Goal: Information Seeking & Learning: Learn about a topic

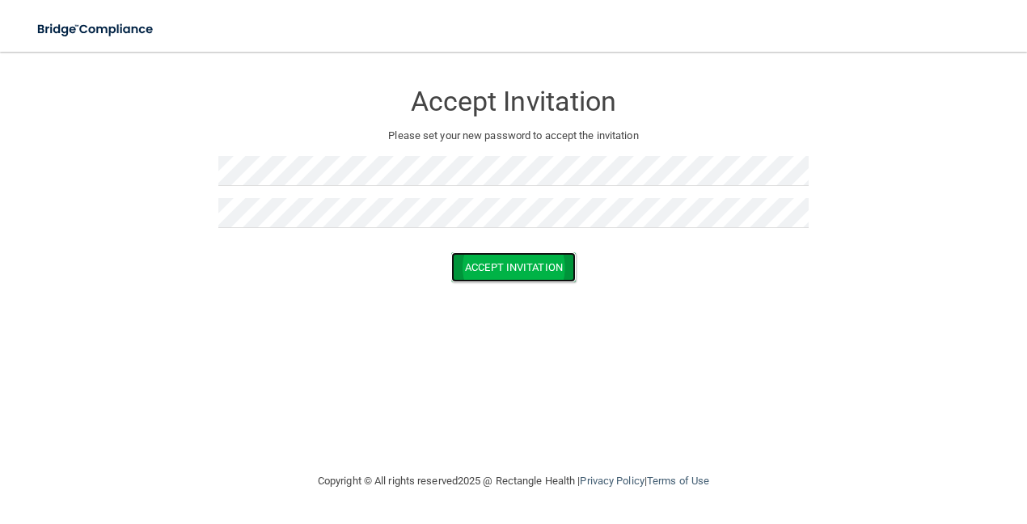
click at [491, 258] on button "Accept Invitation" at bounding box center [513, 267] width 125 height 30
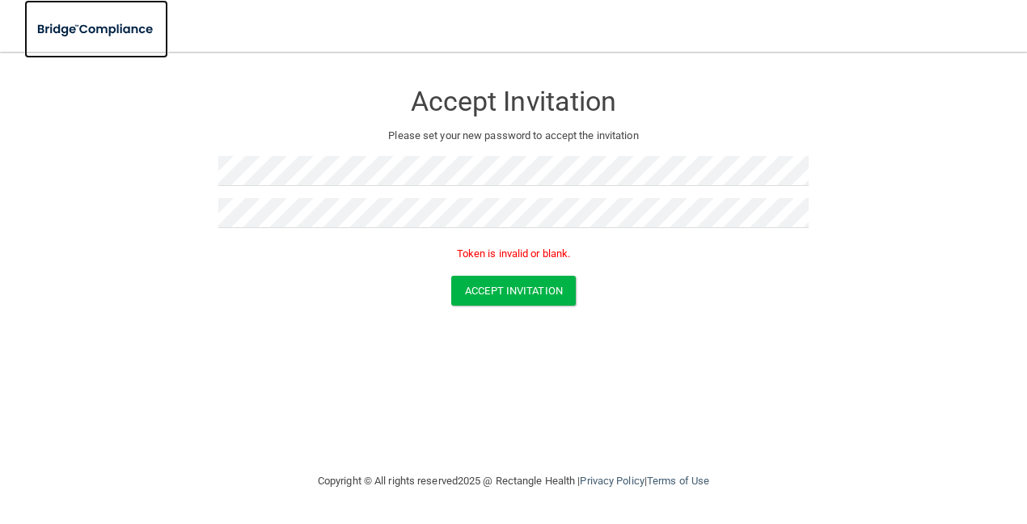
click at [69, 23] on img at bounding box center [96, 29] width 144 height 33
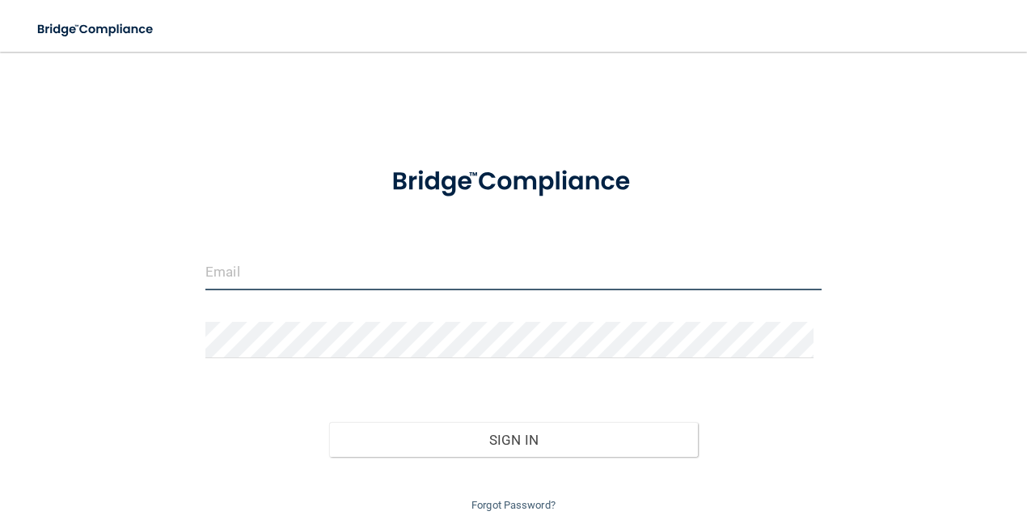
click at [272, 263] on input "email" at bounding box center [513, 272] width 616 height 36
type input "[EMAIL_ADDRESS][DOMAIN_NAME]"
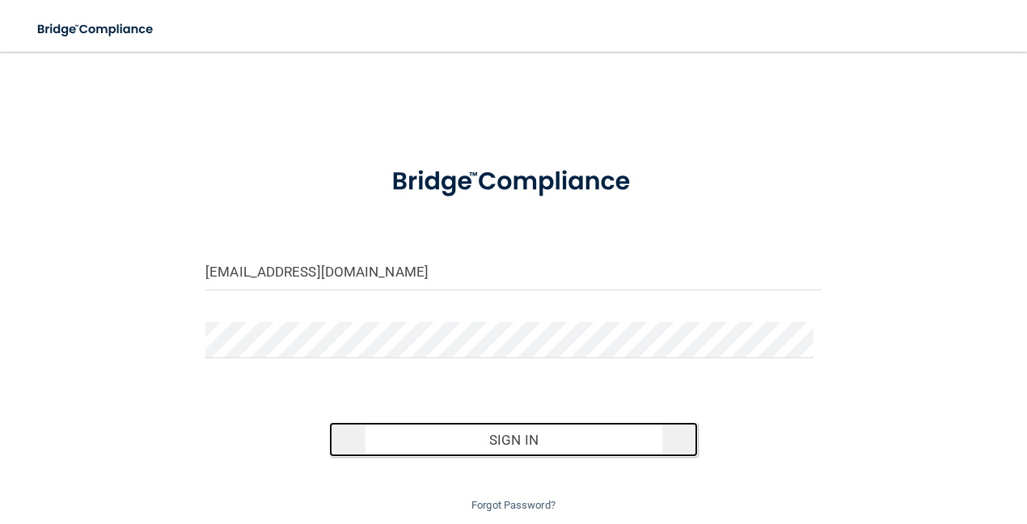
click at [450, 441] on button "Sign In" at bounding box center [514, 440] width 370 height 36
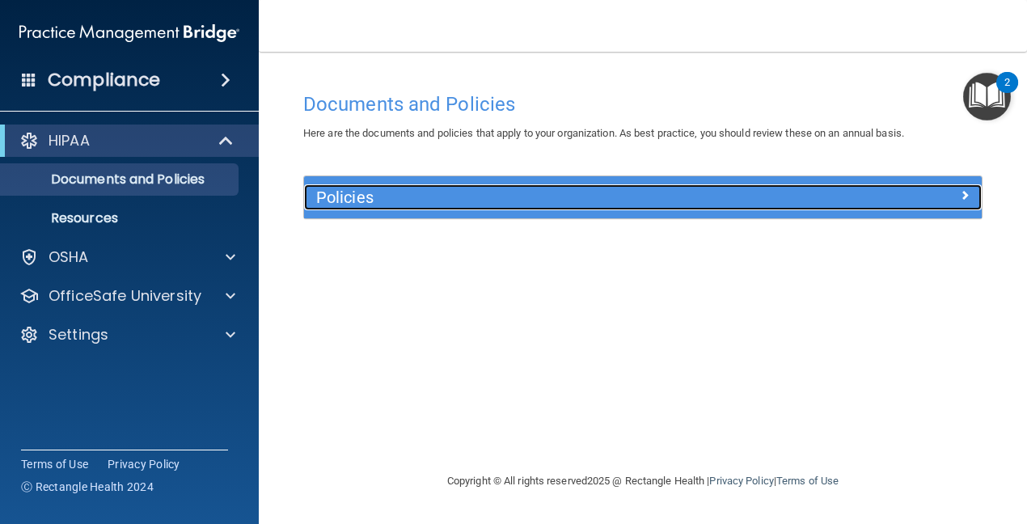
click at [339, 198] on h5 "Policies" at bounding box center [558, 197] width 484 height 18
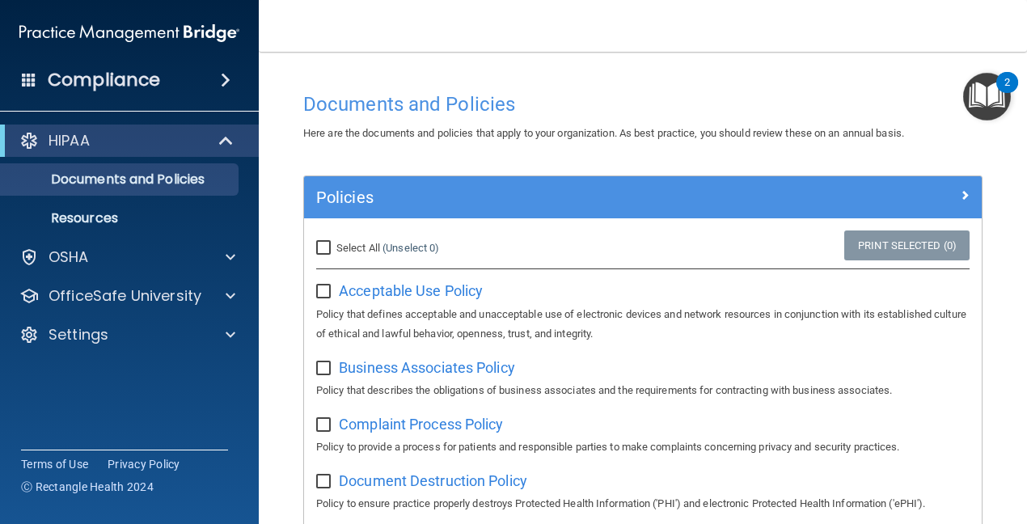
click at [323, 289] on input "checkbox" at bounding box center [325, 291] width 19 height 13
click at [323, 293] on input "checkbox" at bounding box center [325, 291] width 19 height 13
checkbox input "false"
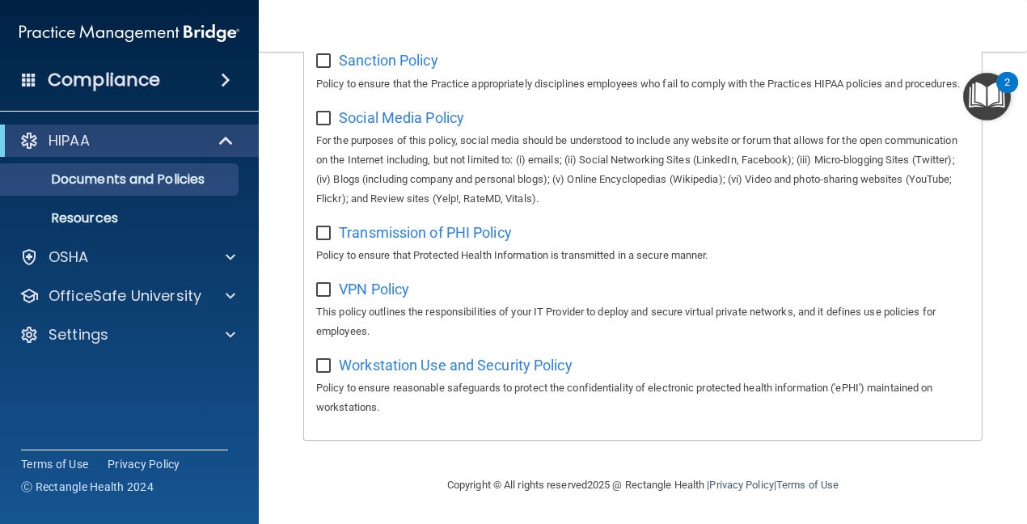
scroll to position [1330, 0]
click at [108, 218] on p "Resources" at bounding box center [121, 218] width 221 height 16
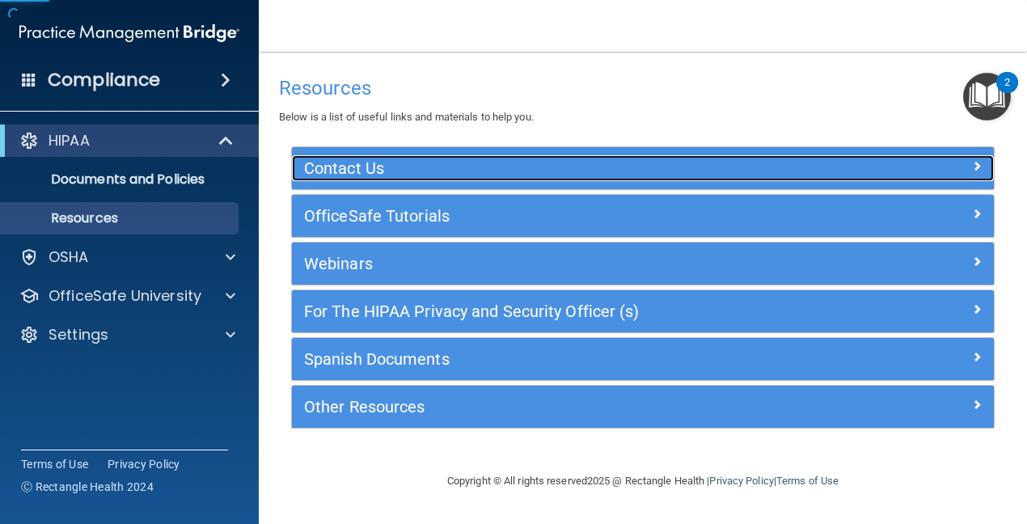
click at [392, 168] on h5 "Contact Us" at bounding box center [555, 168] width 502 height 18
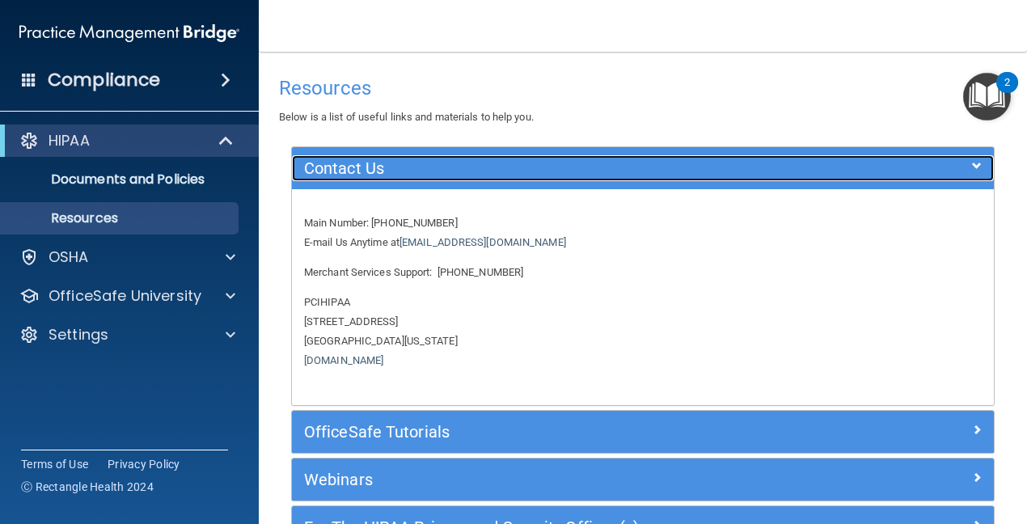
click at [392, 168] on h5 "Contact Us" at bounding box center [555, 168] width 502 height 18
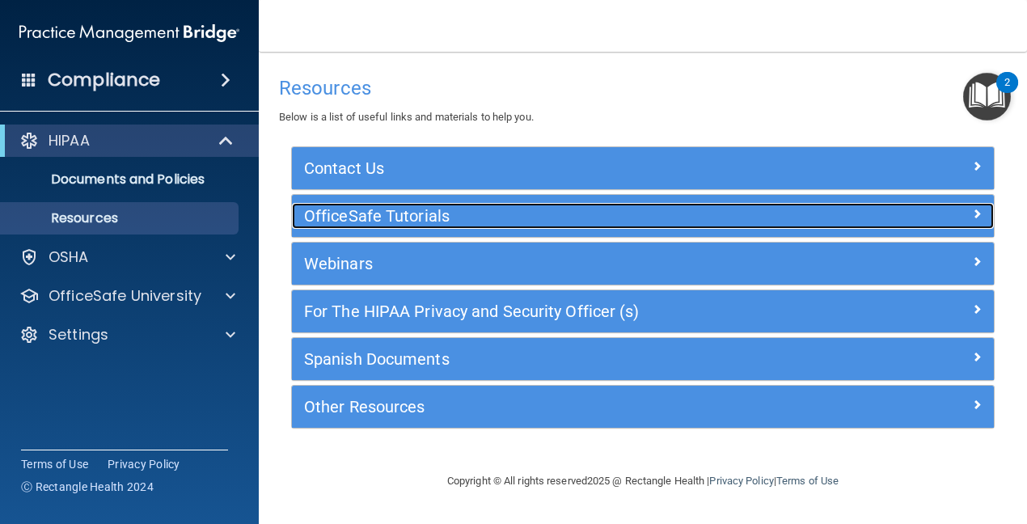
click at [370, 226] on div "OfficeSafe Tutorials" at bounding box center [555, 216] width 526 height 26
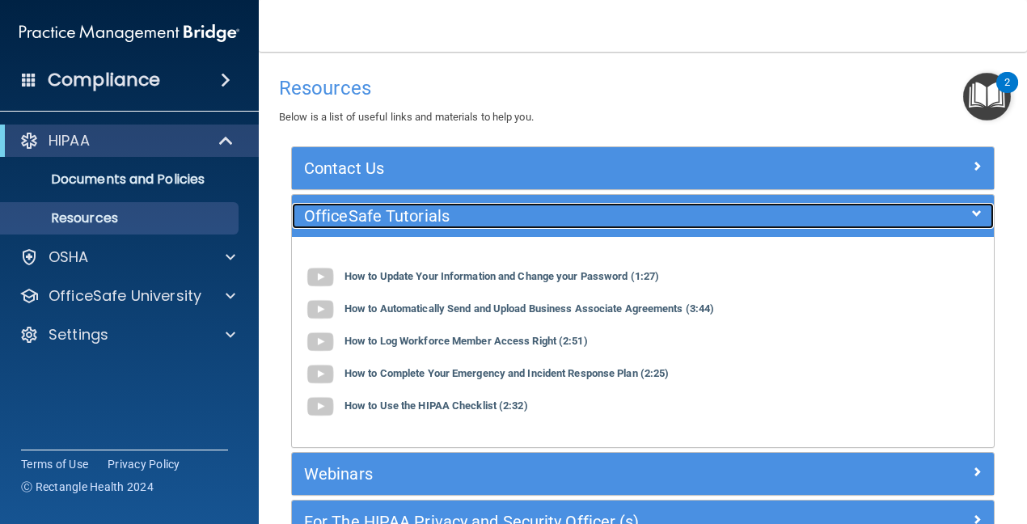
click at [397, 225] on h5 "OfficeSafe Tutorials" at bounding box center [555, 216] width 502 height 18
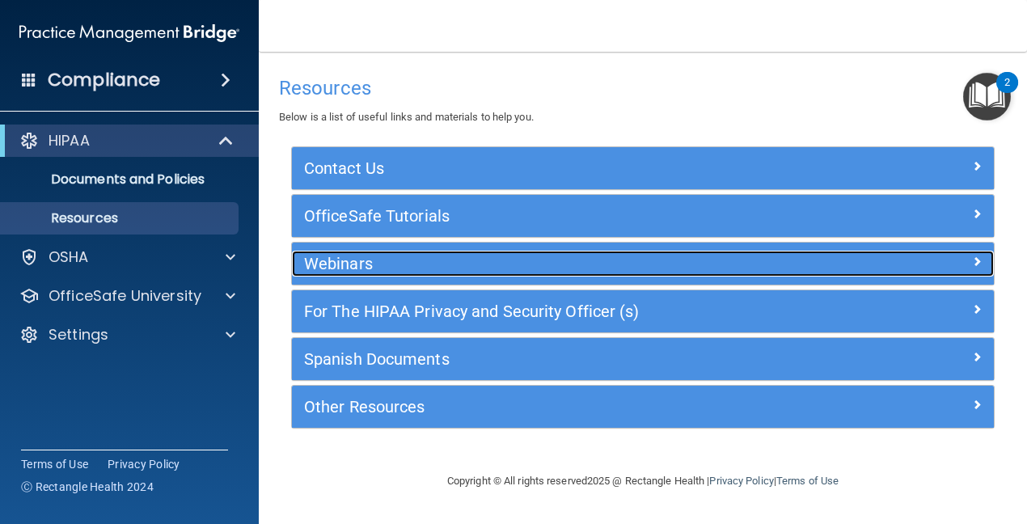
click at [360, 277] on div "Webinars" at bounding box center [555, 264] width 526 height 26
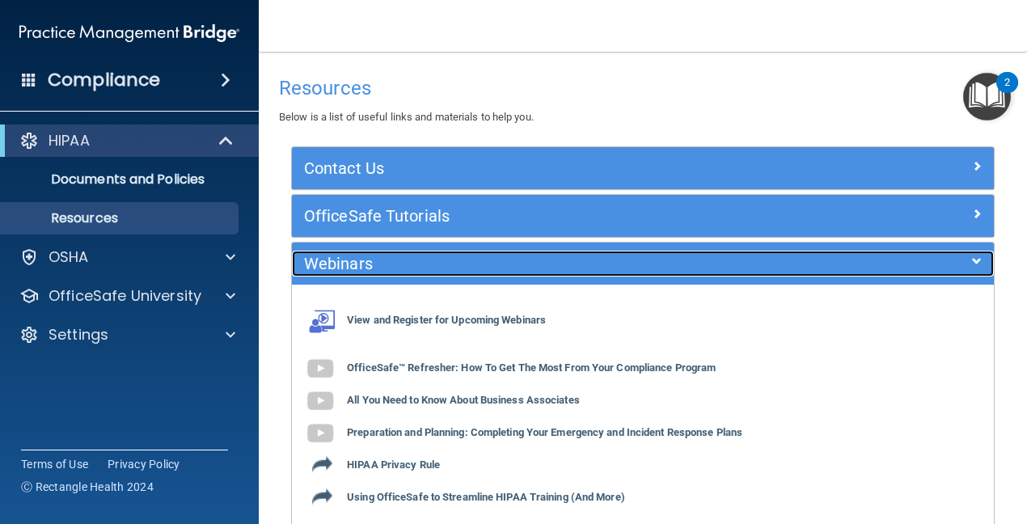
click at [429, 267] on h5 "Webinars" at bounding box center [555, 264] width 502 height 18
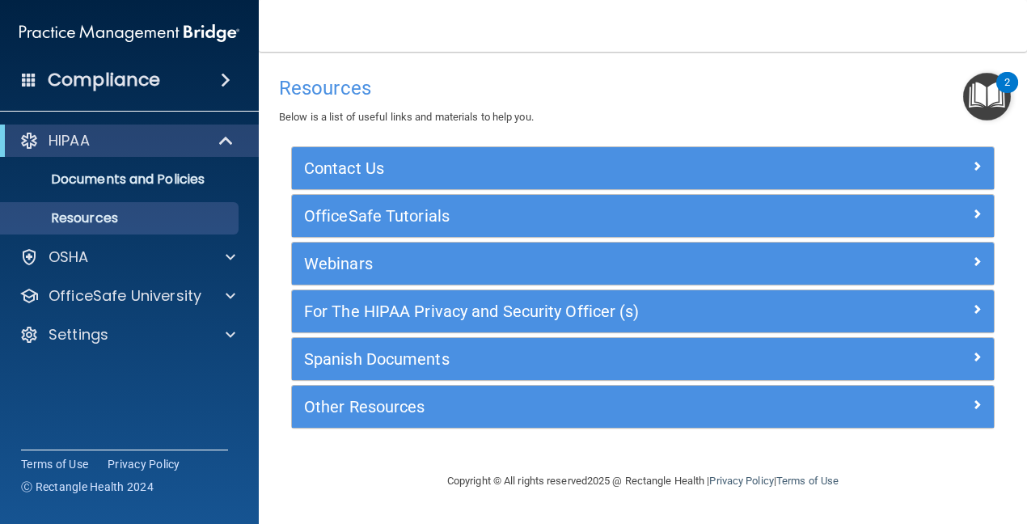
click at [393, 325] on div "For The HIPAA Privacy and Security Officer (s)" at bounding box center [643, 311] width 702 height 42
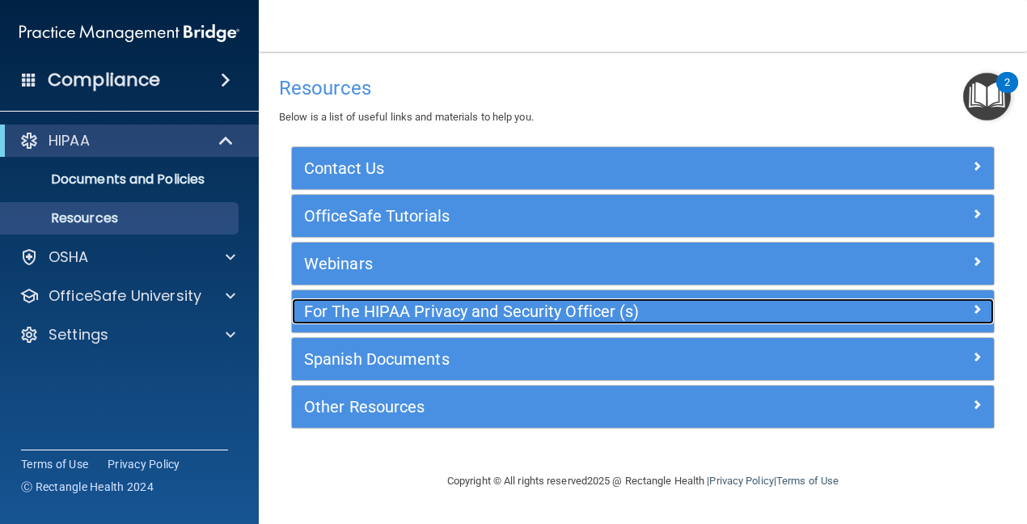
click at [393, 318] on h5 "For The HIPAA Privacy and Security Officer (s)" at bounding box center [555, 311] width 502 height 18
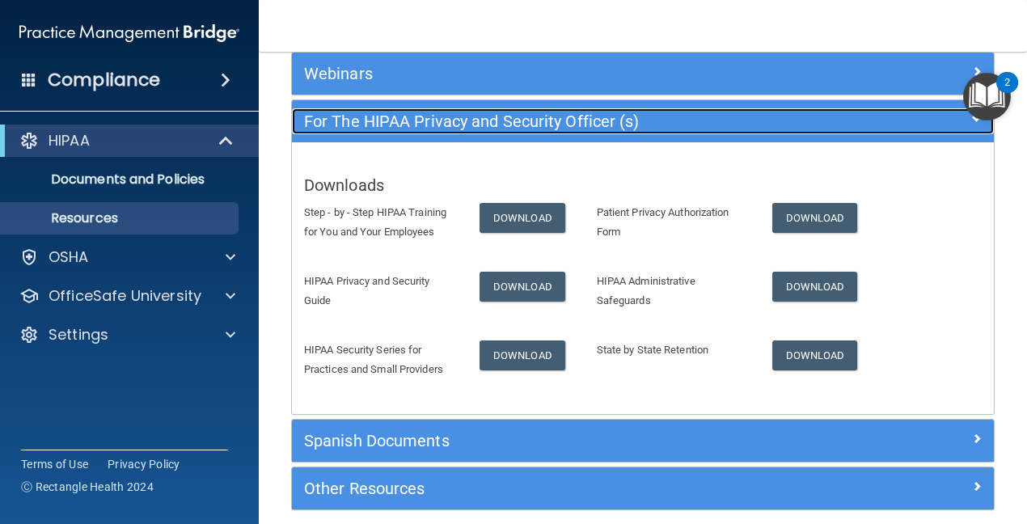
scroll to position [162, 0]
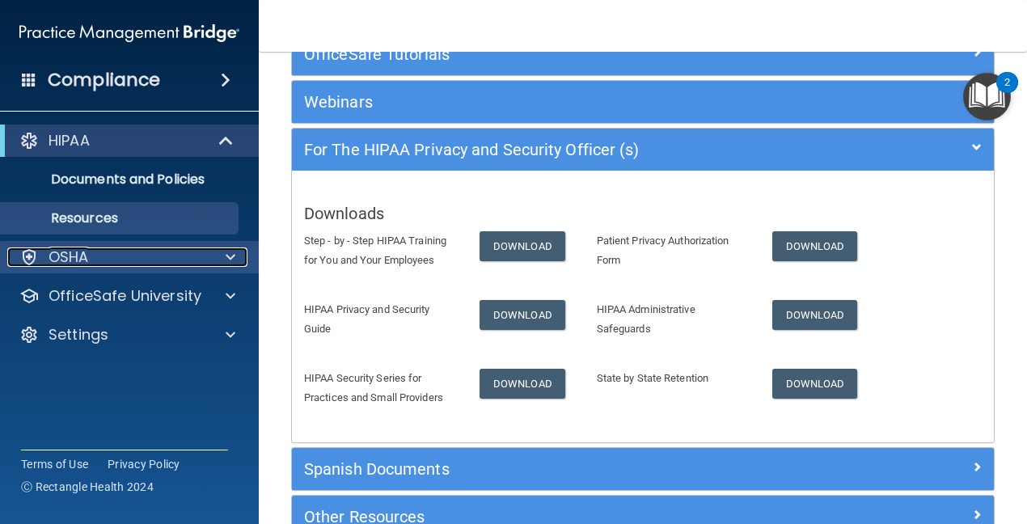
click at [69, 250] on p "OSHA" at bounding box center [69, 256] width 40 height 19
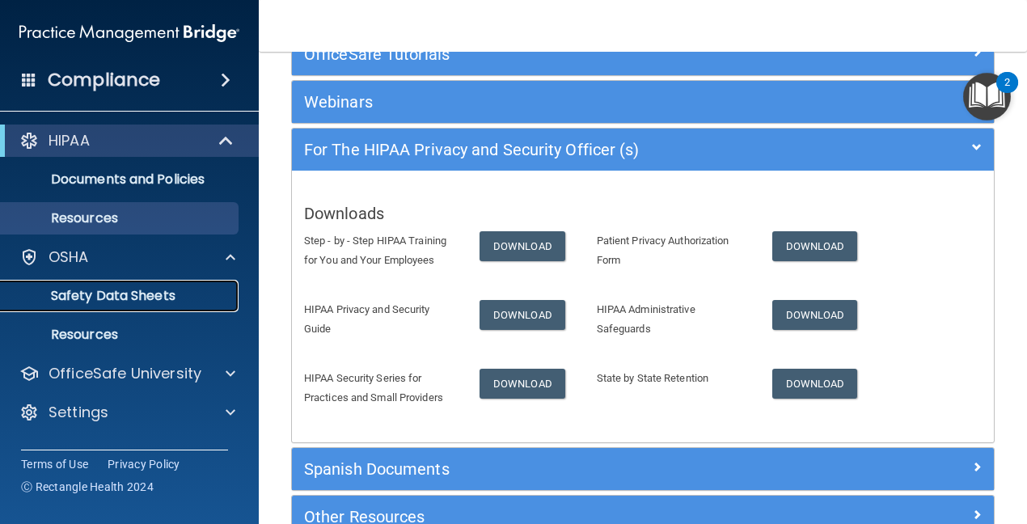
click at [135, 301] on p "Safety Data Sheets" at bounding box center [121, 296] width 221 height 16
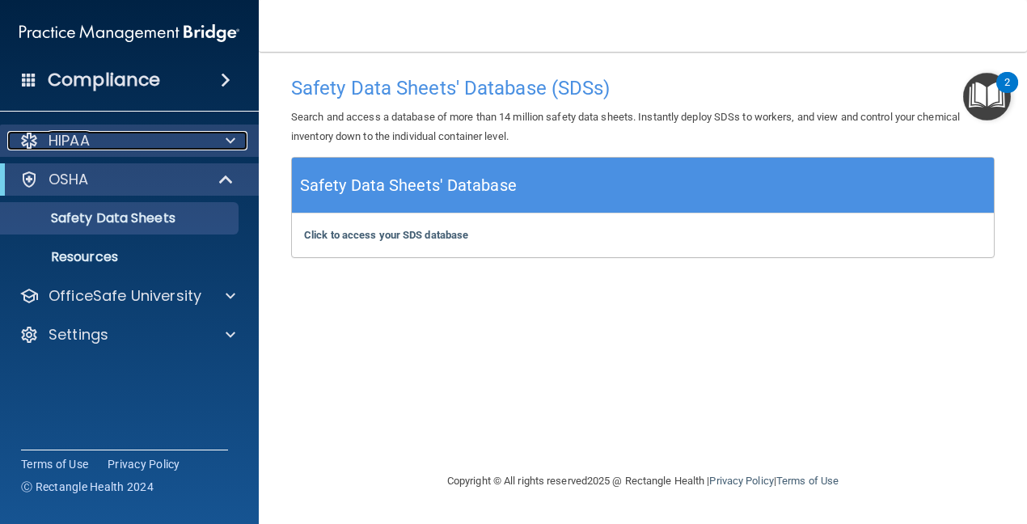
click at [74, 146] on p "HIPAA" at bounding box center [69, 140] width 41 height 19
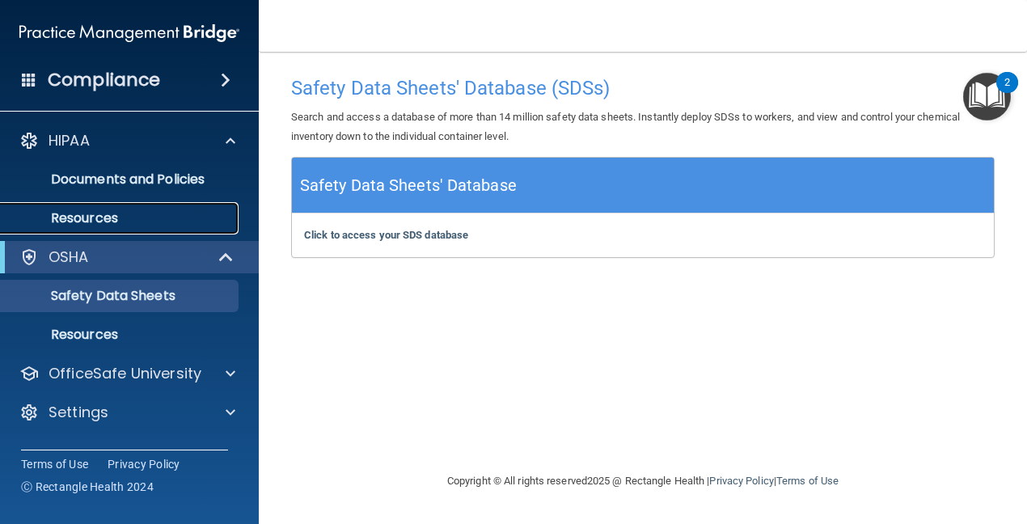
click at [95, 210] on p "Resources" at bounding box center [121, 218] width 221 height 16
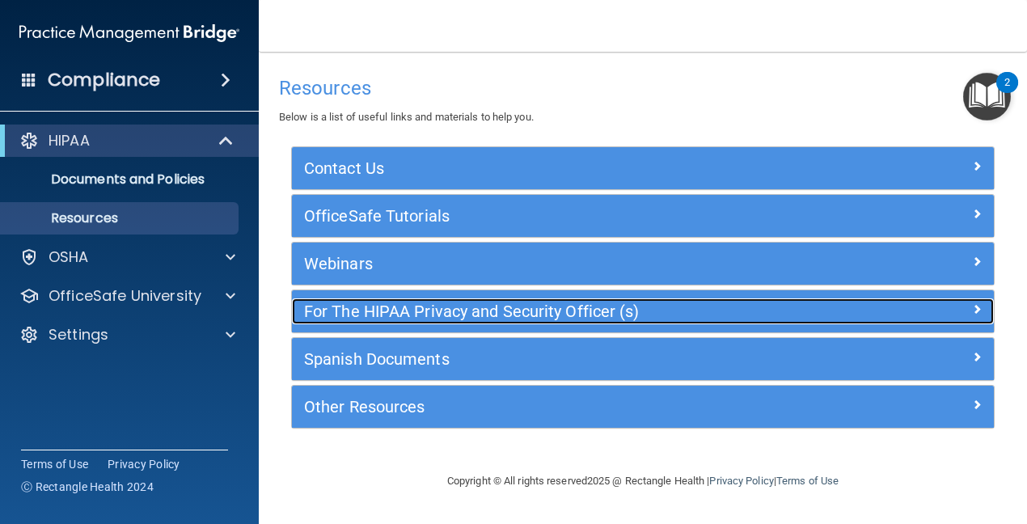
click at [382, 302] on h5 "For The HIPAA Privacy and Security Officer (s)" at bounding box center [555, 311] width 502 height 18
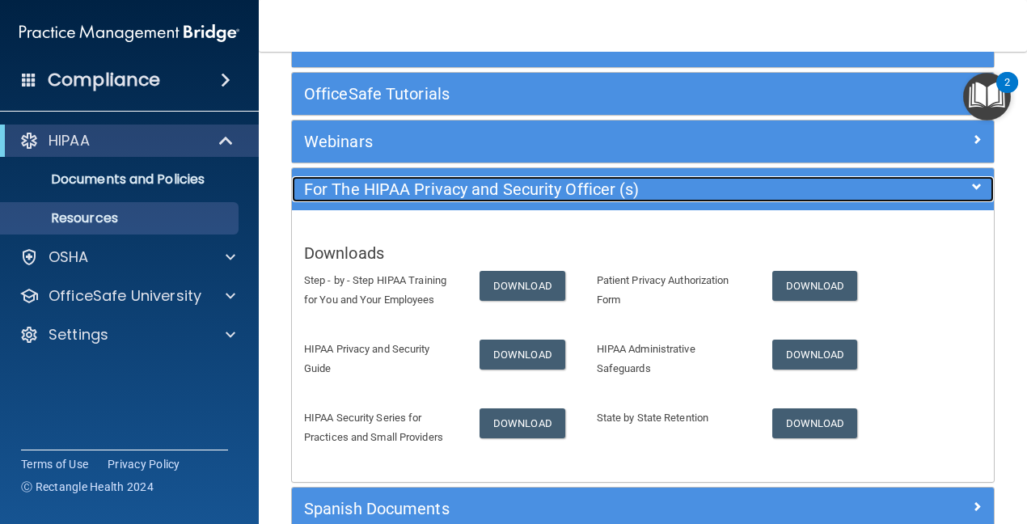
scroll to position [162, 0]
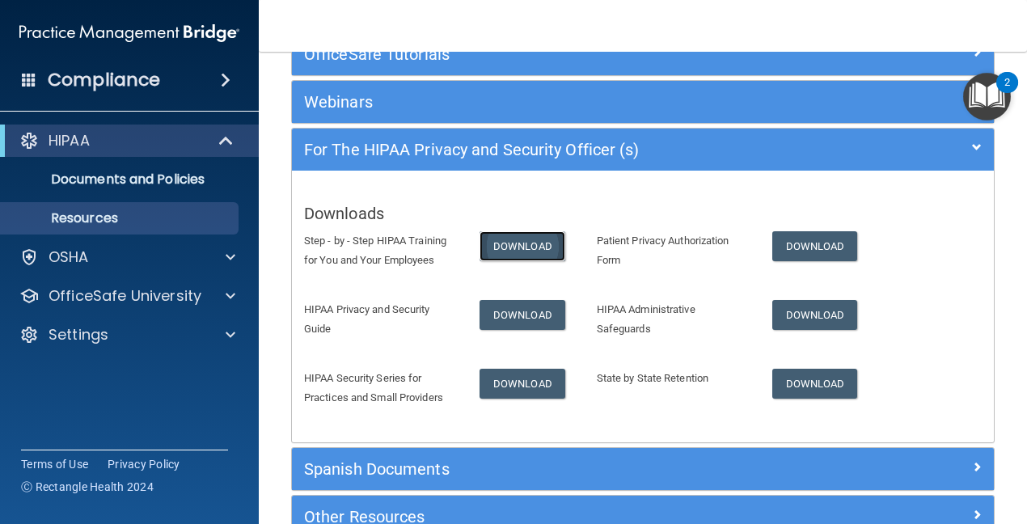
click at [488, 248] on link "Download" at bounding box center [523, 246] width 86 height 30
click at [143, 90] on h4 "Compliance" at bounding box center [104, 80] width 112 height 23
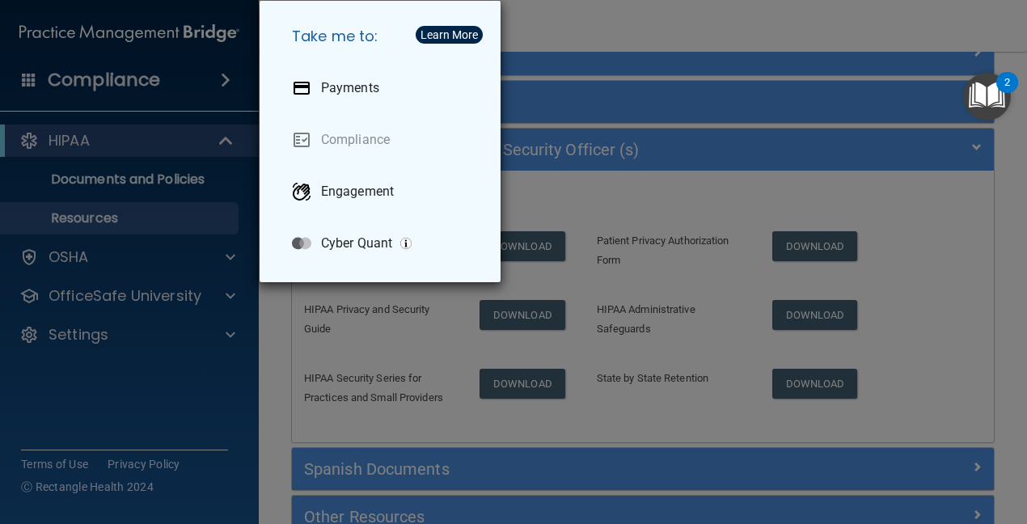
click at [552, 47] on div "Take me to: Payments Compliance Engagement Cyber Quant" at bounding box center [513, 262] width 1027 height 524
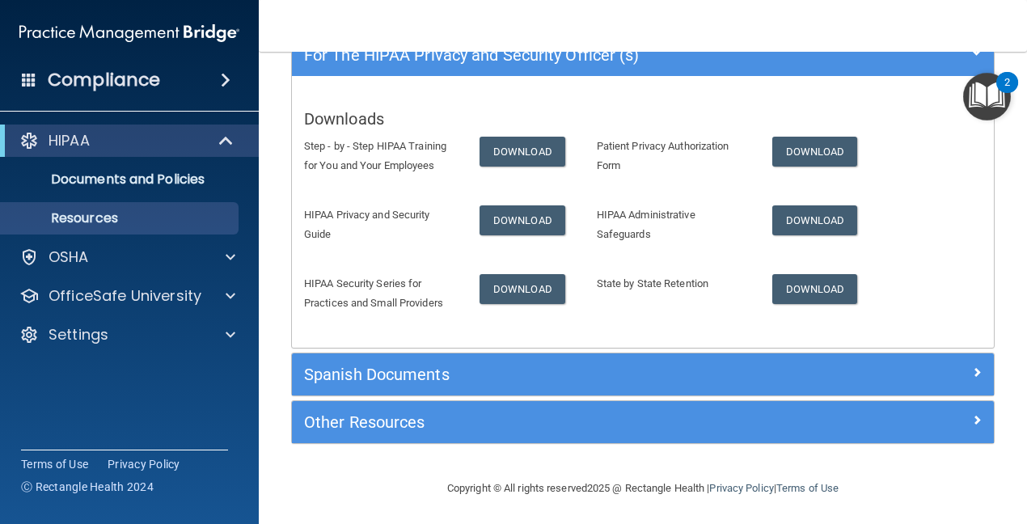
scroll to position [260, 0]
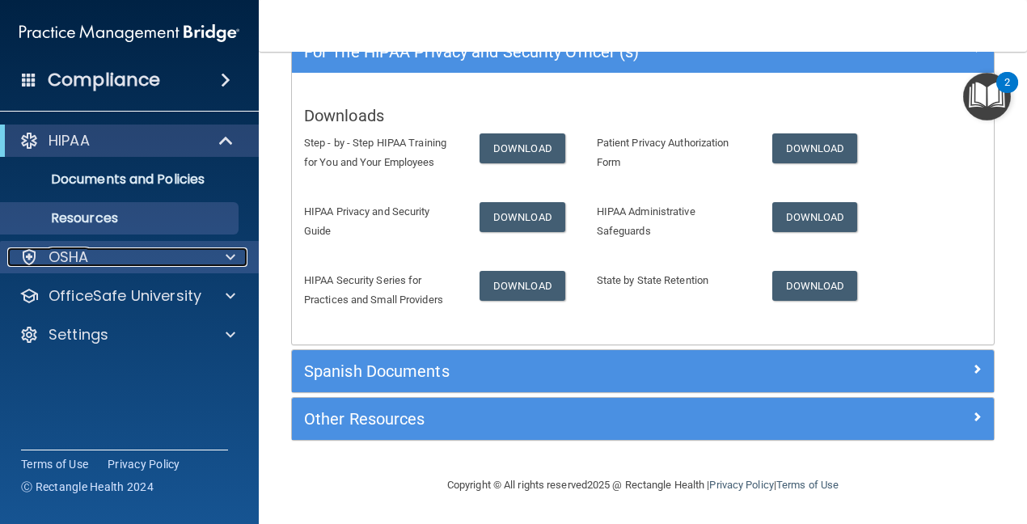
click at [79, 264] on p "OSHA" at bounding box center [69, 256] width 40 height 19
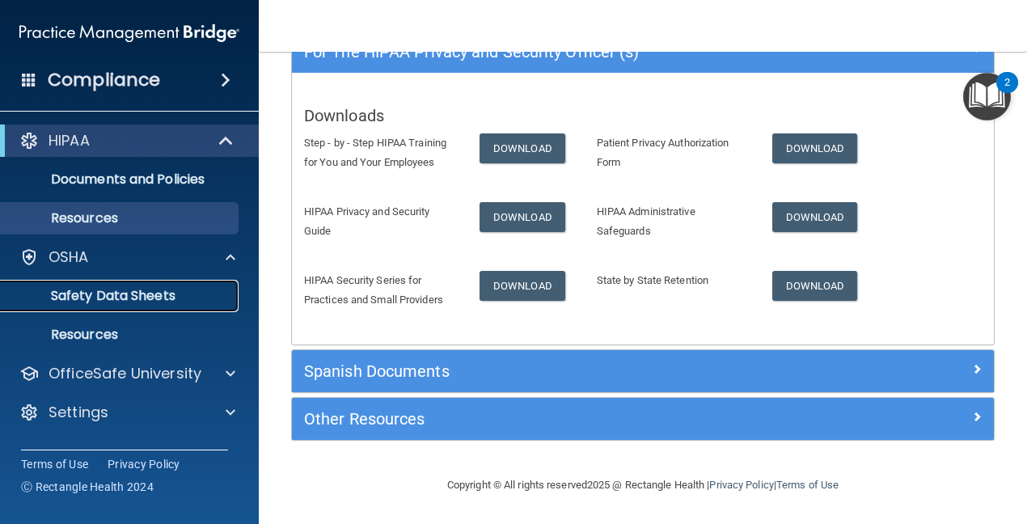
click at [87, 299] on p "Safety Data Sheets" at bounding box center [121, 296] width 221 height 16
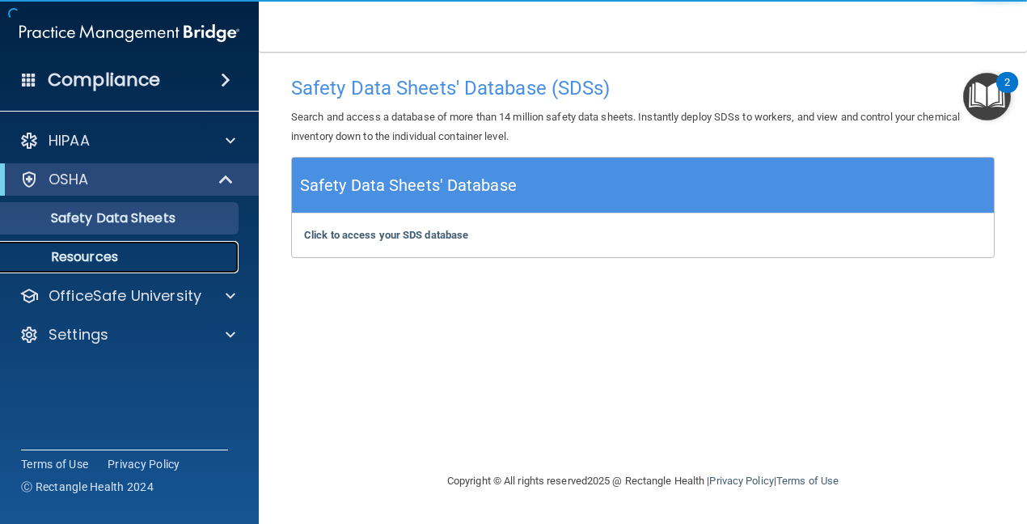
click at [106, 256] on p "Resources" at bounding box center [121, 257] width 221 height 16
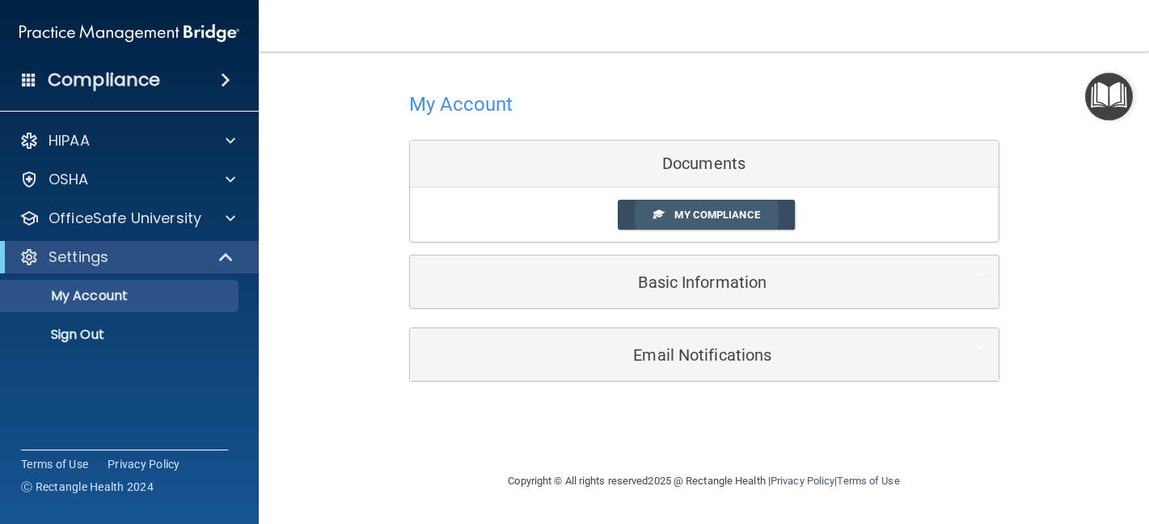
click at [713, 222] on link "My Compliance" at bounding box center [706, 215] width 177 height 30
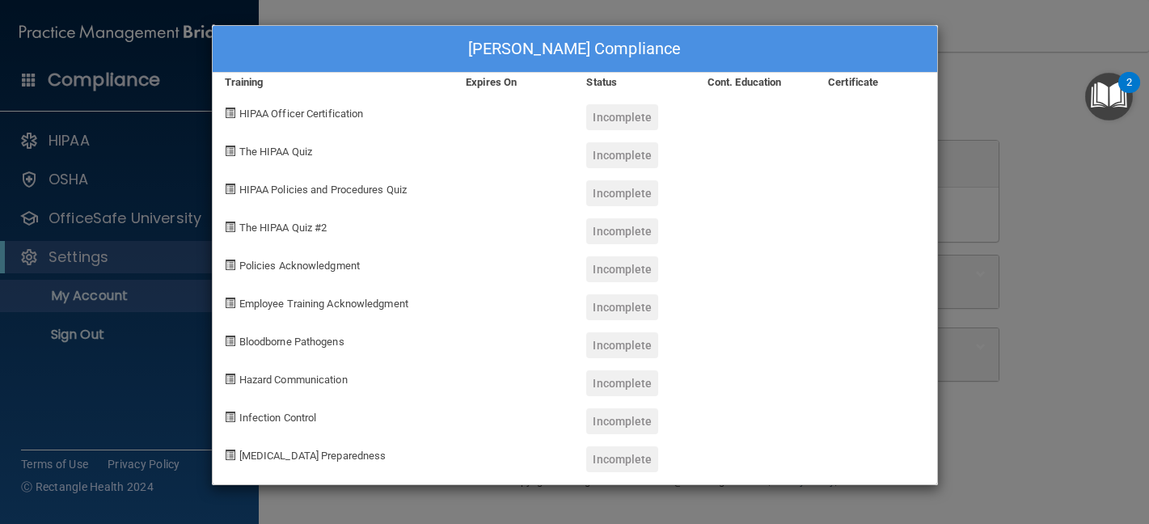
click at [261, 112] on span "HIPAA Officer Certification" at bounding box center [301, 114] width 125 height 12
click at [289, 114] on span "HIPAA Officer Certification" at bounding box center [301, 114] width 125 height 12
click at [291, 493] on div "[PERSON_NAME] Compliance Training Expires On Status Cont. Education Certificate…" at bounding box center [574, 262] width 1149 height 524
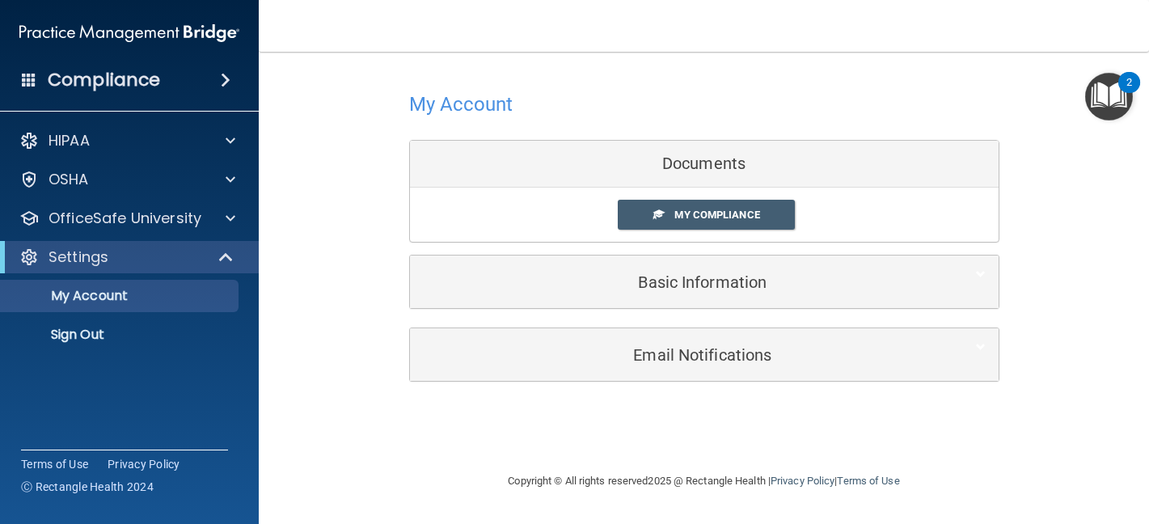
click at [1105, 103] on img "Open Resource Center, 2 new notifications" at bounding box center [1109, 97] width 48 height 48
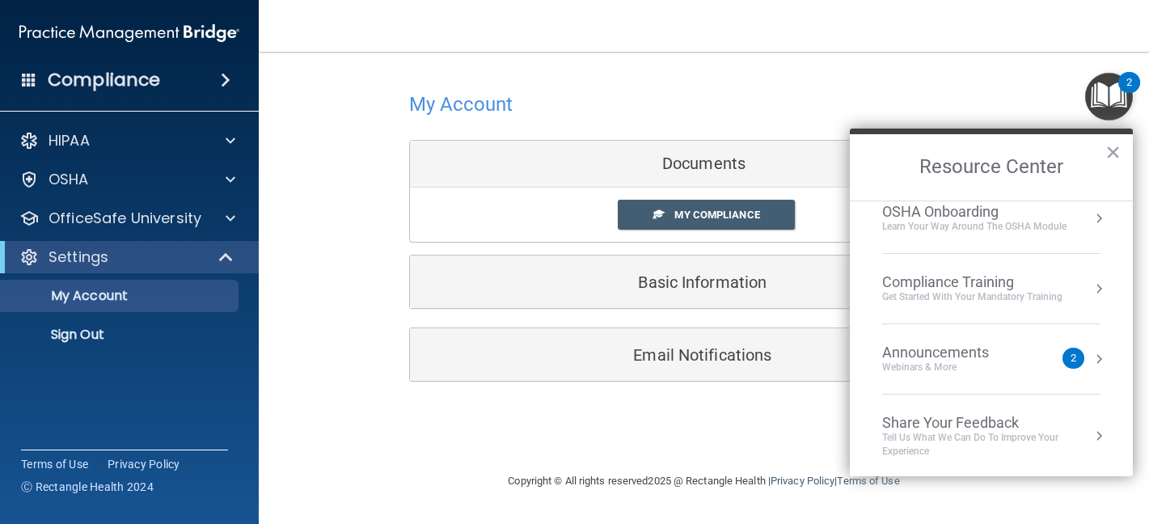
scroll to position [91, 0]
click at [923, 296] on div "Get Started with your mandatory training" at bounding box center [972, 295] width 180 height 14
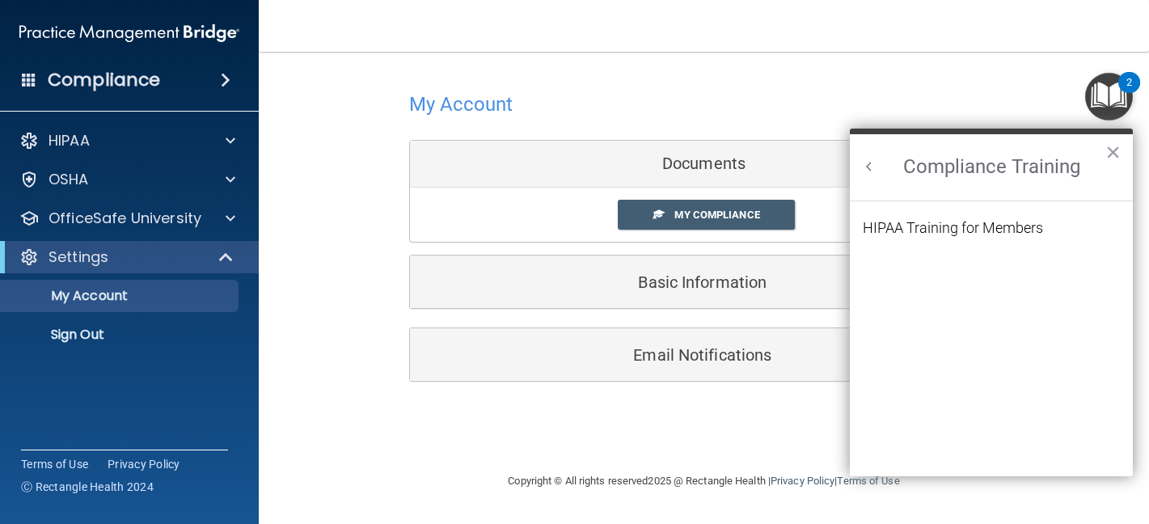
scroll to position [0, 0]
click at [950, 222] on div "HIPAA Training for Members" at bounding box center [953, 228] width 180 height 15
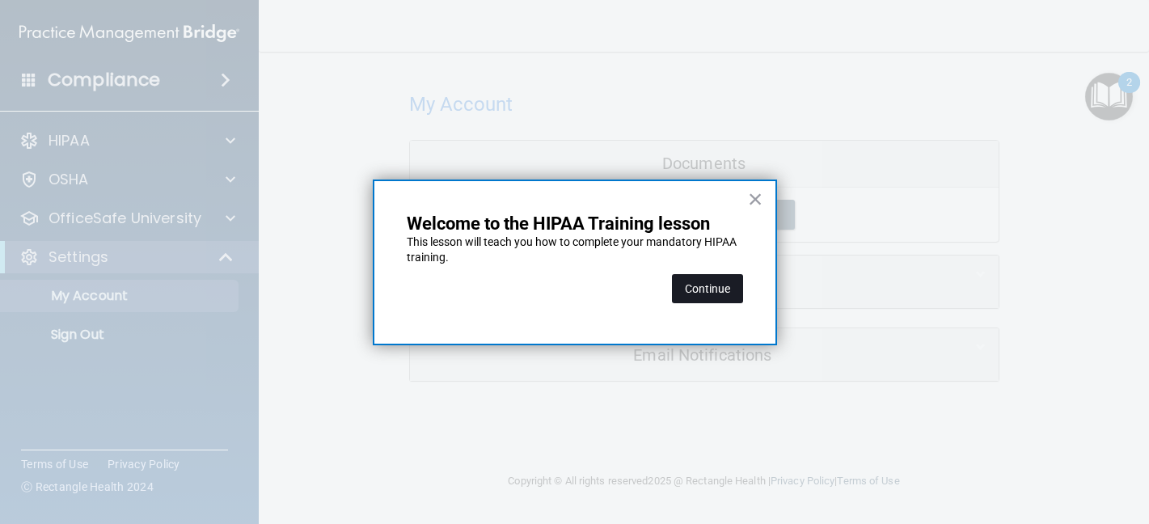
click at [693, 289] on button "Continue" at bounding box center [707, 288] width 71 height 29
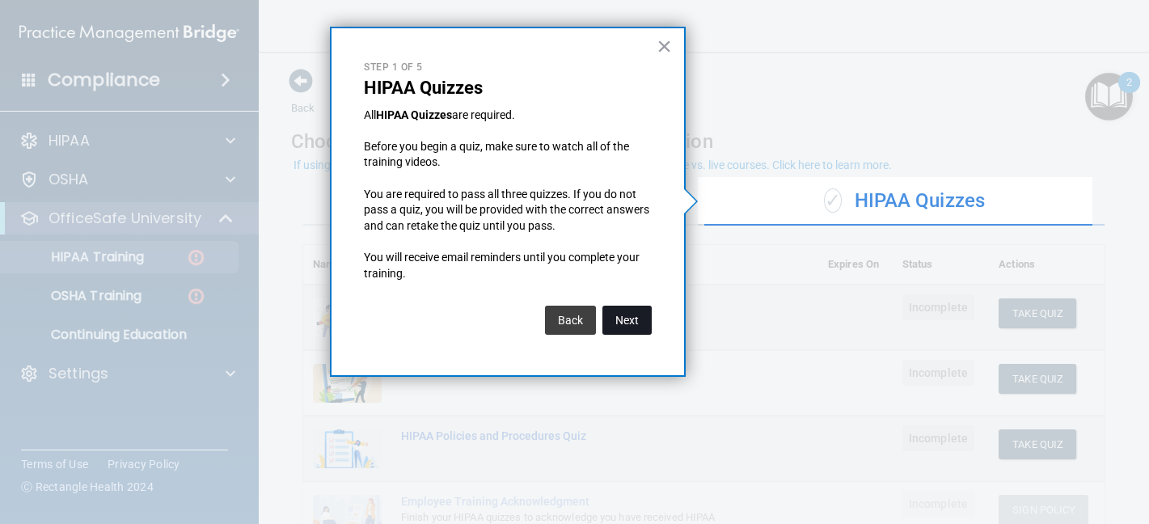
click at [624, 318] on button "Next" at bounding box center [626, 320] width 49 height 29
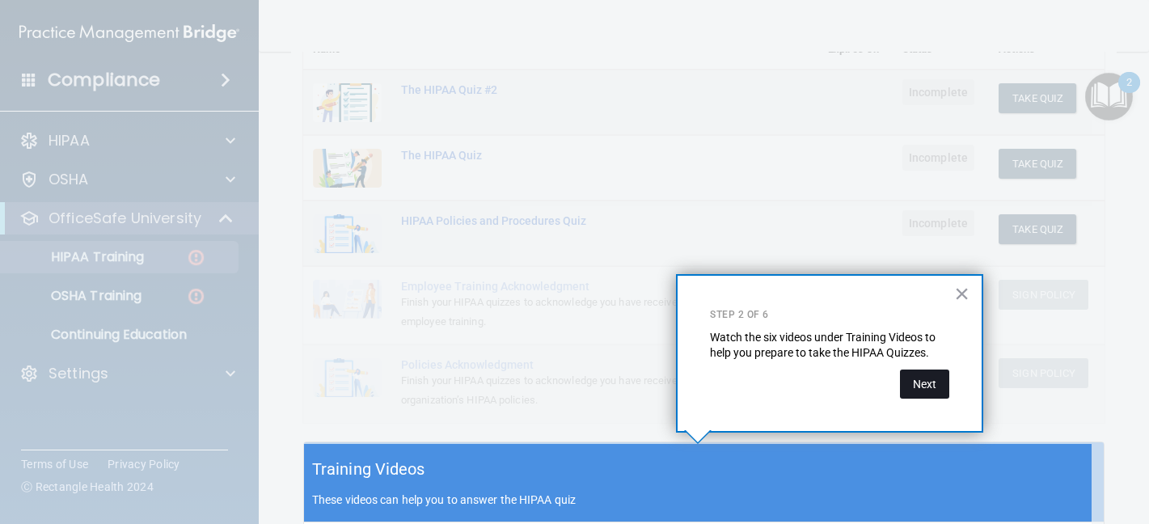
click at [927, 378] on button "Next" at bounding box center [924, 384] width 49 height 29
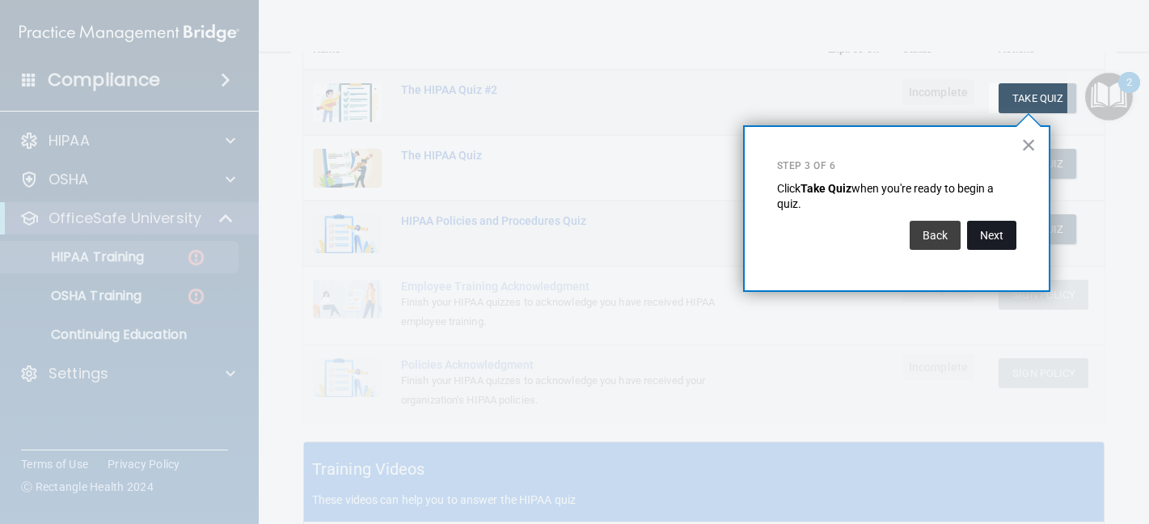
click at [972, 235] on button "Next" at bounding box center [991, 235] width 49 height 29
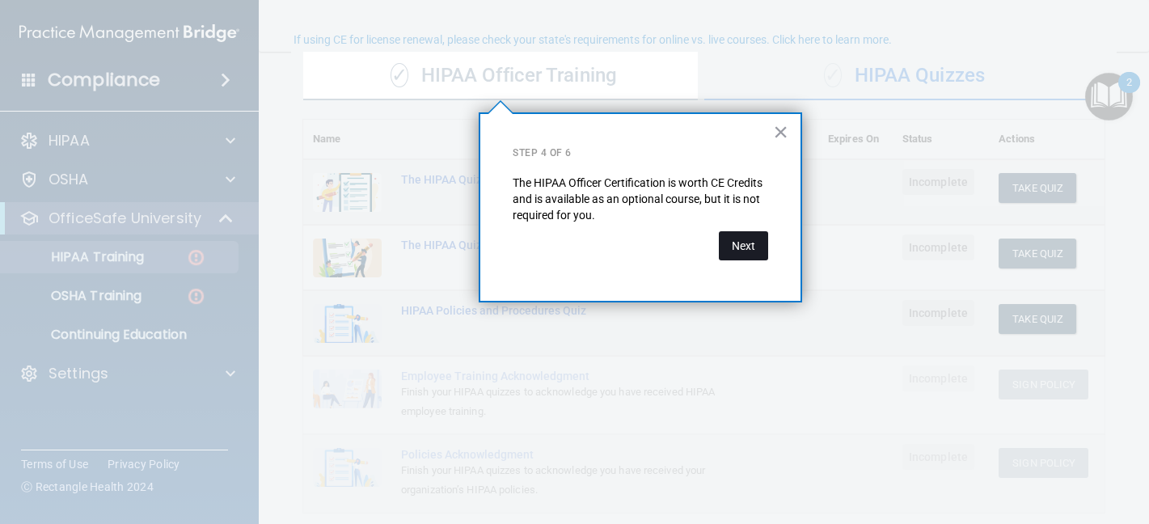
click at [742, 241] on button "Next" at bounding box center [743, 245] width 49 height 29
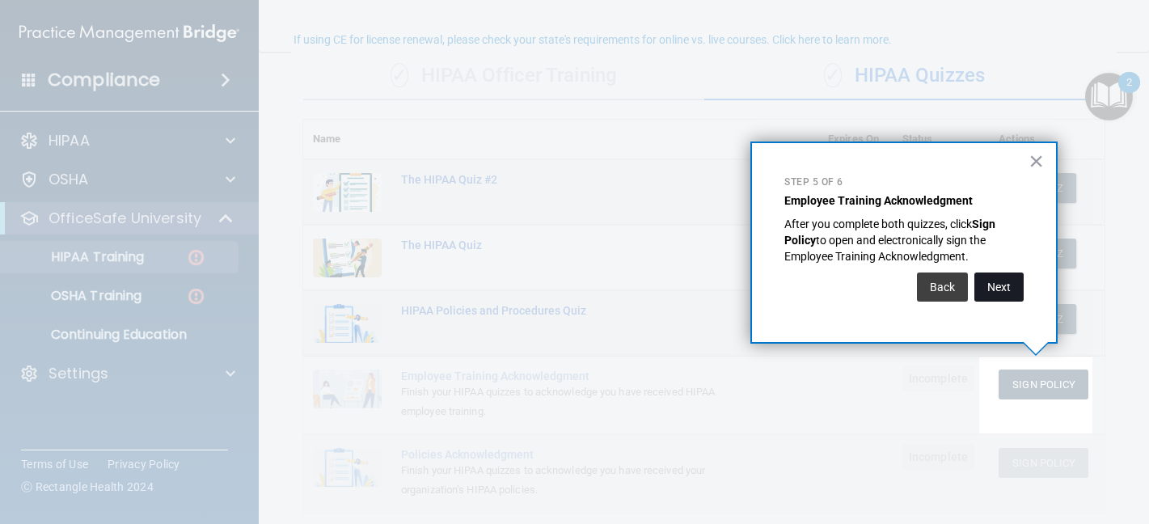
click at [995, 279] on button "Next" at bounding box center [998, 287] width 49 height 29
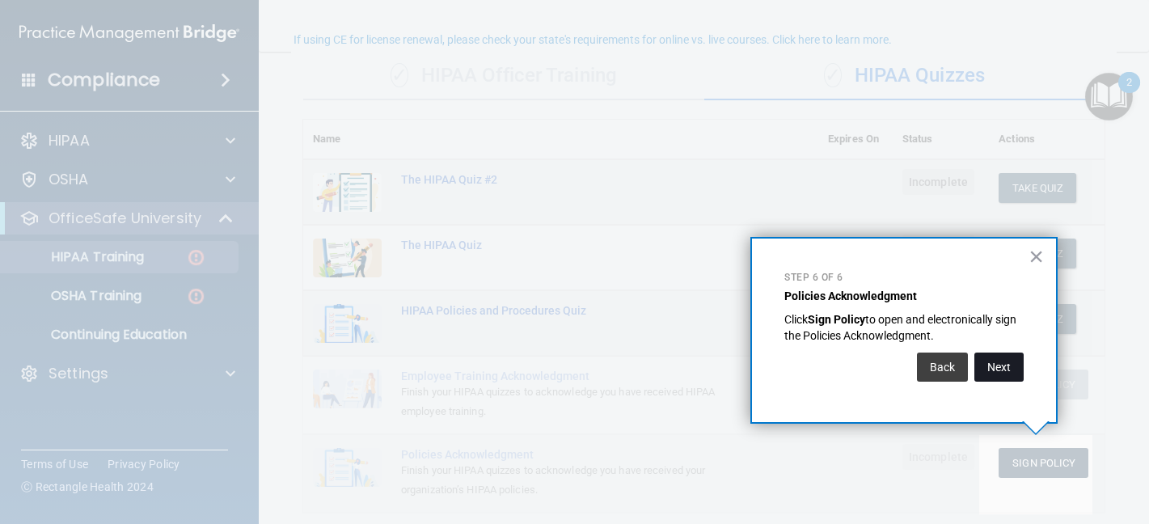
click at [995, 364] on button "Next" at bounding box center [998, 367] width 49 height 29
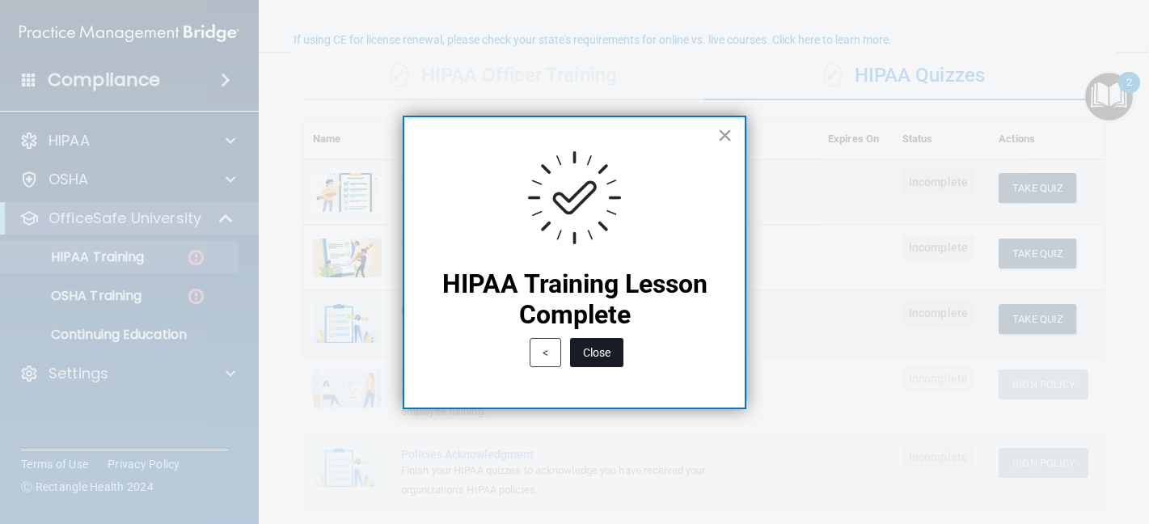
click at [596, 357] on button "Close" at bounding box center [596, 352] width 53 height 29
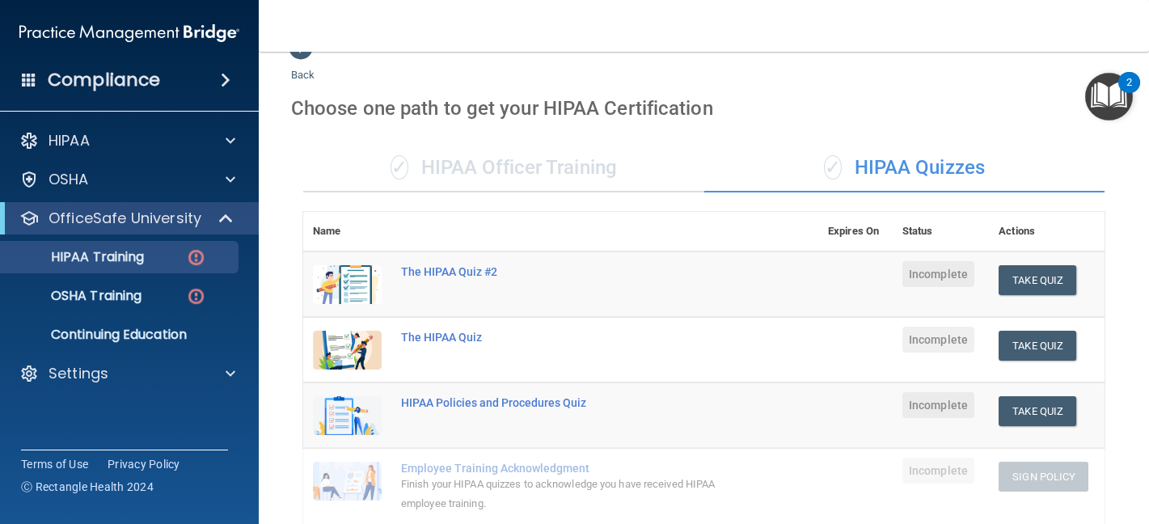
scroll to position [0, 0]
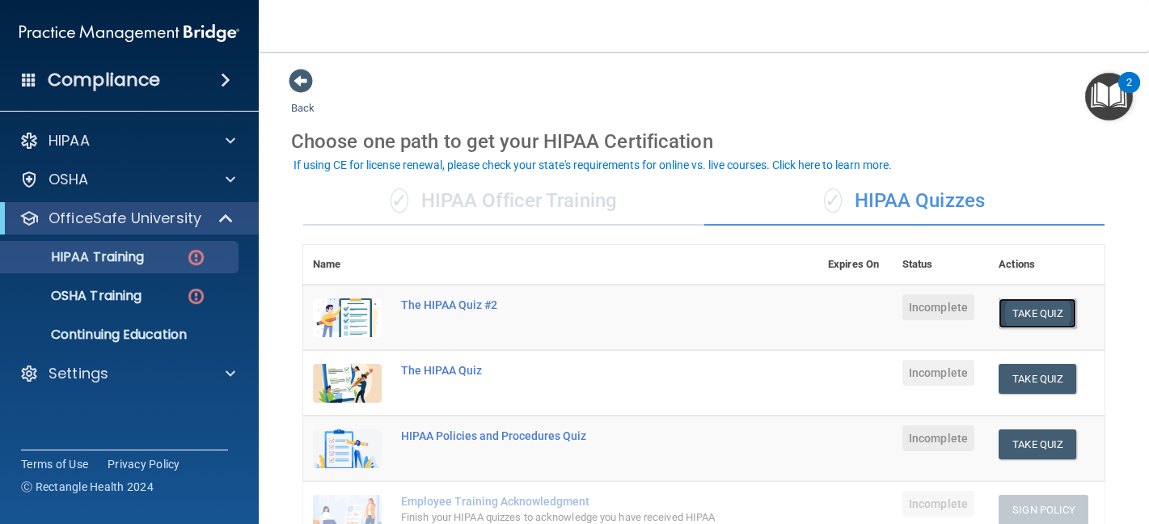
click at [999, 314] on button "Take Quiz" at bounding box center [1038, 313] width 78 height 30
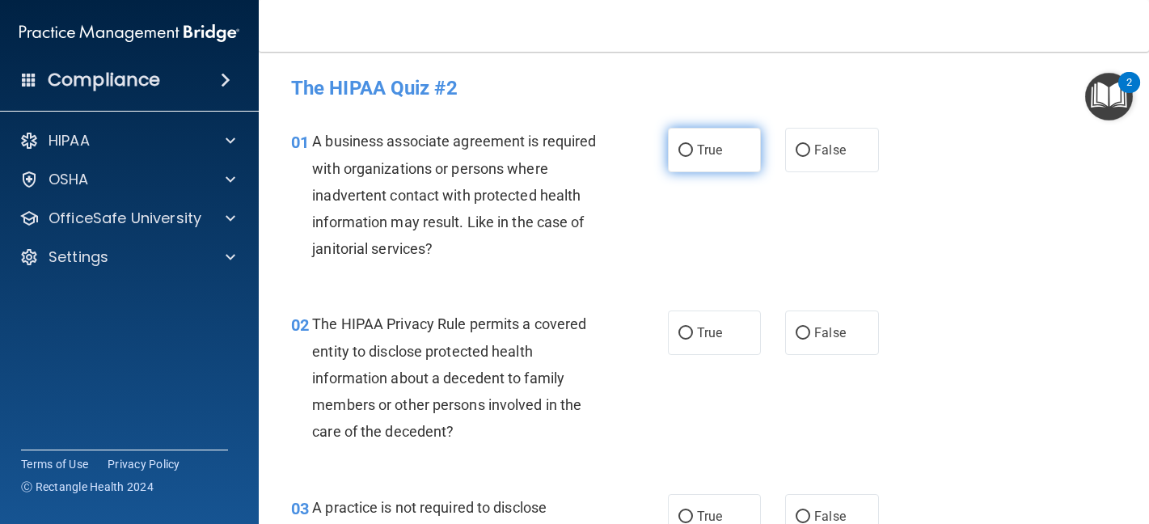
click at [678, 137] on label "True" at bounding box center [715, 150] width 94 height 44
click at [678, 145] on input "True" at bounding box center [685, 151] width 15 height 12
radio input "true"
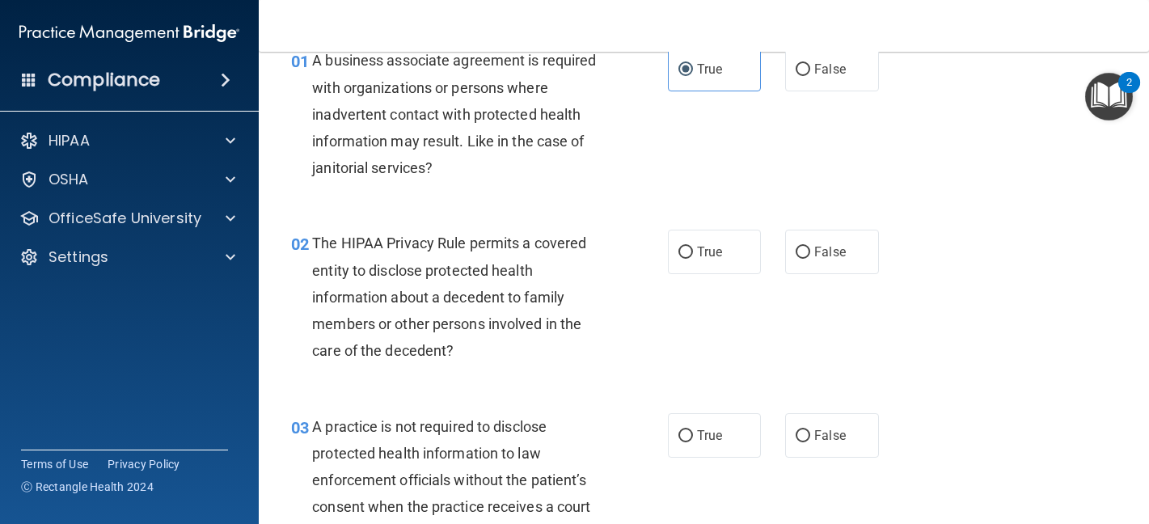
scroll to position [162, 0]
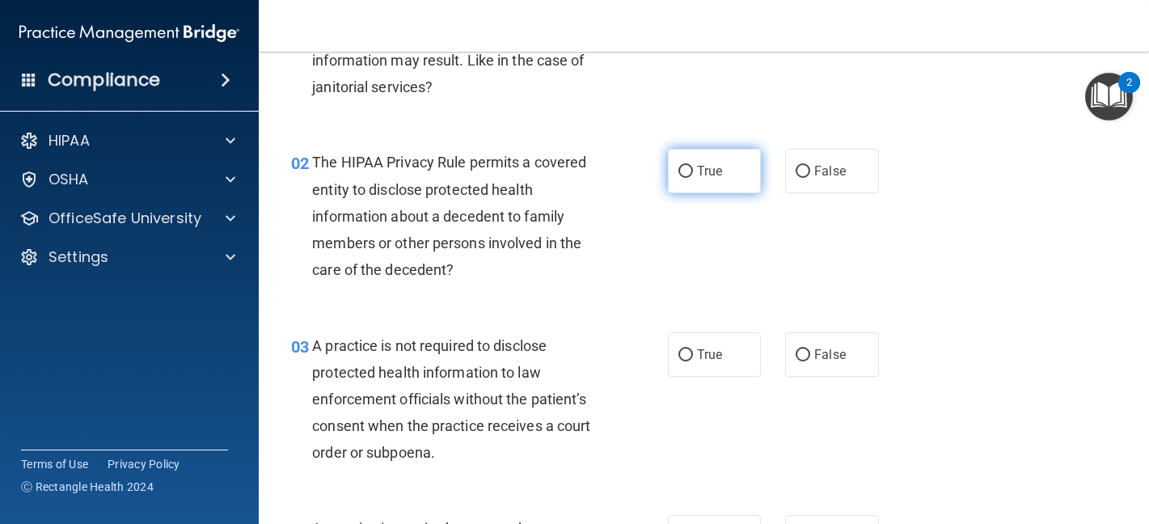
click at [695, 181] on label "True" at bounding box center [715, 171] width 94 height 44
click at [693, 178] on input "True" at bounding box center [685, 172] width 15 height 12
radio input "true"
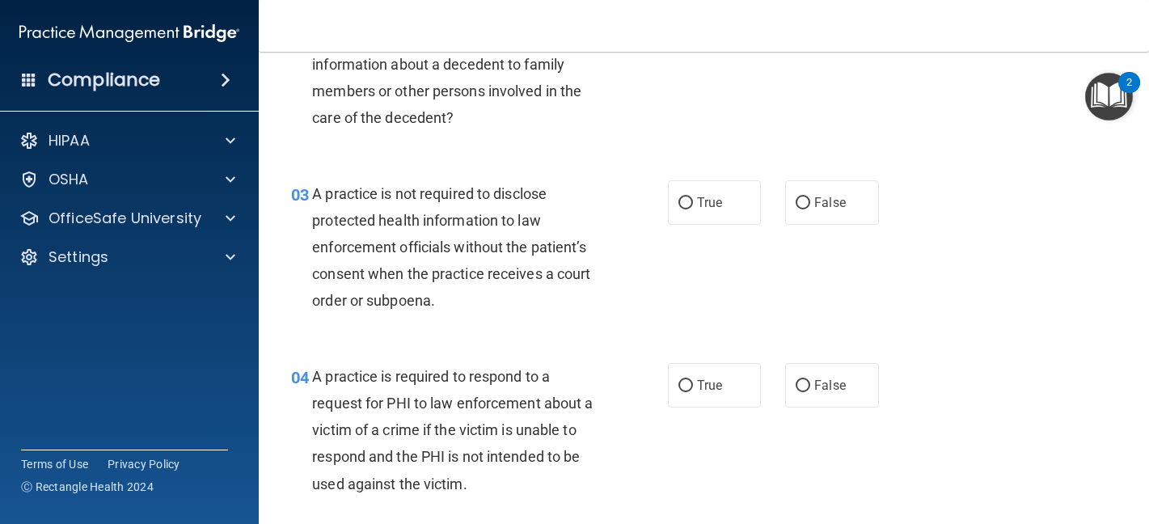
scroll to position [323, 0]
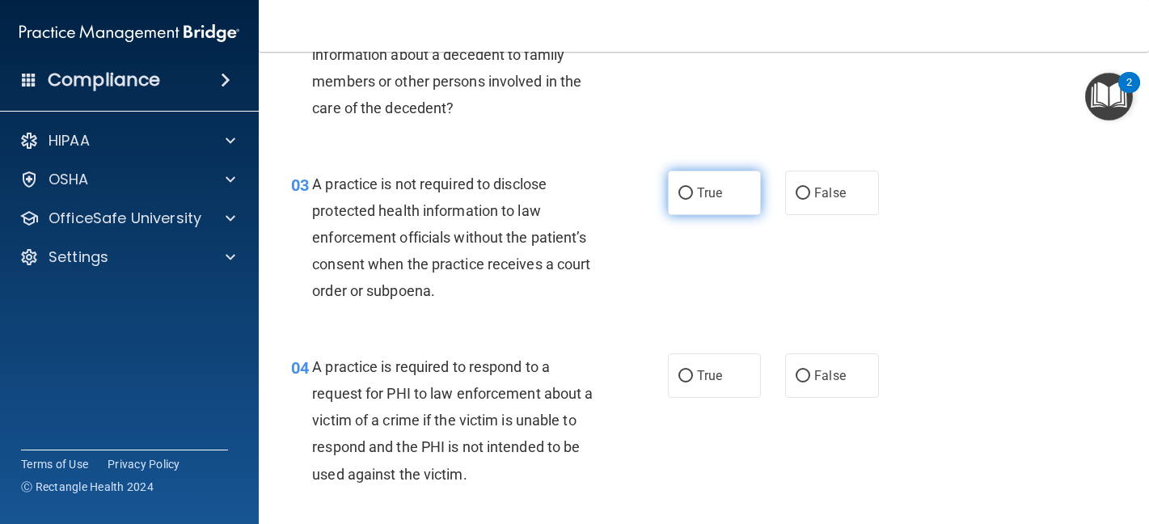
click at [681, 203] on label "True" at bounding box center [715, 193] width 94 height 44
click at [681, 200] on input "True" at bounding box center [685, 194] width 15 height 12
radio input "true"
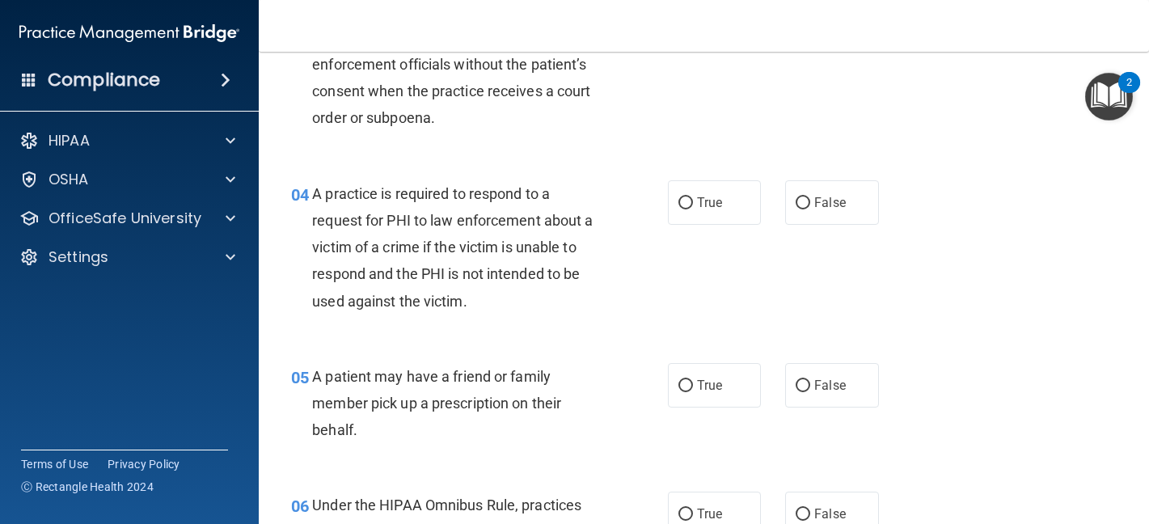
scroll to position [566, 0]
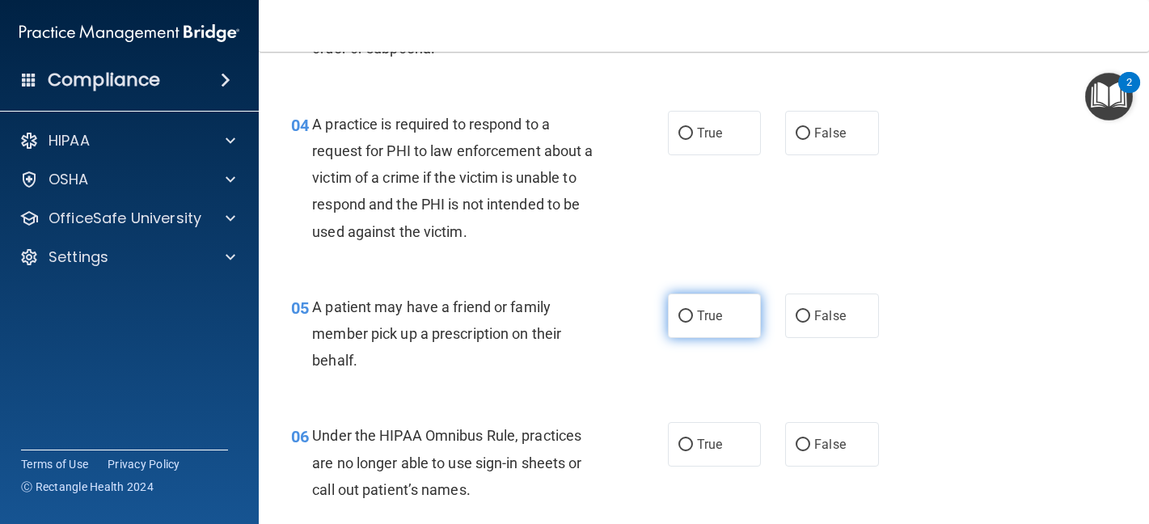
click at [687, 311] on label "True" at bounding box center [715, 316] width 94 height 44
click at [687, 311] on input "True" at bounding box center [685, 317] width 15 height 12
radio input "true"
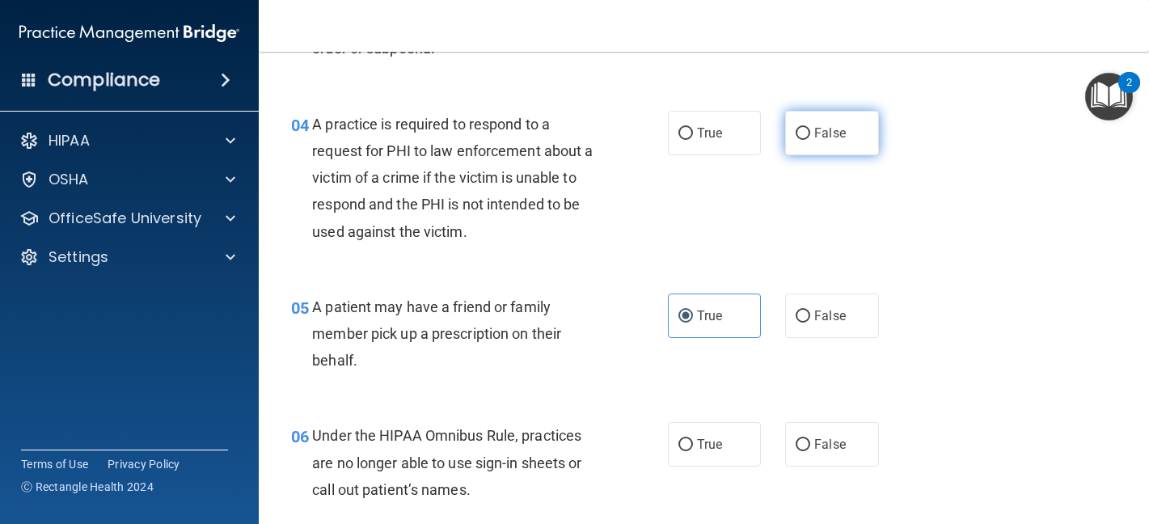
click at [798, 138] on input "False" at bounding box center [803, 134] width 15 height 12
radio input "true"
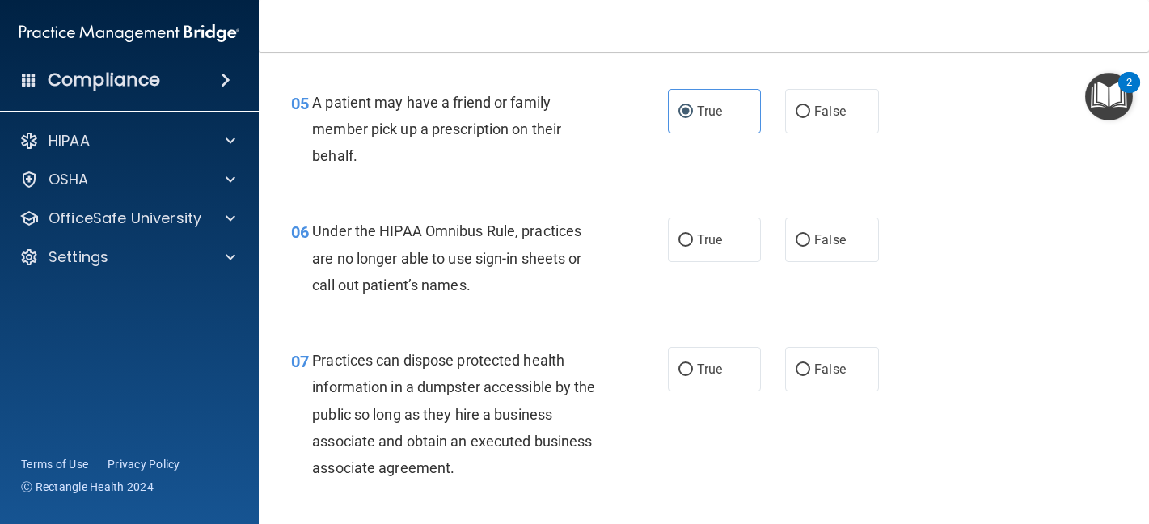
scroll to position [809, 0]
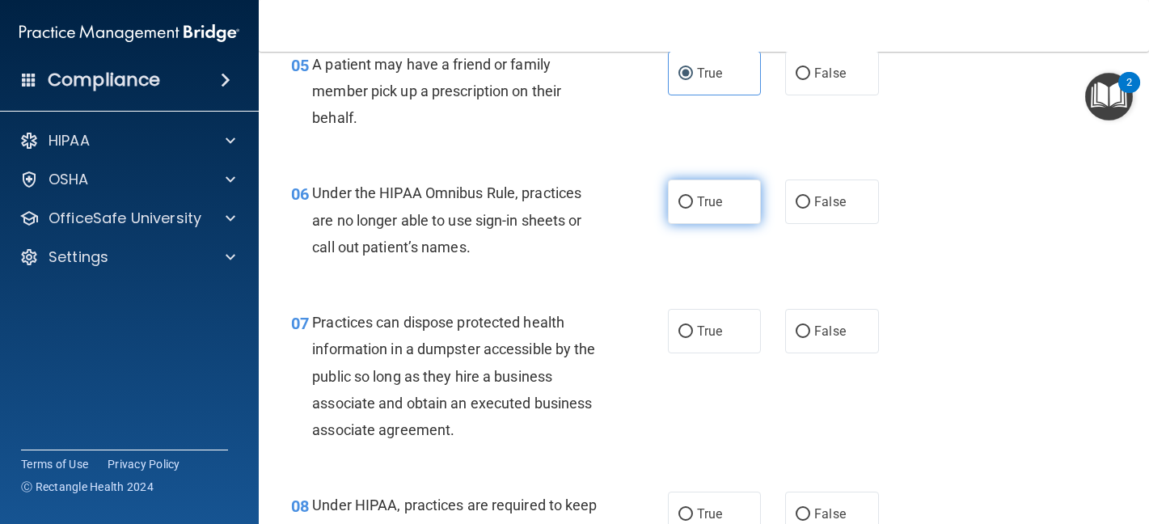
click at [700, 213] on label "True" at bounding box center [715, 202] width 94 height 44
click at [693, 209] on input "True" at bounding box center [685, 202] width 15 height 12
radio input "true"
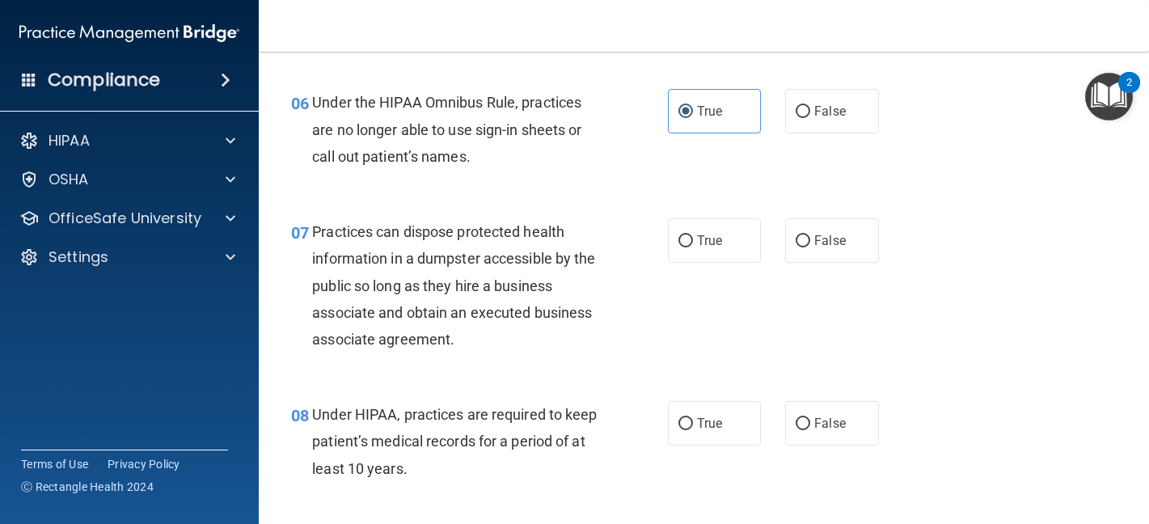
scroll to position [970, 0]
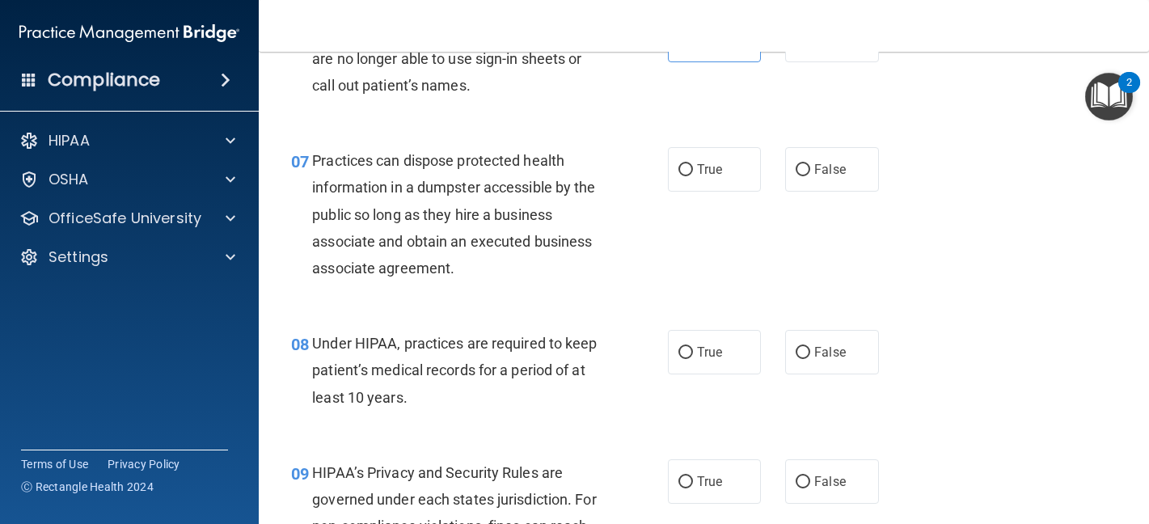
click at [478, 134] on div "07 Practices can dispose protected health information in a dumpster accessible …" at bounding box center [704, 218] width 850 height 183
click at [832, 172] on span "False" at bounding box center [830, 169] width 32 height 15
click at [810, 172] on input "False" at bounding box center [803, 170] width 15 height 12
radio input "true"
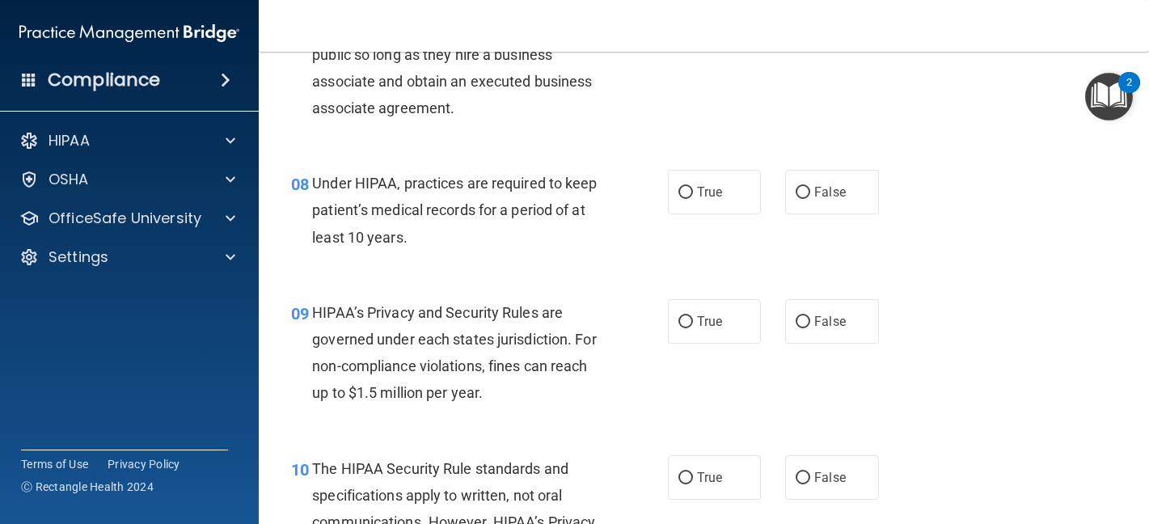
scroll to position [1132, 0]
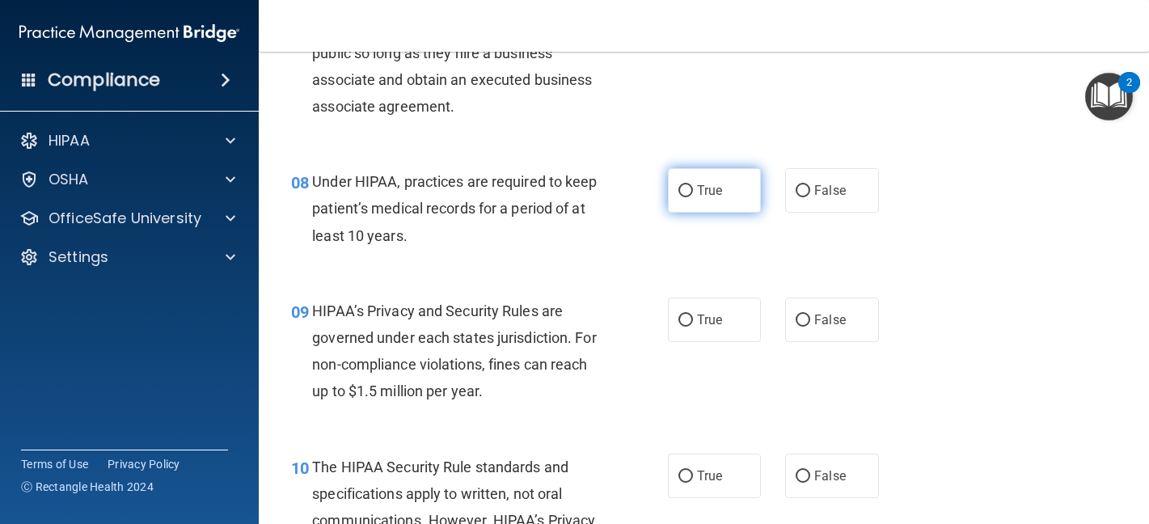
click at [679, 194] on input "True" at bounding box center [685, 191] width 15 height 12
radio input "true"
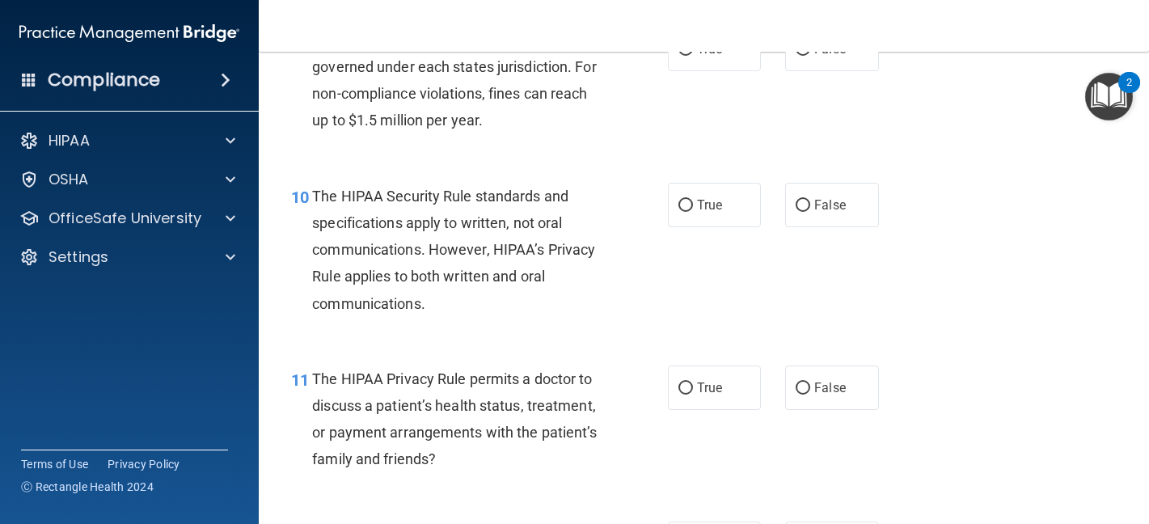
scroll to position [1375, 0]
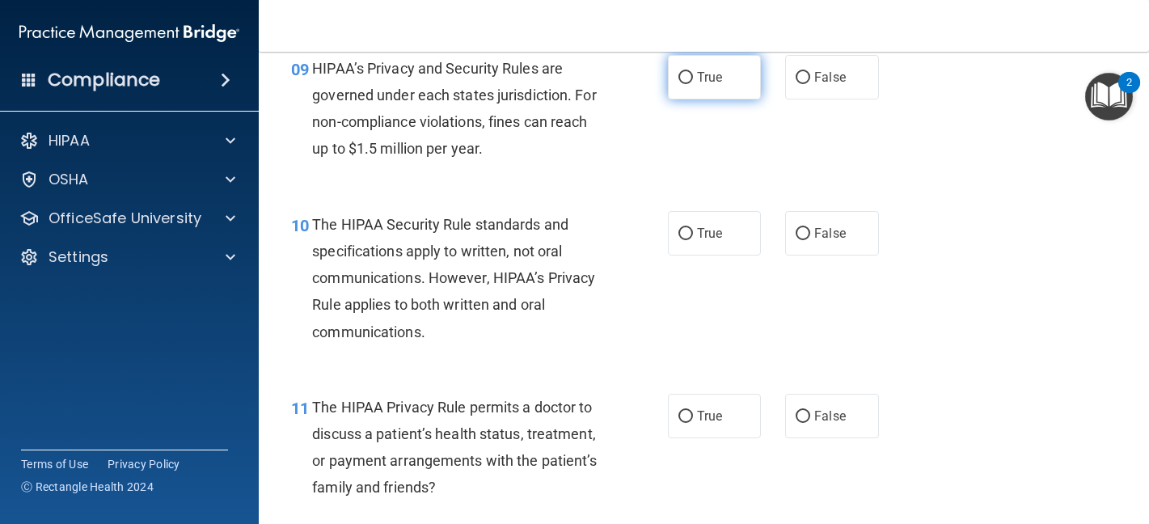
click at [699, 82] on span "True" at bounding box center [709, 77] width 25 height 15
click at [693, 82] on input "True" at bounding box center [685, 78] width 15 height 12
radio input "true"
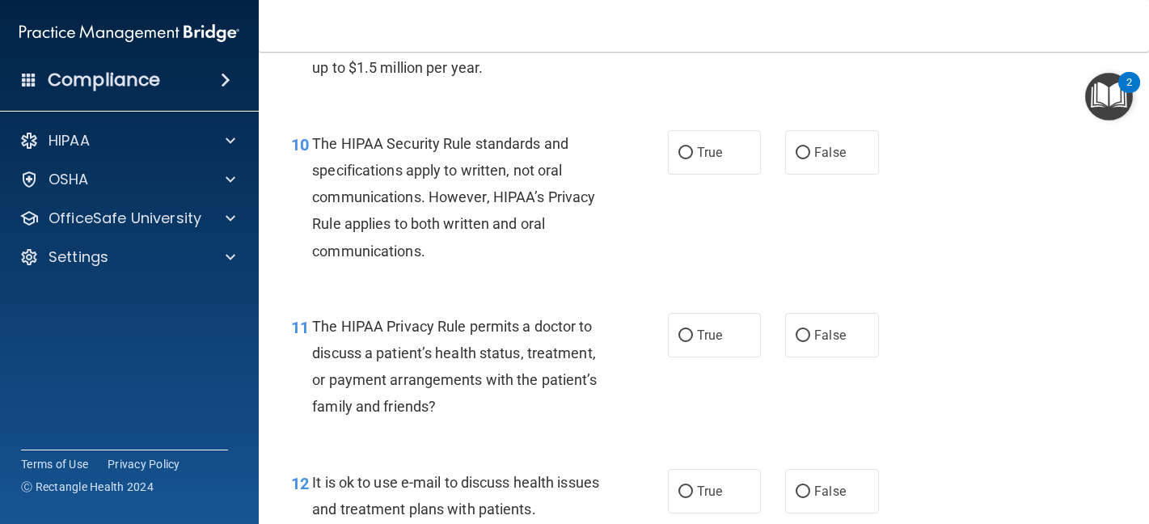
scroll to position [1617, 0]
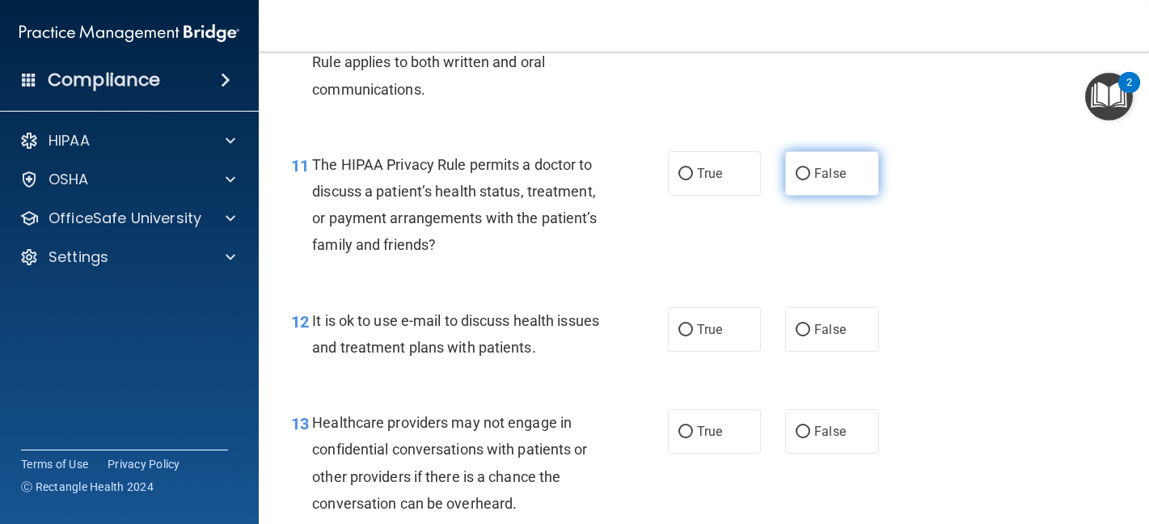
click at [805, 167] on label "False" at bounding box center [832, 173] width 94 height 44
click at [805, 168] on input "False" at bounding box center [803, 174] width 15 height 12
radio input "true"
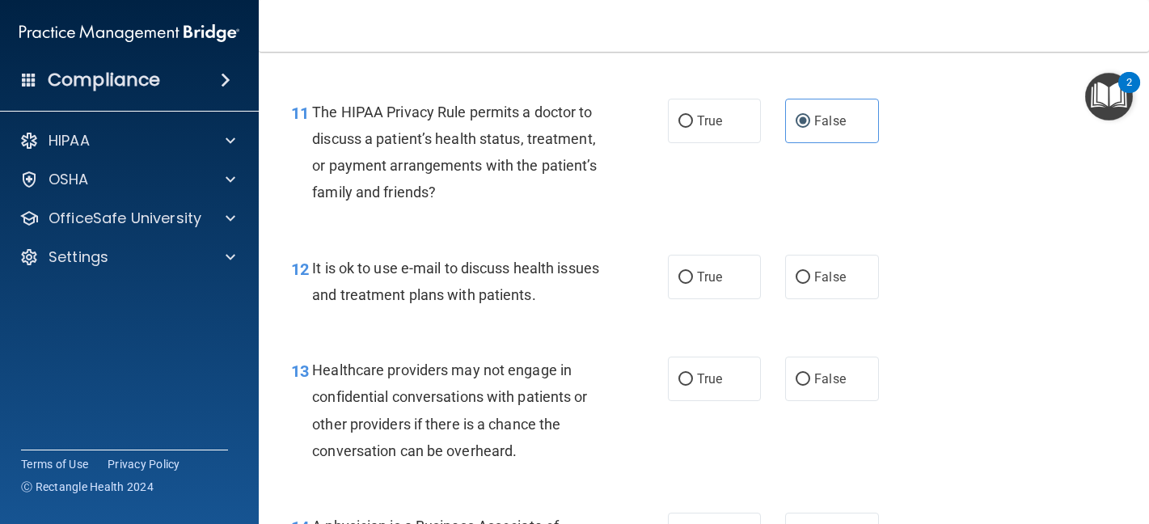
scroll to position [1698, 0]
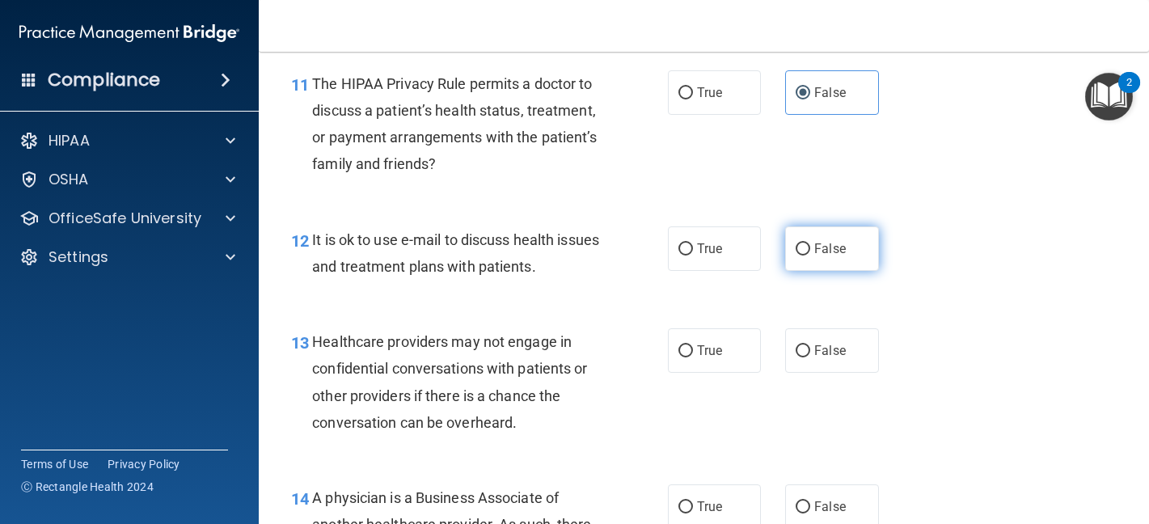
click at [797, 235] on label "False" at bounding box center [832, 248] width 94 height 44
click at [797, 243] on input "False" at bounding box center [803, 249] width 15 height 12
radio input "true"
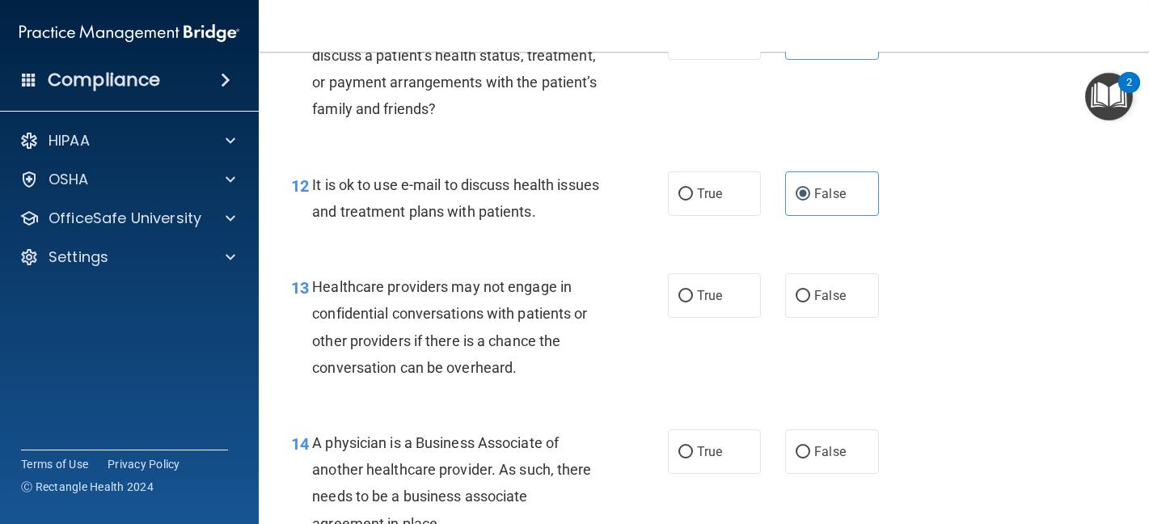
scroll to position [1860, 0]
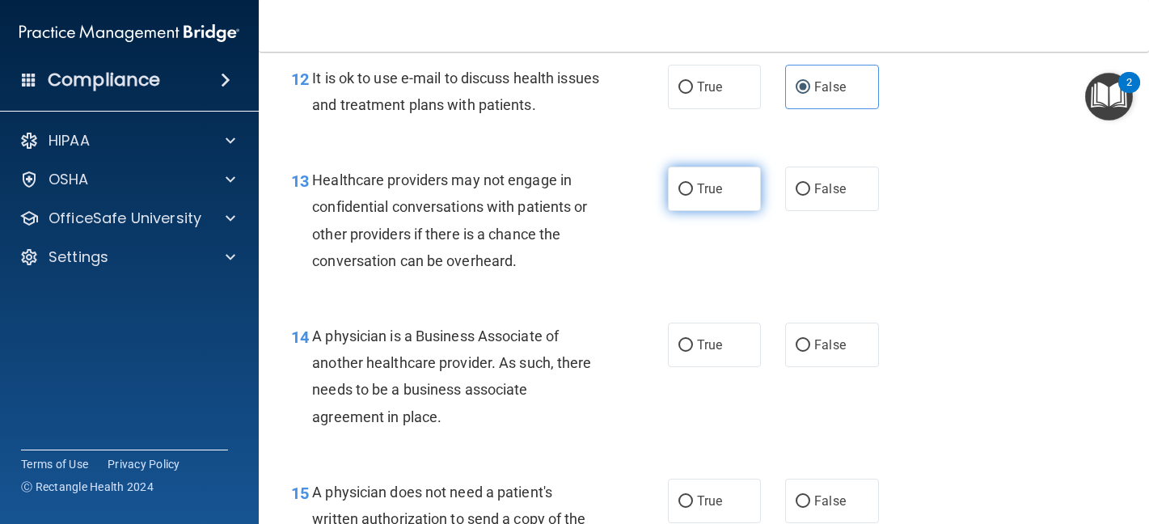
click at [692, 196] on label "True" at bounding box center [715, 189] width 94 height 44
click at [692, 196] on input "True" at bounding box center [685, 190] width 15 height 12
radio input "true"
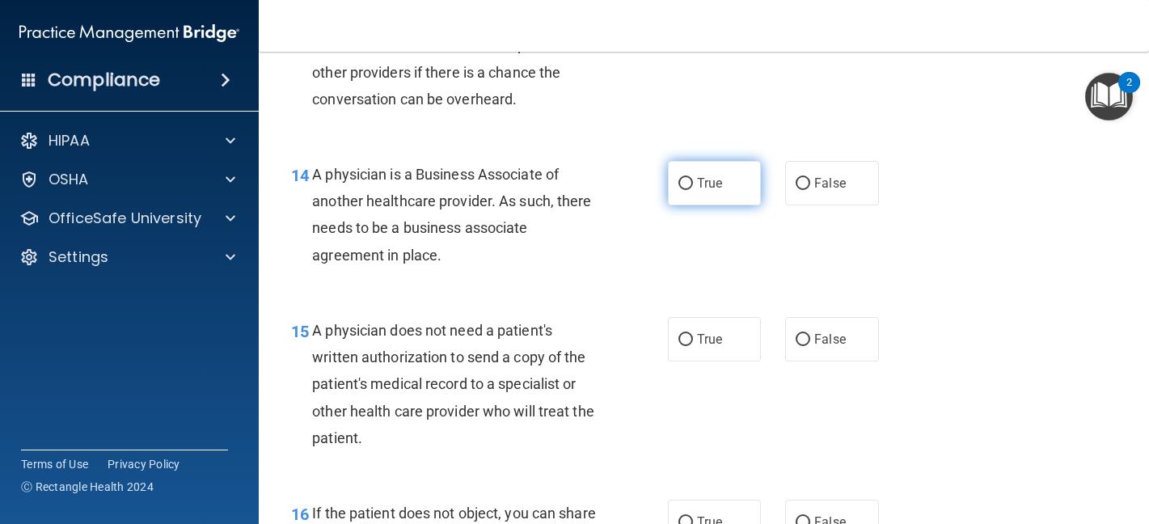
click at [678, 184] on input "True" at bounding box center [685, 184] width 15 height 12
radio input "true"
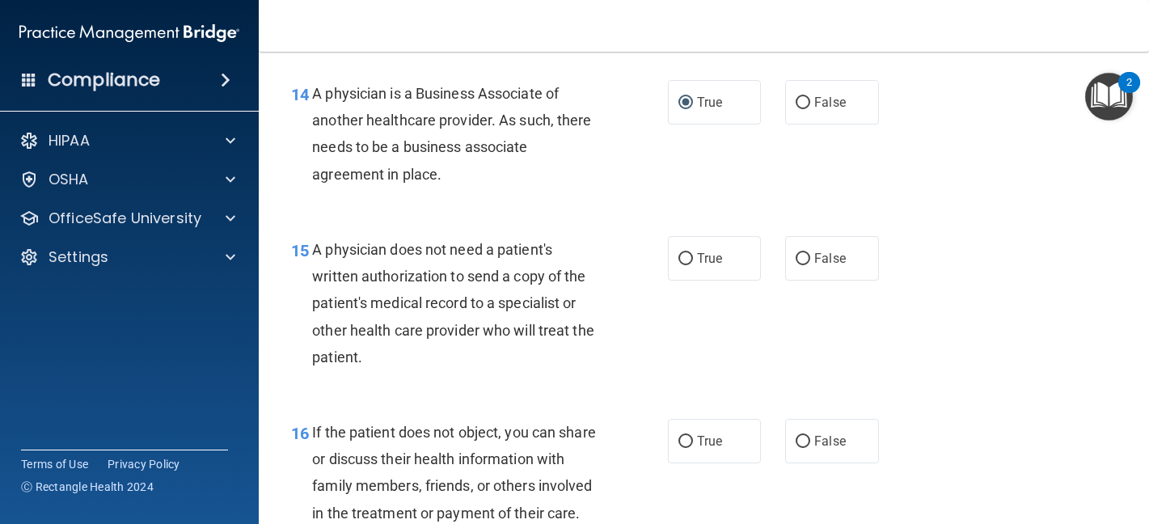
scroll to position [2183, 0]
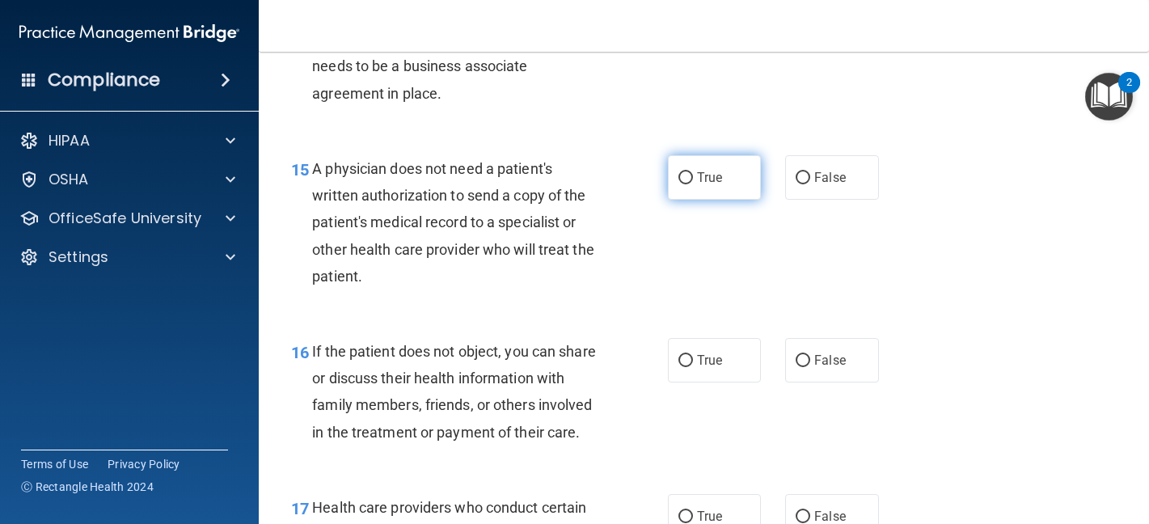
click at [678, 183] on input "True" at bounding box center [685, 178] width 15 height 12
radio input "true"
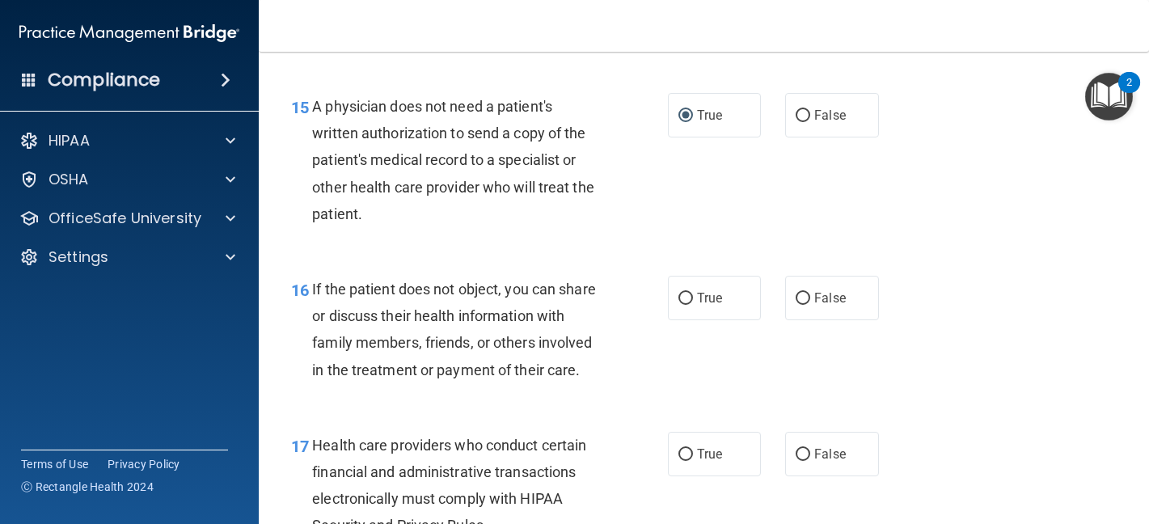
scroll to position [2264, 0]
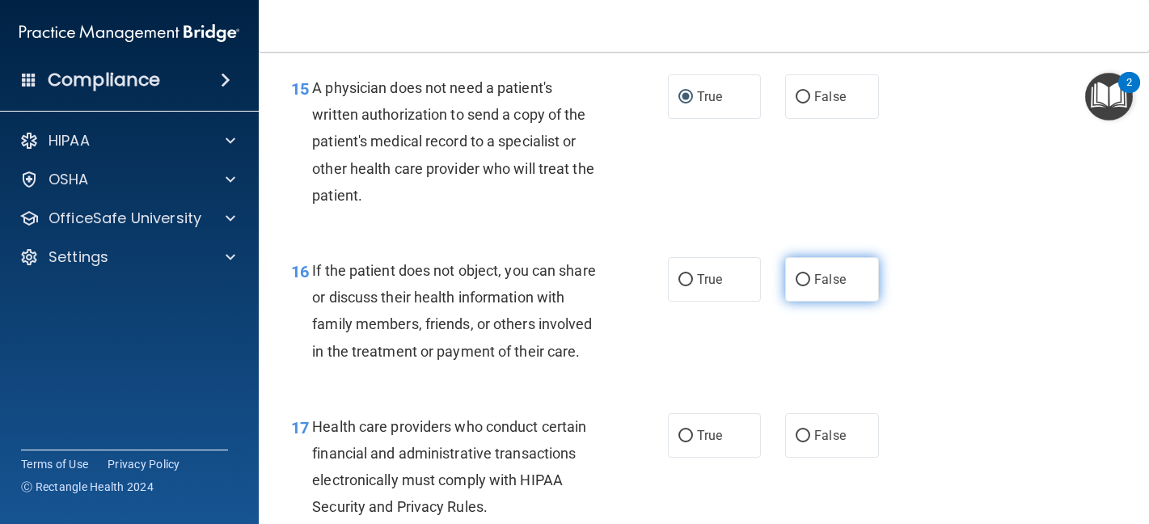
click at [832, 283] on span "False" at bounding box center [830, 279] width 32 height 15
click at [810, 283] on input "False" at bounding box center [803, 280] width 15 height 12
radio input "true"
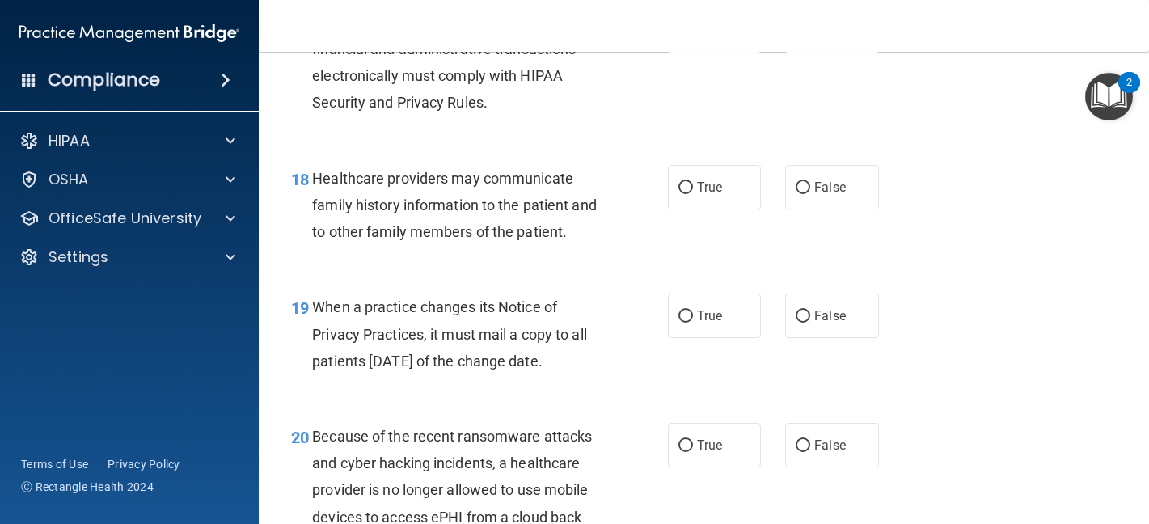
scroll to position [2588, 0]
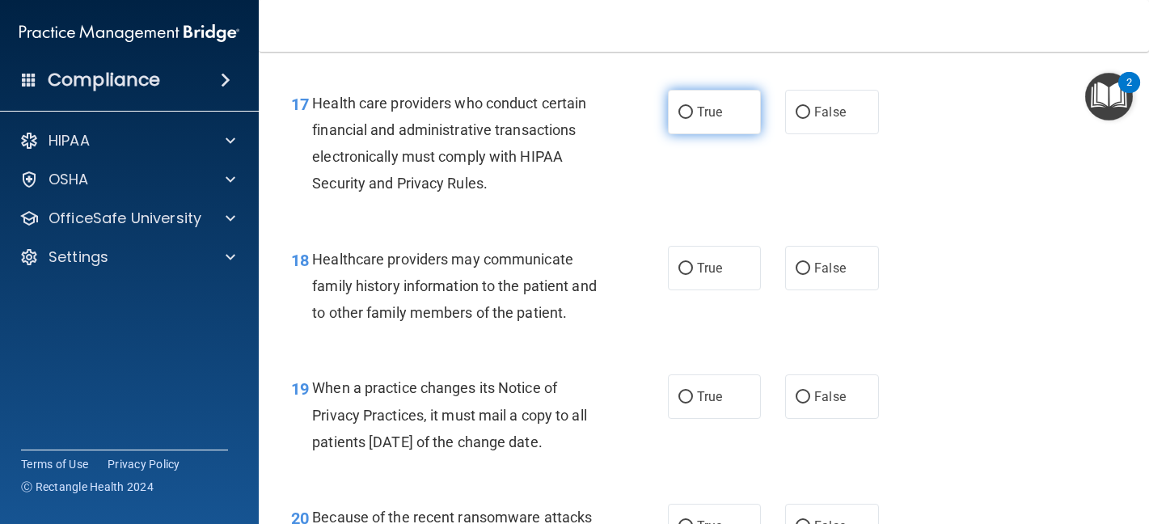
click at [703, 120] on span "True" at bounding box center [709, 111] width 25 height 15
click at [693, 119] on input "True" at bounding box center [685, 113] width 15 height 12
radio input "true"
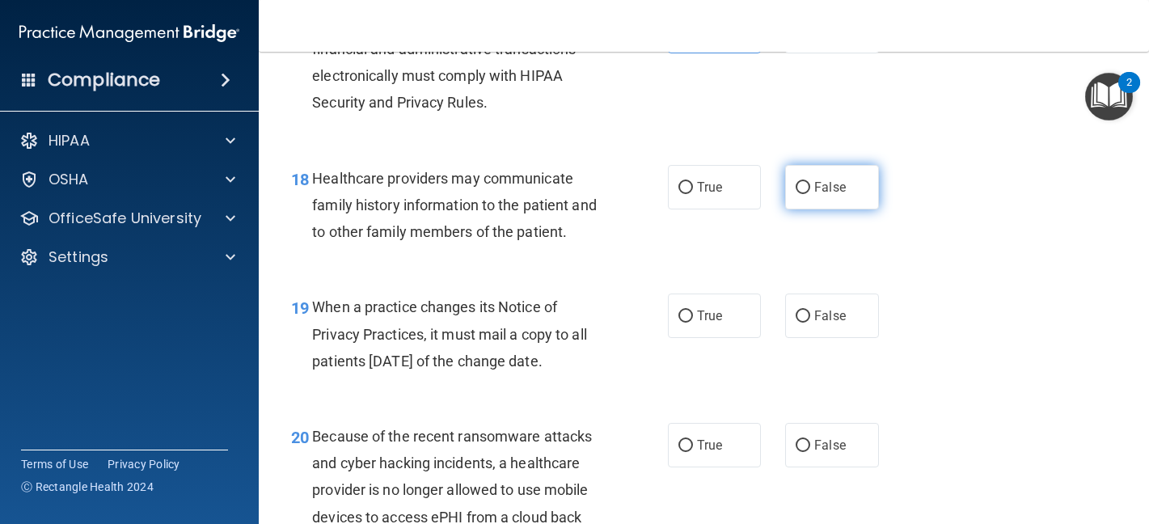
click at [827, 195] on span "False" at bounding box center [830, 187] width 32 height 15
click at [810, 194] on input "False" at bounding box center [803, 188] width 15 height 12
radio input "true"
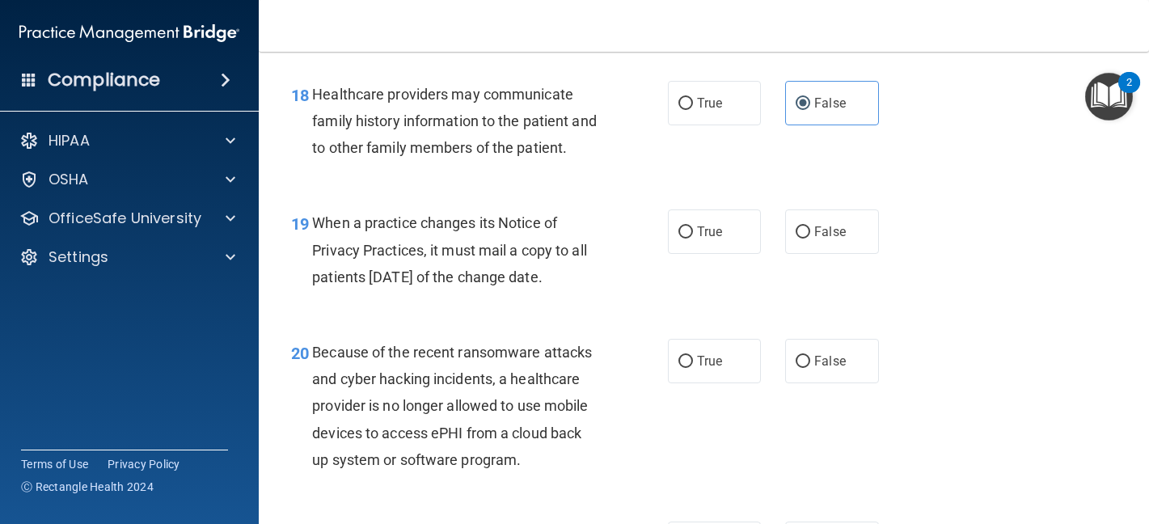
scroll to position [2830, 0]
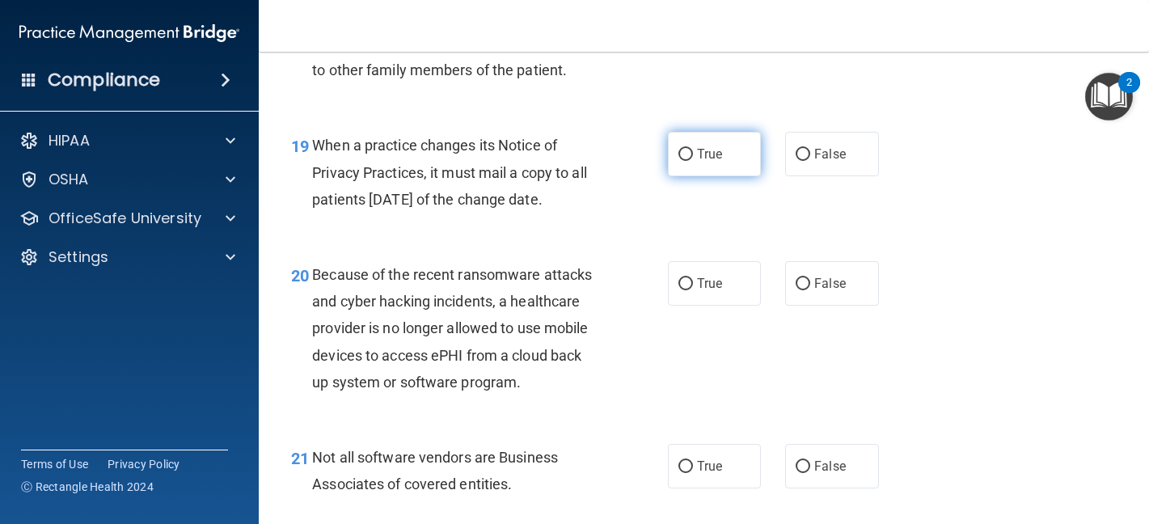
click at [713, 176] on label "True" at bounding box center [715, 154] width 94 height 44
click at [693, 161] on input "True" at bounding box center [685, 155] width 15 height 12
radio input "true"
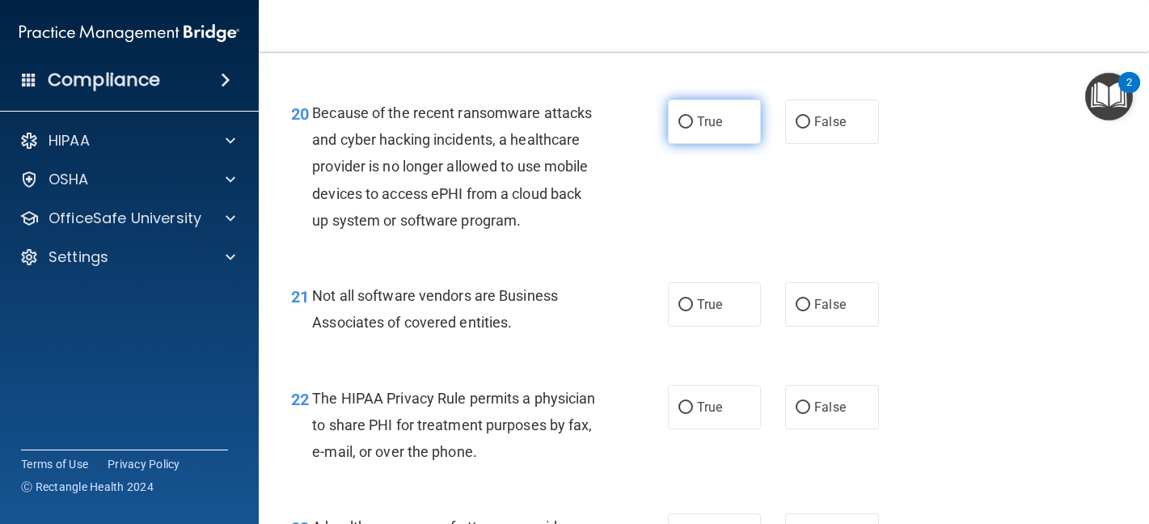
click at [686, 144] on label "True" at bounding box center [715, 121] width 94 height 44
click at [686, 129] on input "True" at bounding box center [685, 122] width 15 height 12
radio input "true"
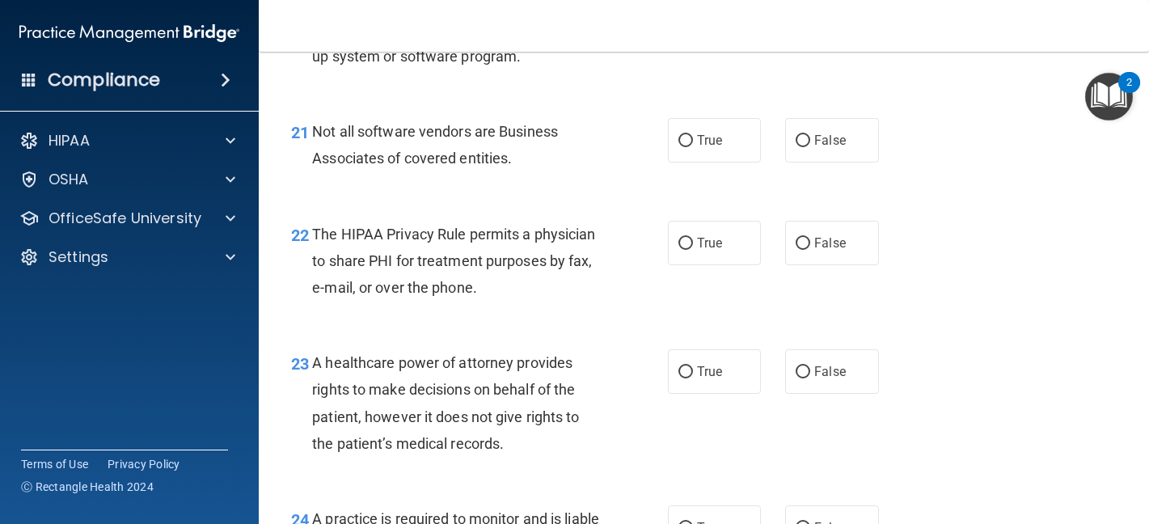
scroll to position [3235, 0]
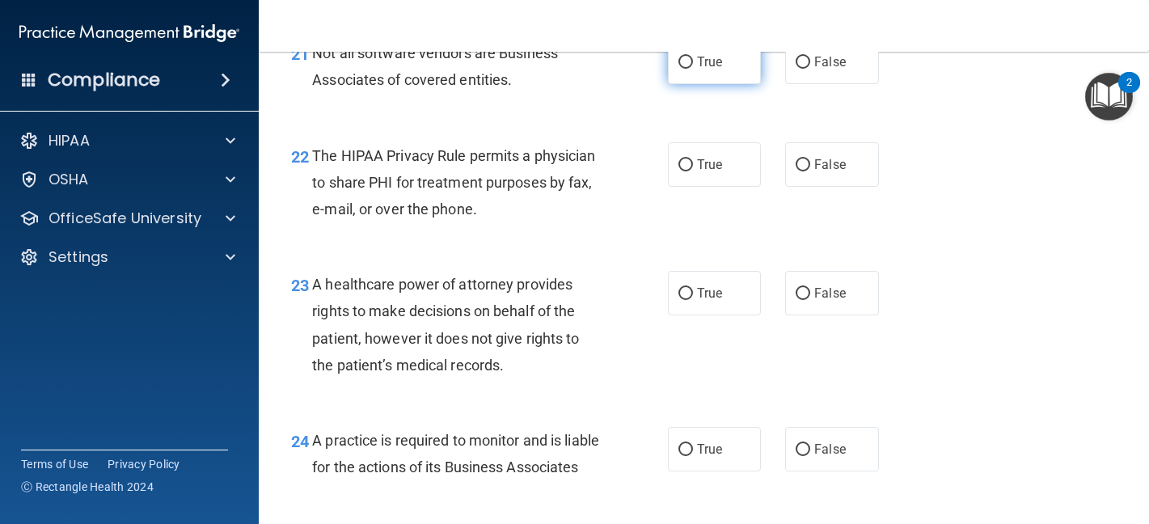
click at [690, 82] on label "True" at bounding box center [715, 62] width 94 height 44
click at [690, 69] on input "True" at bounding box center [685, 63] width 15 height 12
radio input "true"
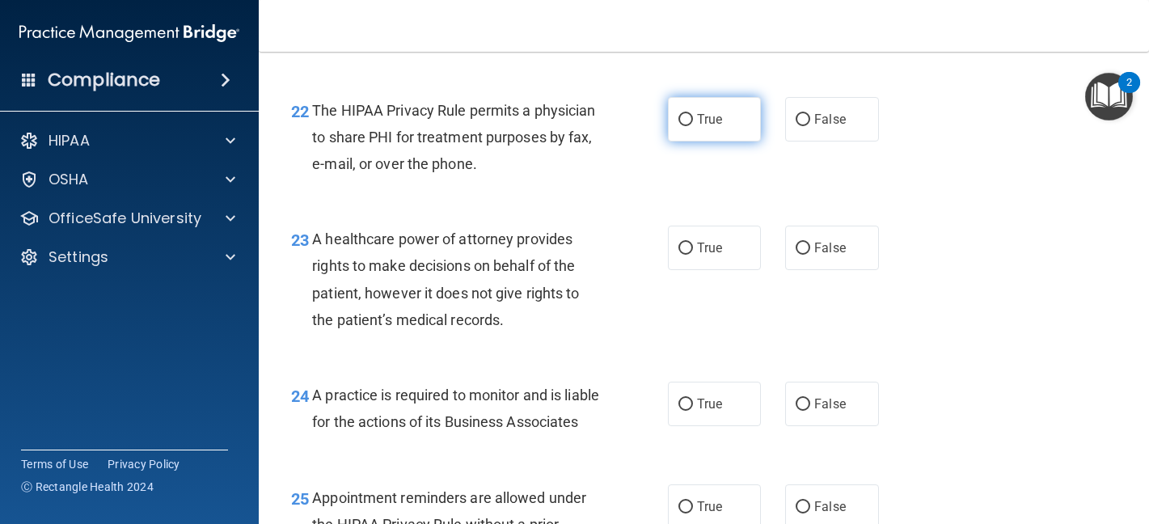
scroll to position [3315, 0]
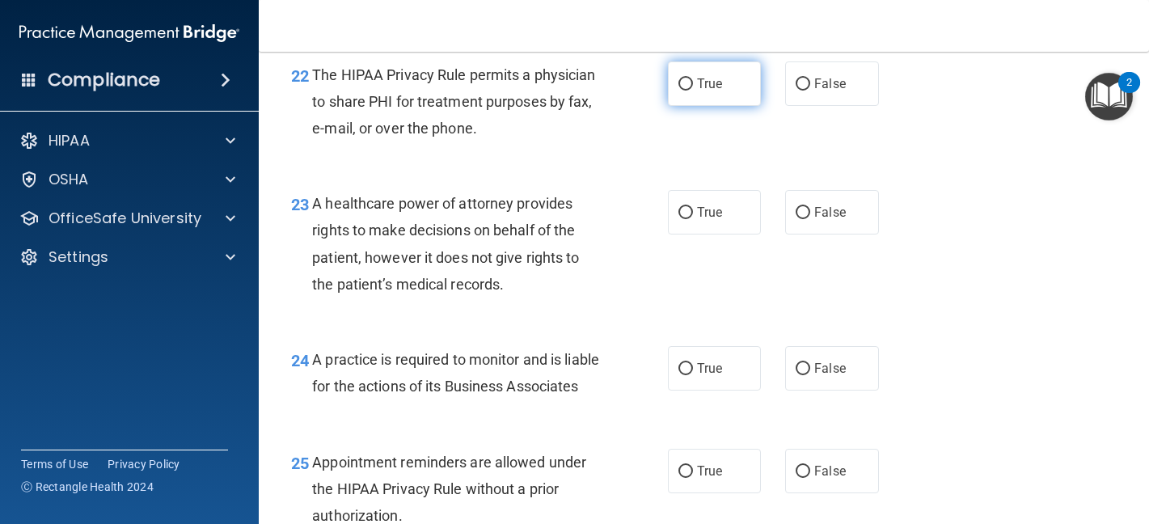
click at [683, 91] on input "True" at bounding box center [685, 84] width 15 height 12
radio input "true"
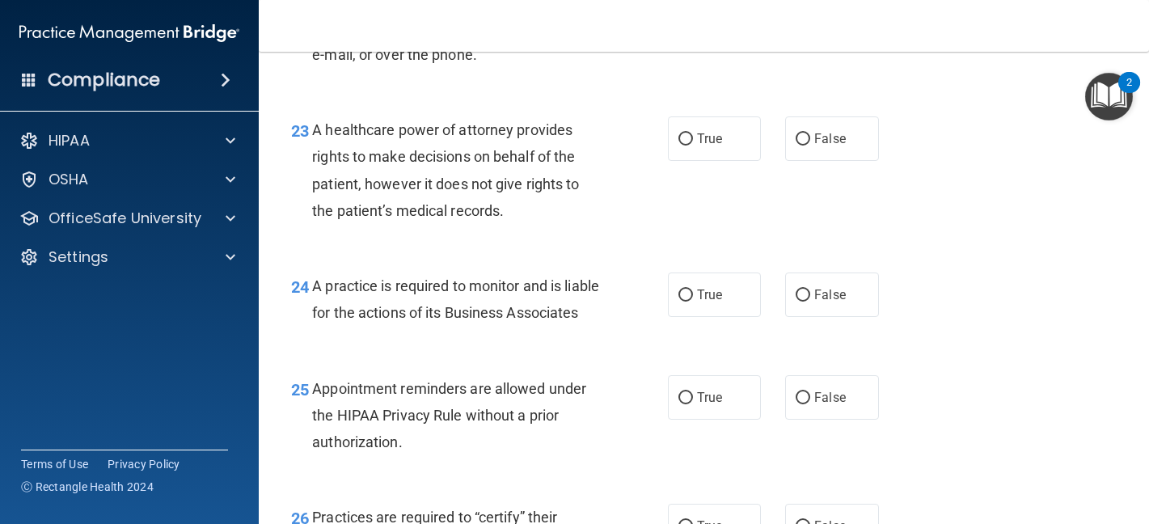
scroll to position [3477, 0]
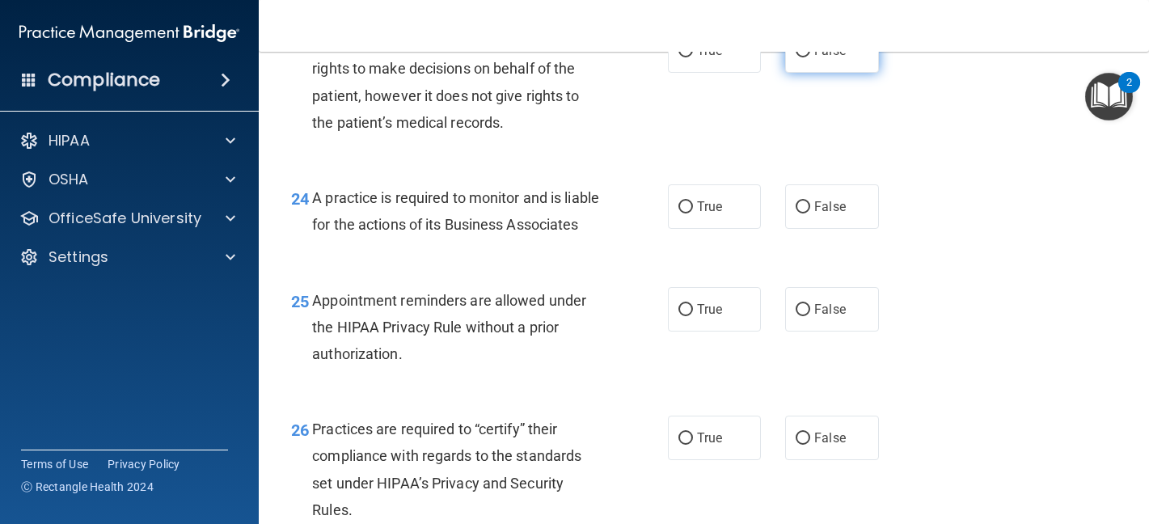
click at [841, 73] on label "False" at bounding box center [832, 50] width 94 height 44
click at [810, 57] on input "False" at bounding box center [803, 51] width 15 height 12
radio input "true"
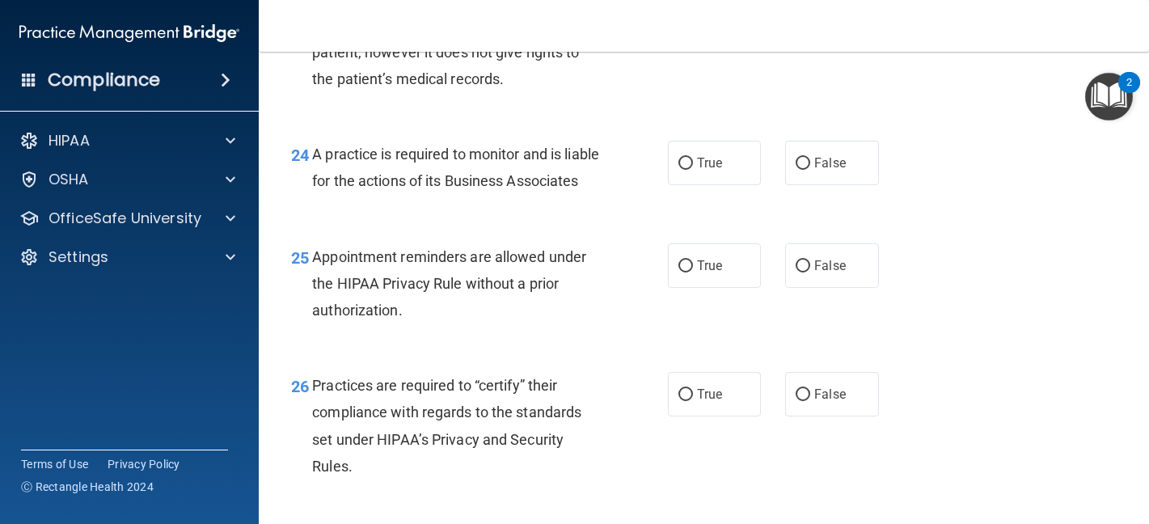
scroll to position [3558, 0]
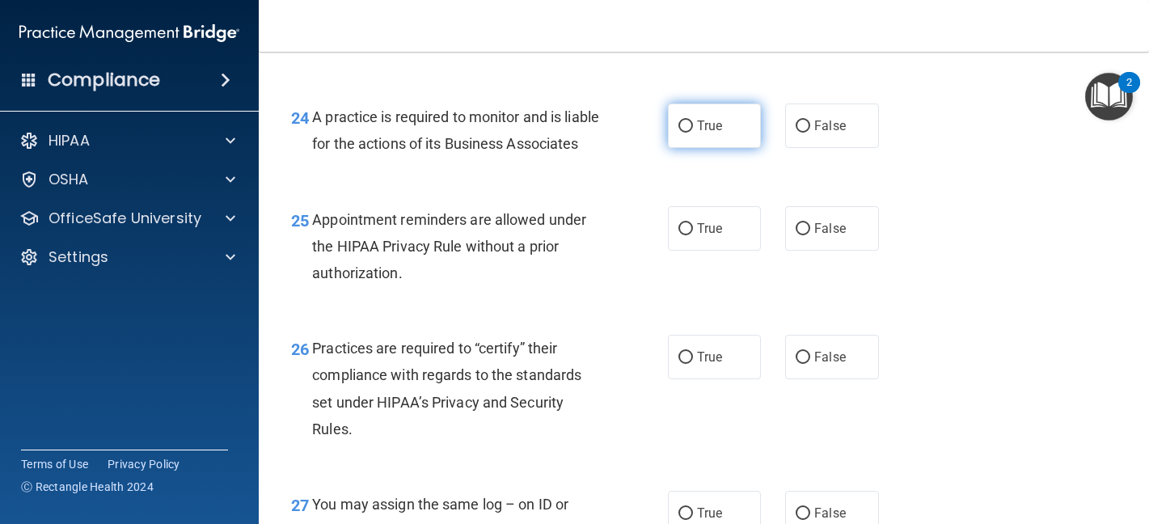
click at [678, 133] on input "True" at bounding box center [685, 126] width 15 height 12
radio input "true"
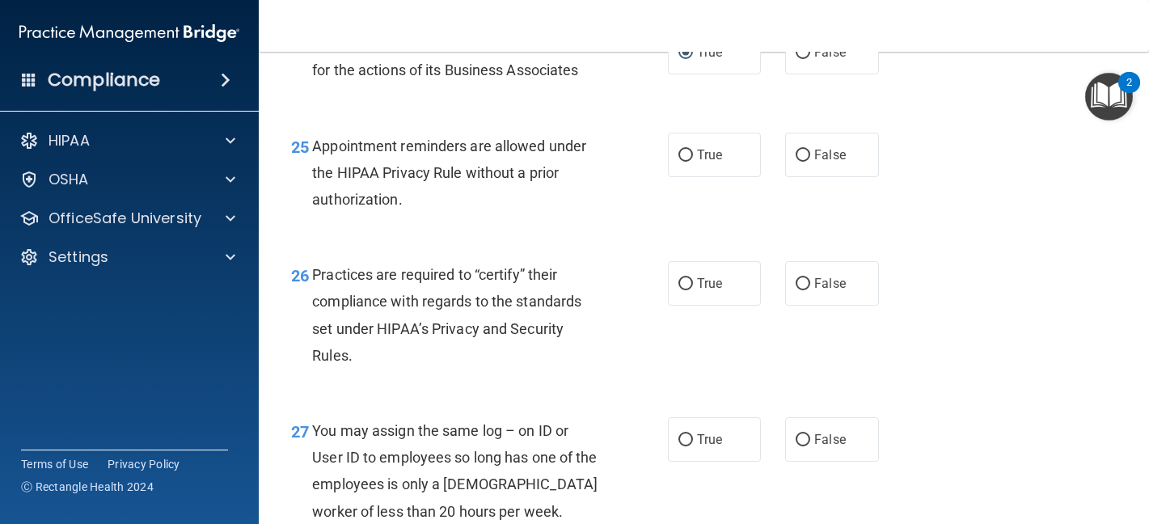
scroll to position [3720, 0]
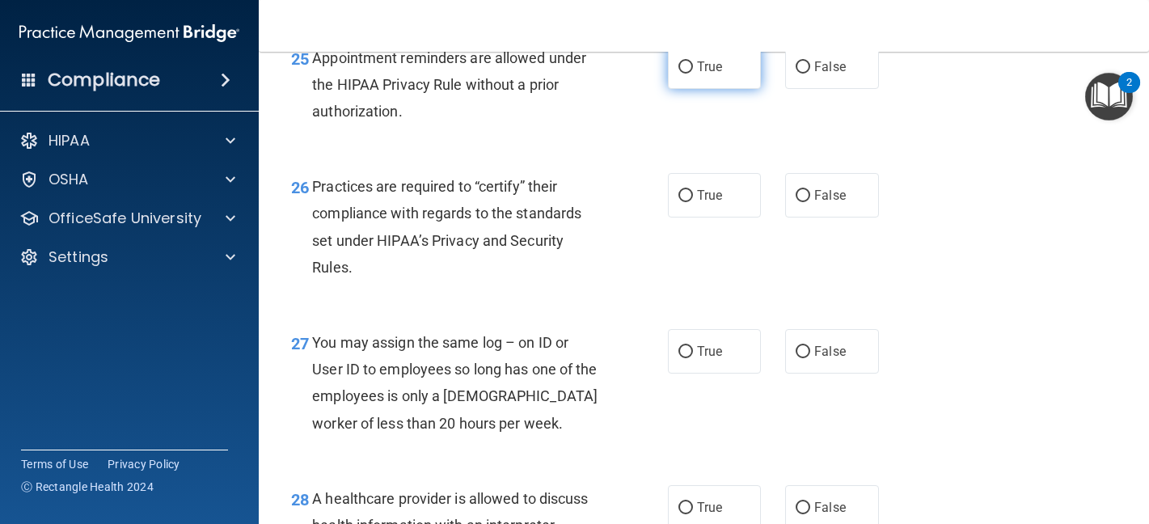
click at [678, 74] on input "True" at bounding box center [685, 67] width 15 height 12
radio input "true"
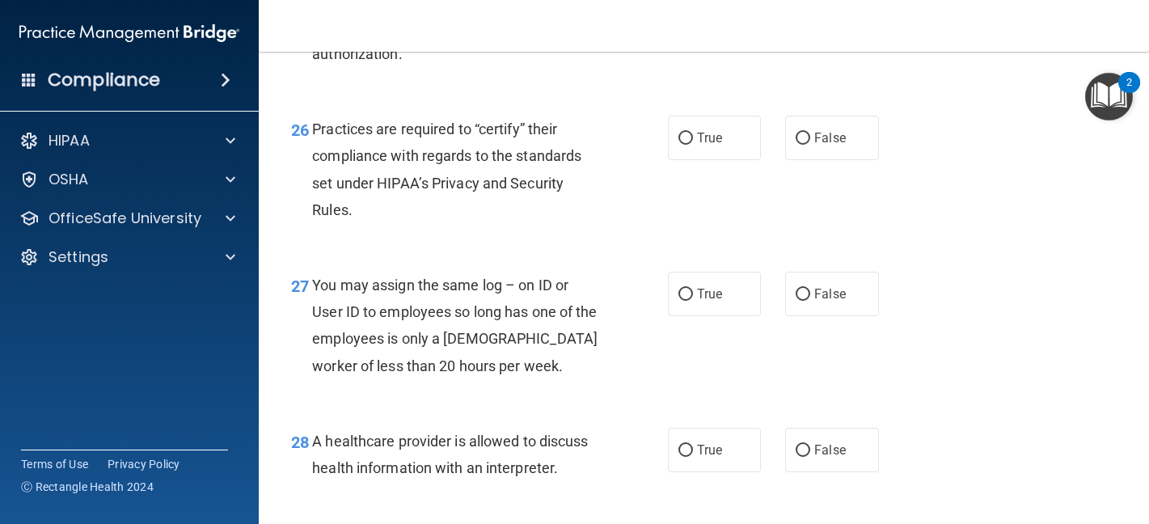
scroll to position [3881, 0]
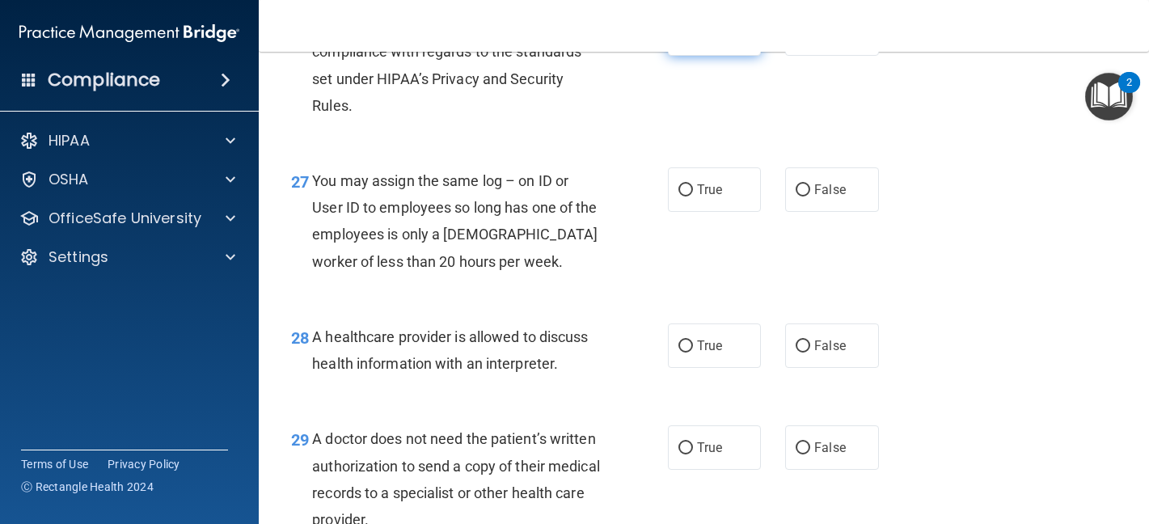
click at [675, 56] on label "True" at bounding box center [715, 33] width 94 height 44
click at [678, 40] on input "True" at bounding box center [685, 34] width 15 height 12
radio input "true"
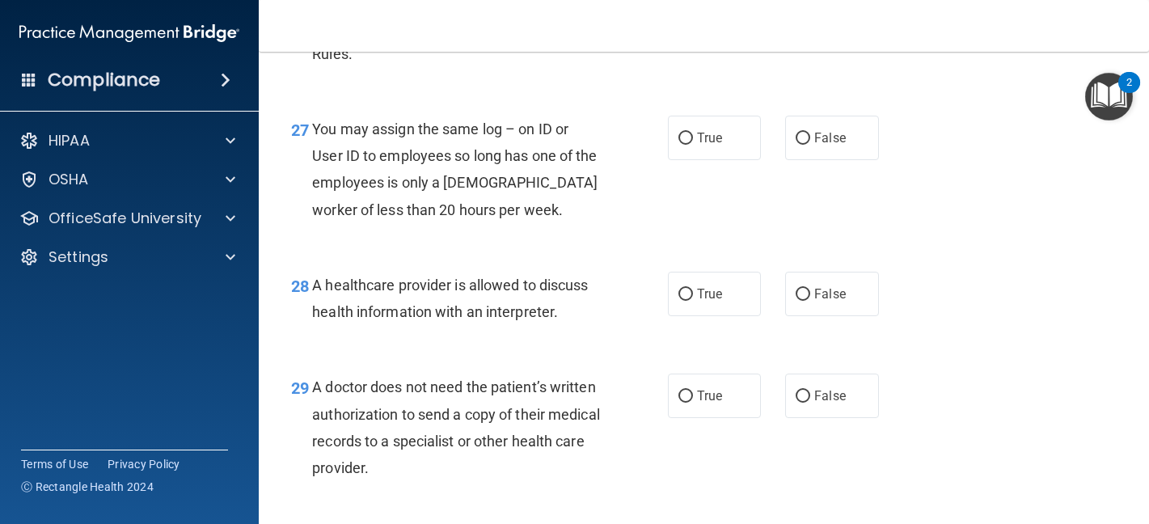
scroll to position [3962, 0]
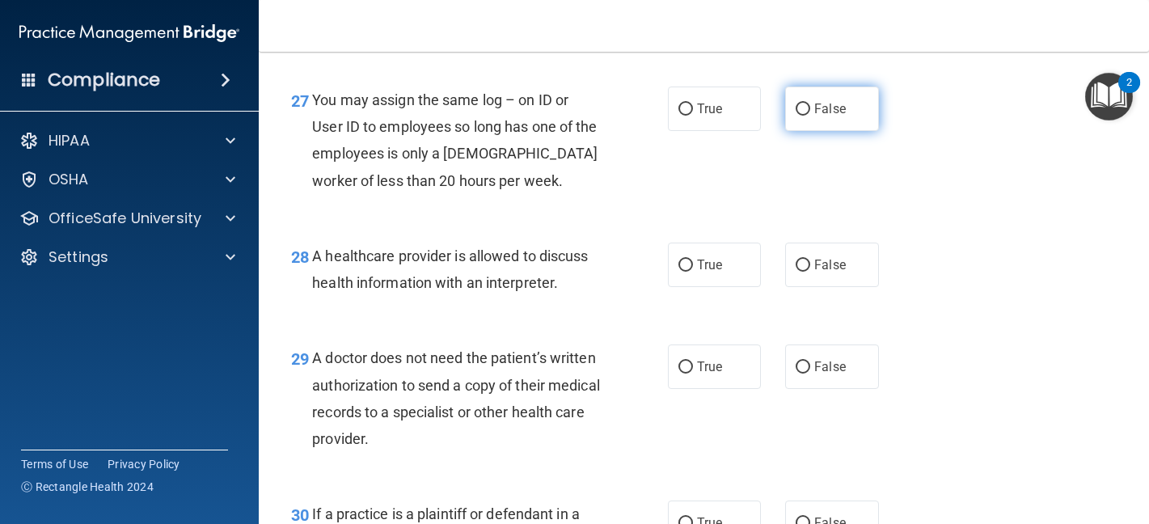
click at [835, 116] on span "False" at bounding box center [830, 108] width 32 height 15
click at [810, 116] on input "False" at bounding box center [803, 110] width 15 height 12
radio input "true"
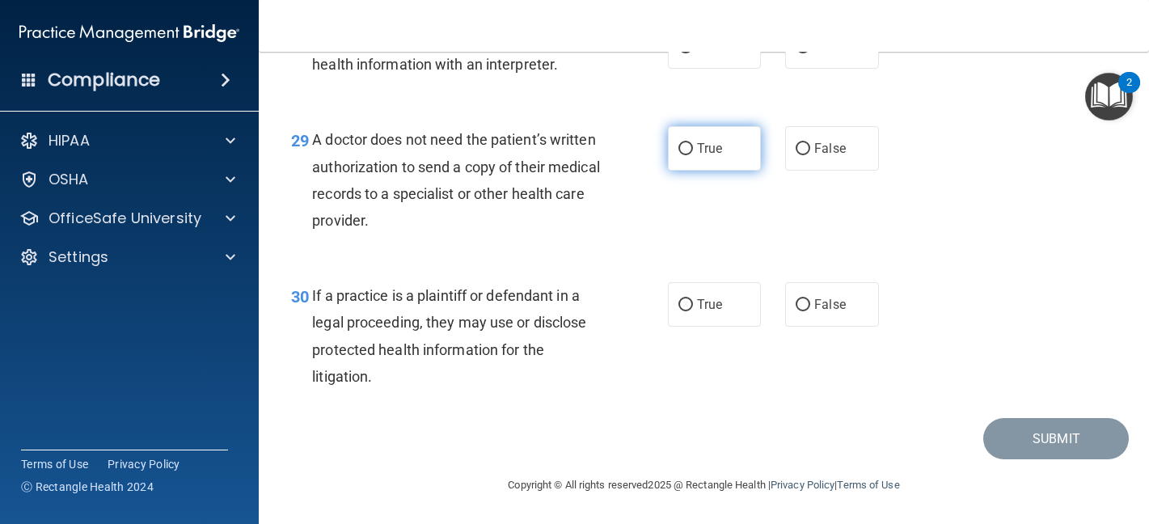
scroll to position [4153, 0]
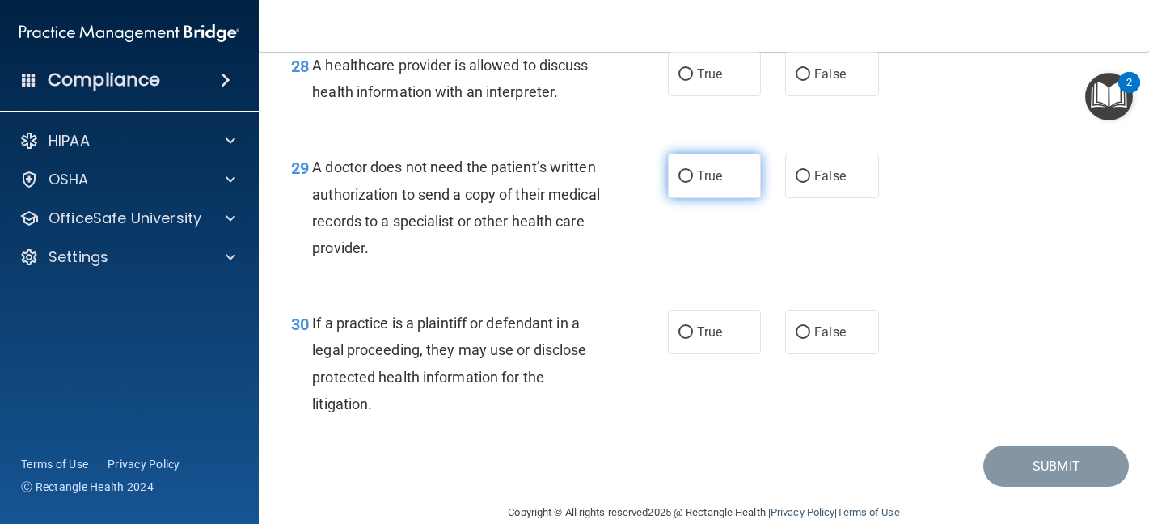
click at [698, 184] on span "True" at bounding box center [709, 175] width 25 height 15
click at [693, 183] on input "True" at bounding box center [685, 177] width 15 height 12
radio input "true"
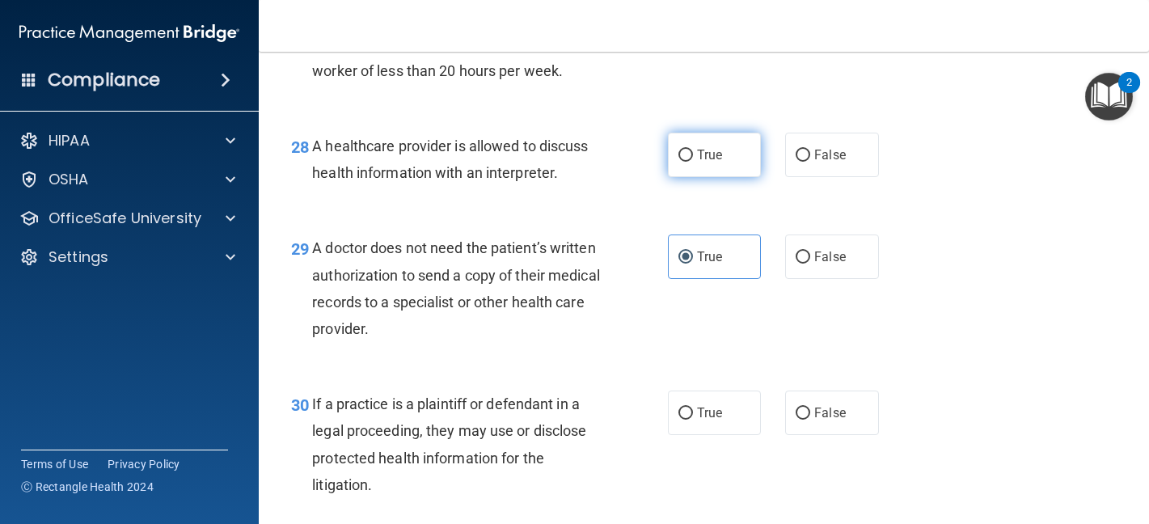
click at [746, 177] on label "True" at bounding box center [715, 155] width 94 height 44
click at [693, 162] on input "True" at bounding box center [685, 156] width 15 height 12
radio input "true"
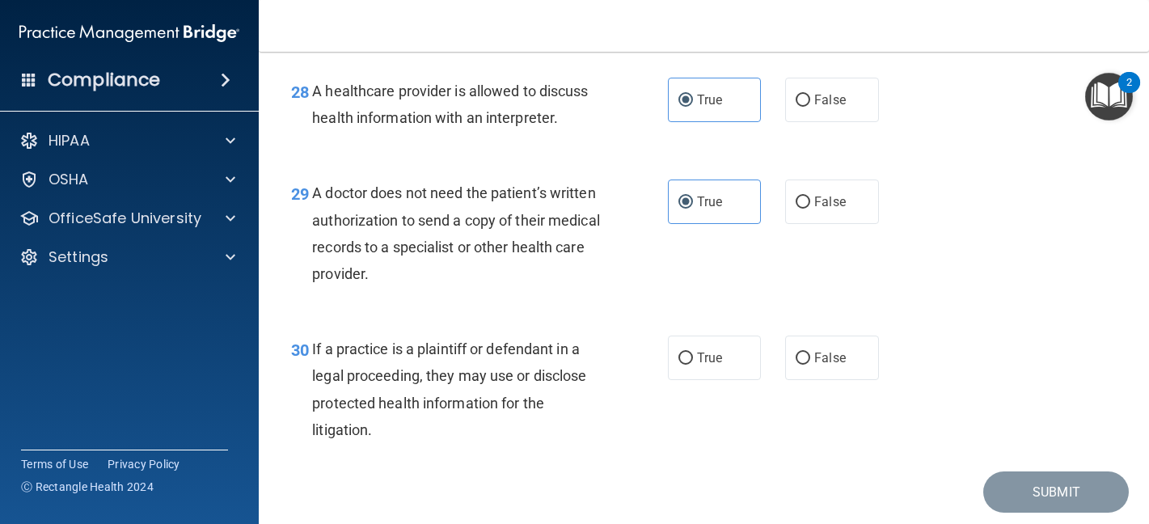
scroll to position [4234, 0]
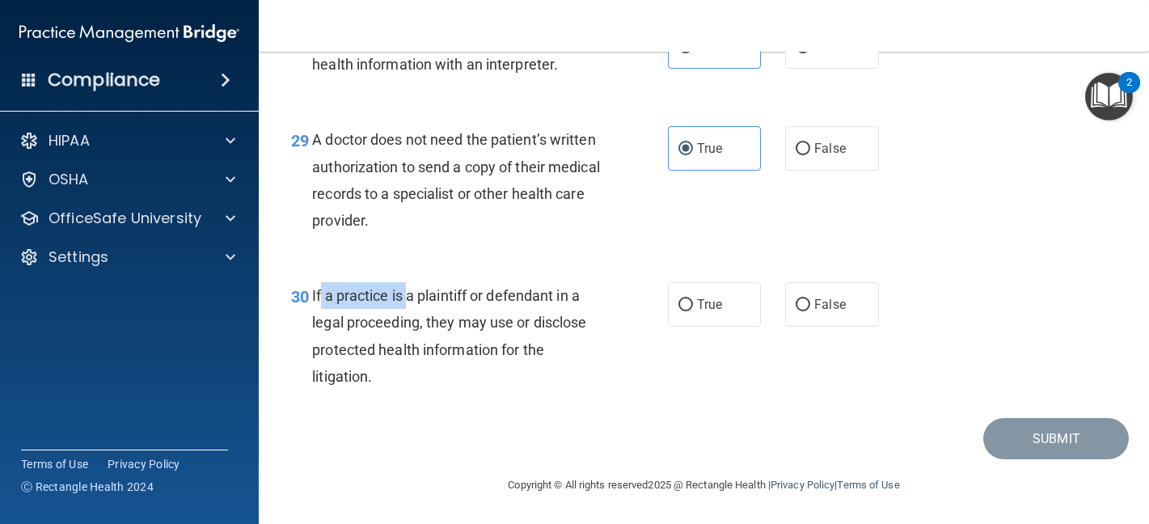
drag, startPoint x: 326, startPoint y: 304, endPoint x: 412, endPoint y: 304, distance: 85.7
click at [412, 304] on span "If a practice is a plaintiff or defendant in a legal proceeding, they may use o…" at bounding box center [449, 336] width 274 height 98
click at [695, 329] on div "30 If a practice is a plaintiff or defendant in a legal proceeding, they may us…" at bounding box center [704, 340] width 850 height 156
click at [785, 310] on label "False" at bounding box center [832, 304] width 94 height 44
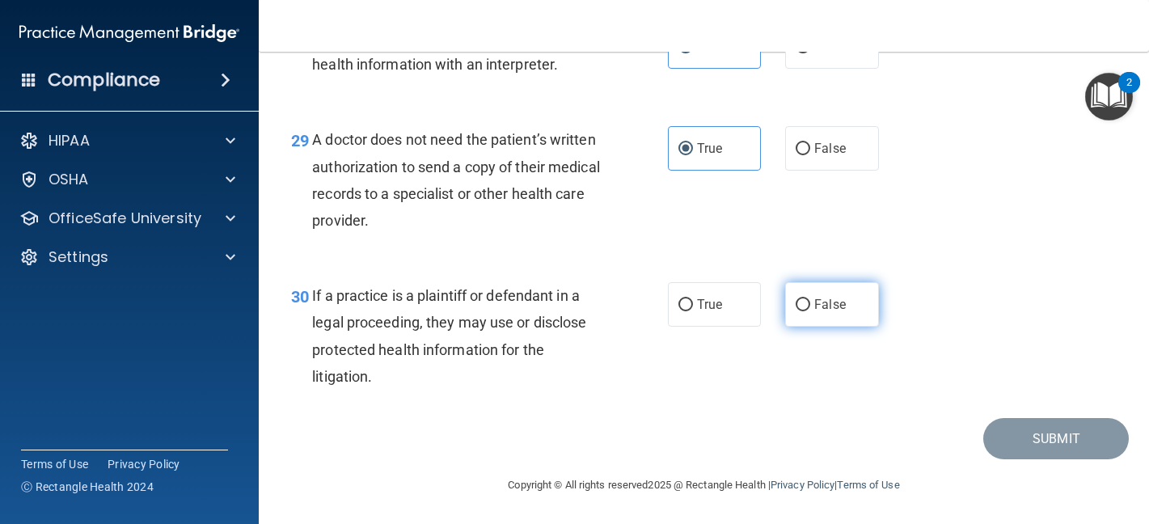
click at [796, 310] on input "False" at bounding box center [803, 305] width 15 height 12
radio input "true"
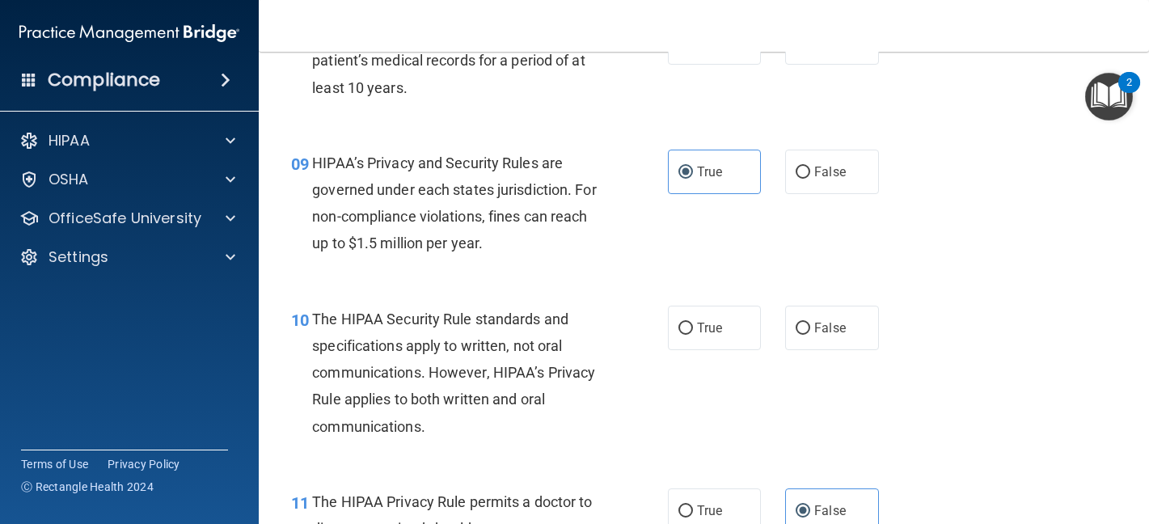
scroll to position [1242, 0]
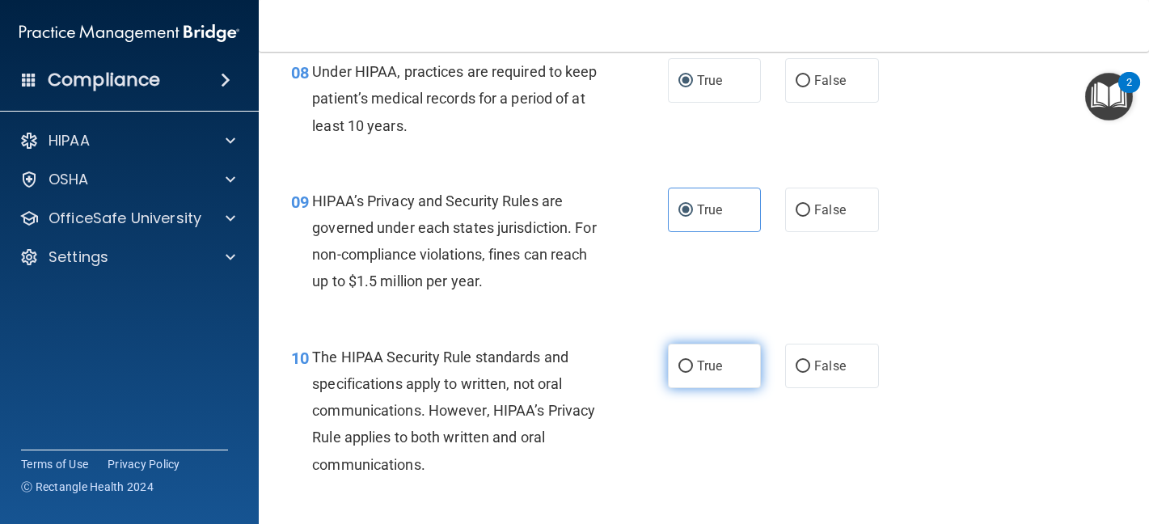
click at [694, 378] on label "True" at bounding box center [715, 366] width 94 height 44
click at [693, 373] on input "True" at bounding box center [685, 367] width 15 height 12
radio input "true"
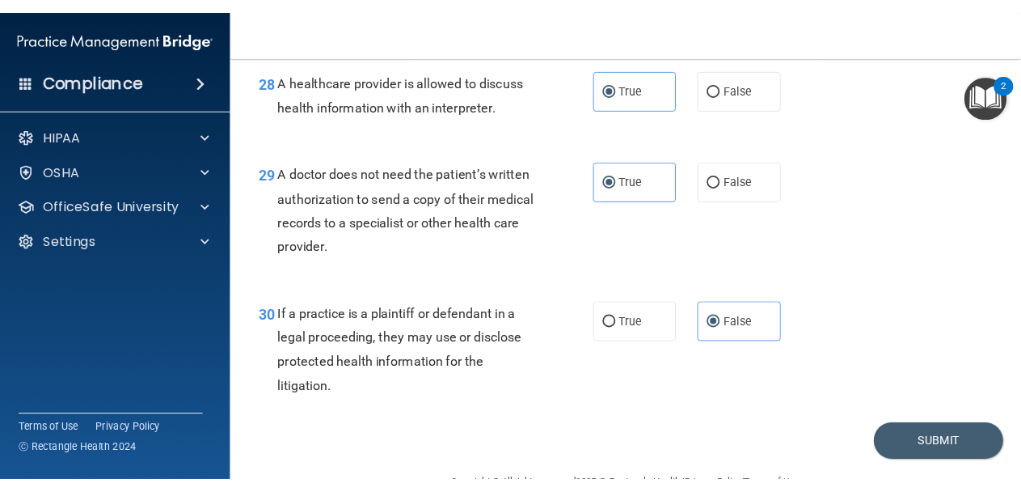
scroll to position [4234, 0]
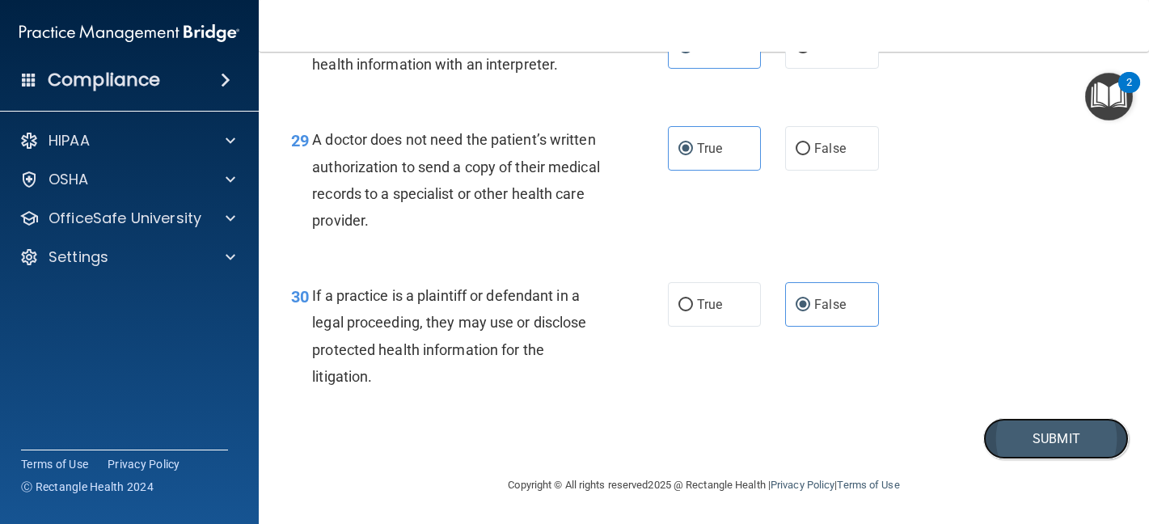
click at [1044, 450] on button "Submit" at bounding box center [1056, 438] width 146 height 41
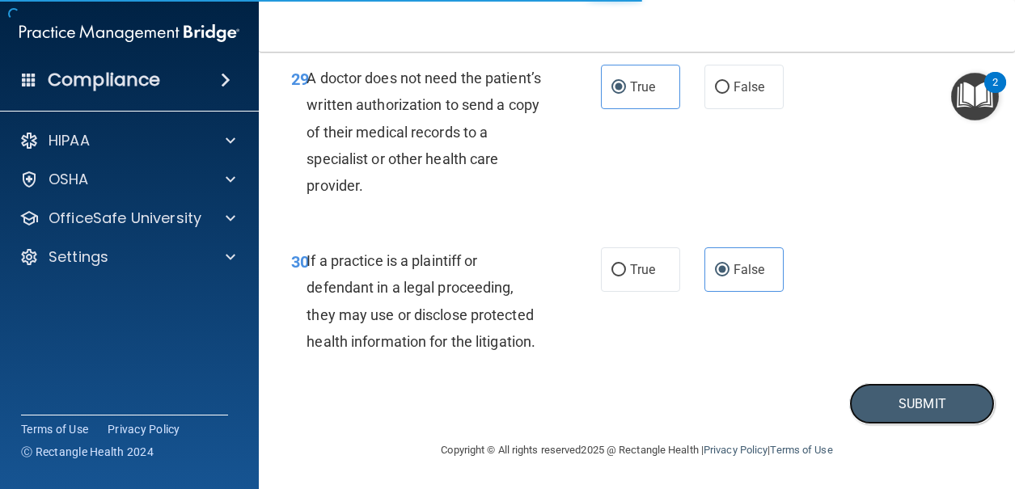
scroll to position [4879, 0]
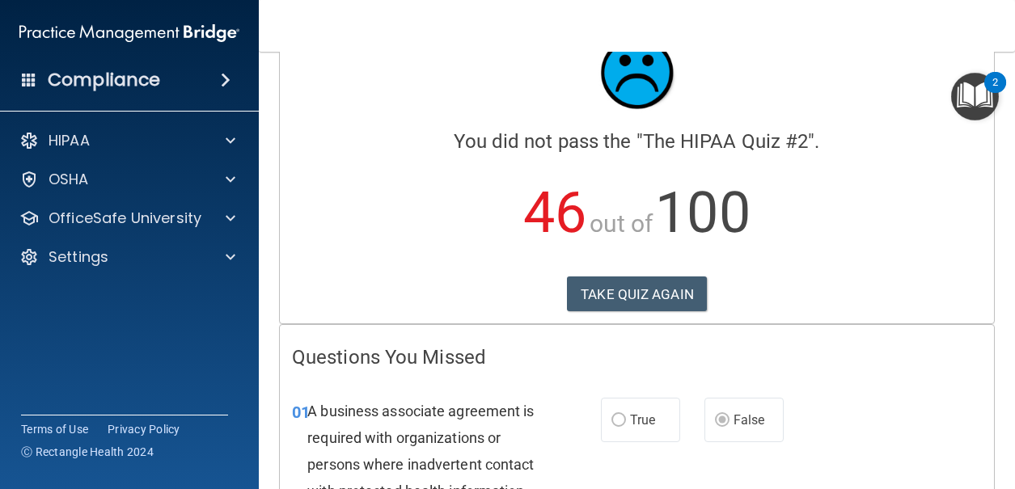
scroll to position [56, 0]
click at [585, 294] on button "TAKE QUIZ AGAIN" at bounding box center [637, 295] width 140 height 36
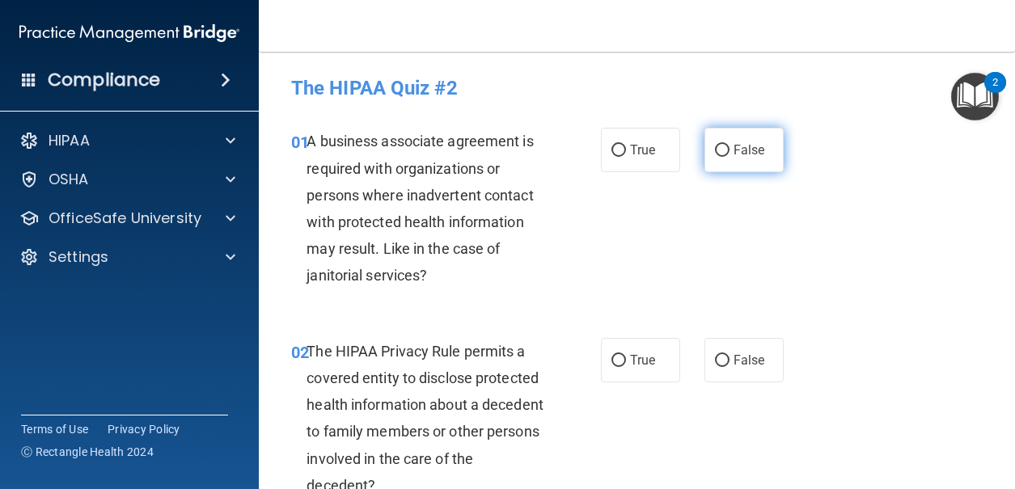
click at [715, 149] on input "False" at bounding box center [722, 151] width 15 height 12
radio input "true"
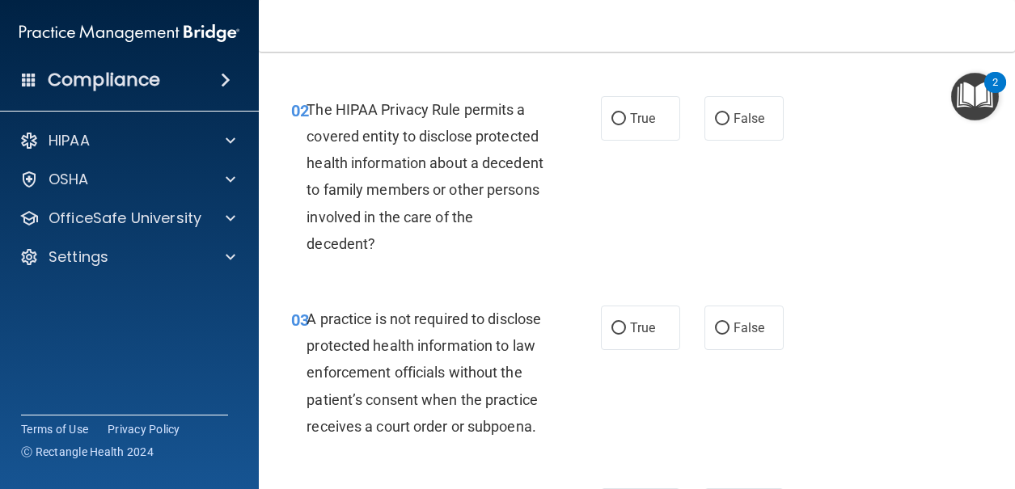
scroll to position [243, 0]
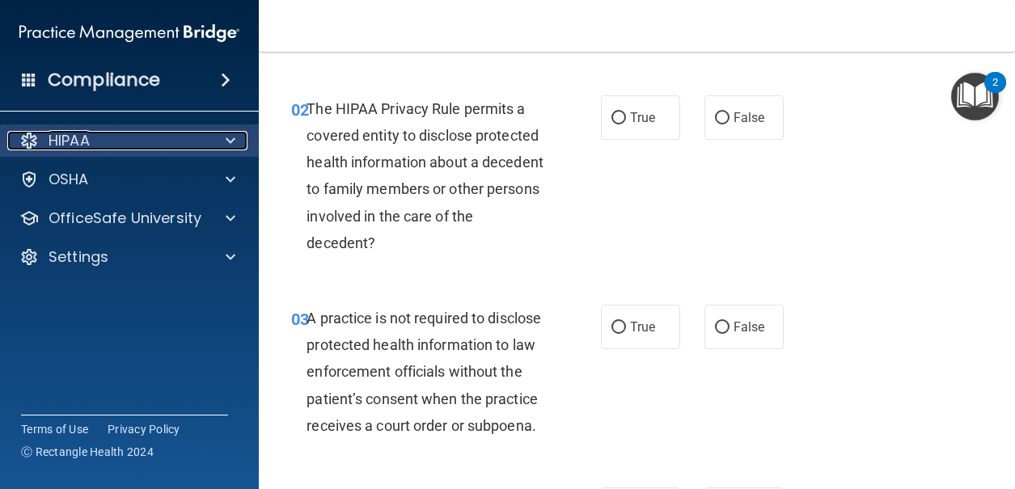
click at [177, 139] on div "HIPAA" at bounding box center [107, 140] width 201 height 19
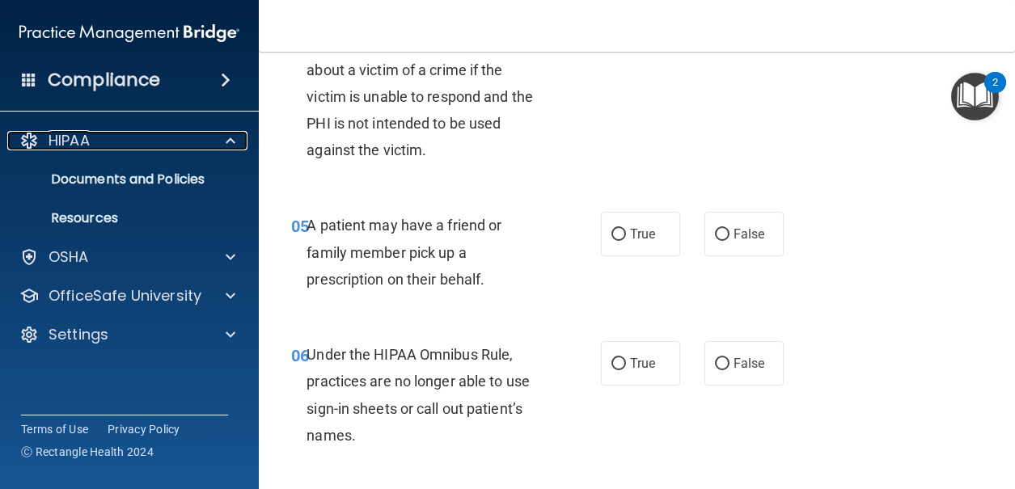
scroll to position [1213, 0]
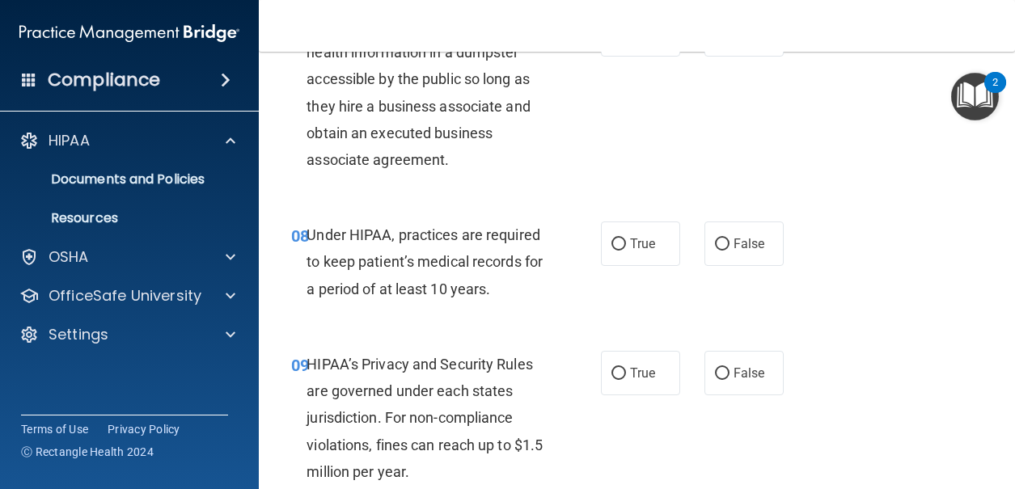
click at [60, 83] on h4 "Compliance" at bounding box center [104, 80] width 112 height 23
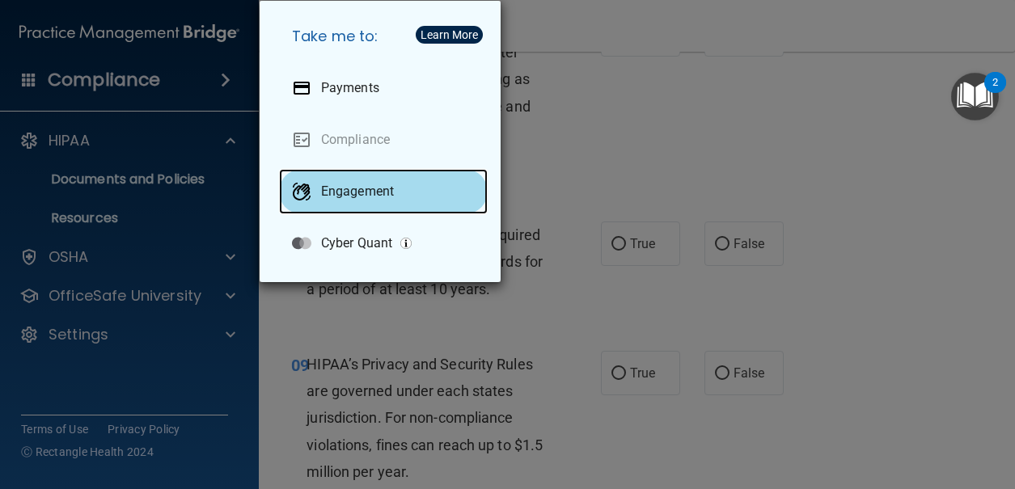
click at [343, 203] on div "Engagement" at bounding box center [383, 191] width 209 height 45
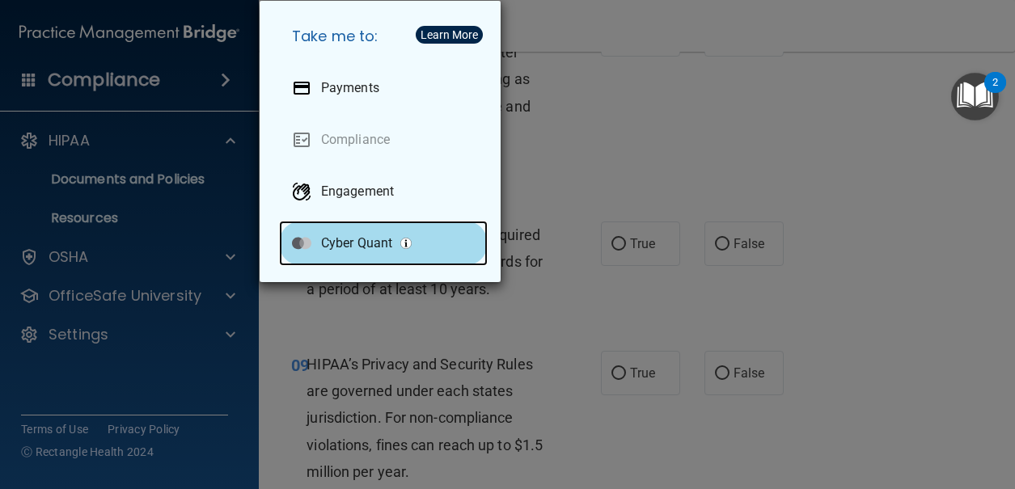
click at [369, 253] on div "Cyber Quant" at bounding box center [383, 243] width 209 height 45
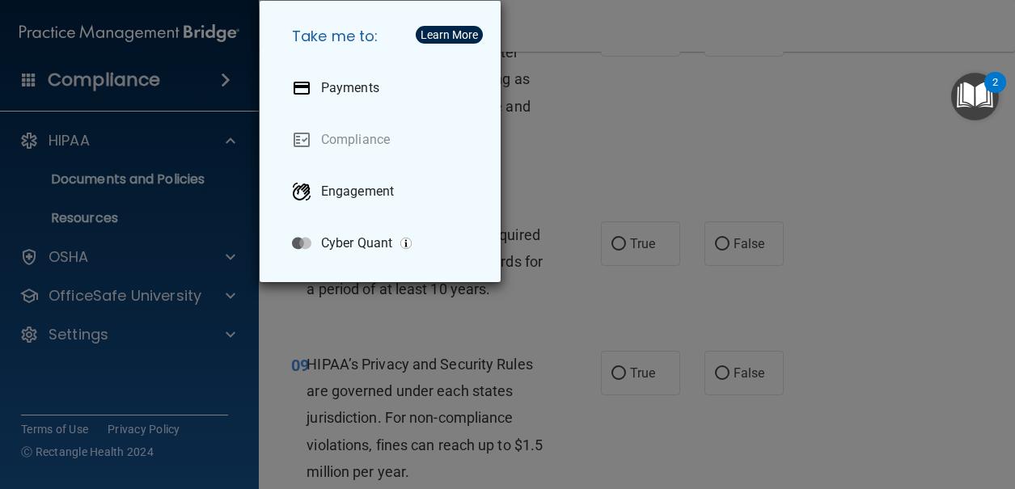
click at [109, 156] on div "Take me to: Payments Compliance Engagement Cyber Quant" at bounding box center [507, 244] width 1015 height 489
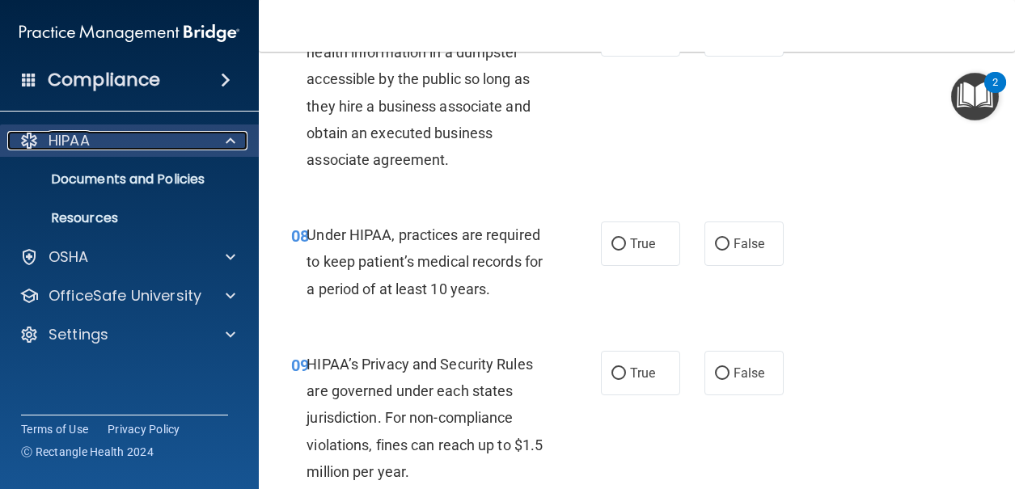
click at [114, 149] on div "HIPAA" at bounding box center [107, 140] width 201 height 19
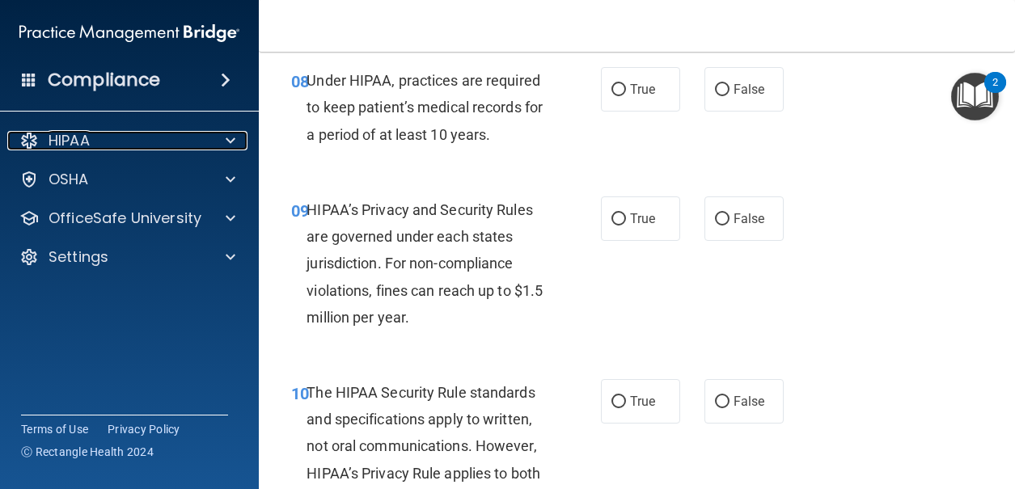
scroll to position [1617, 0]
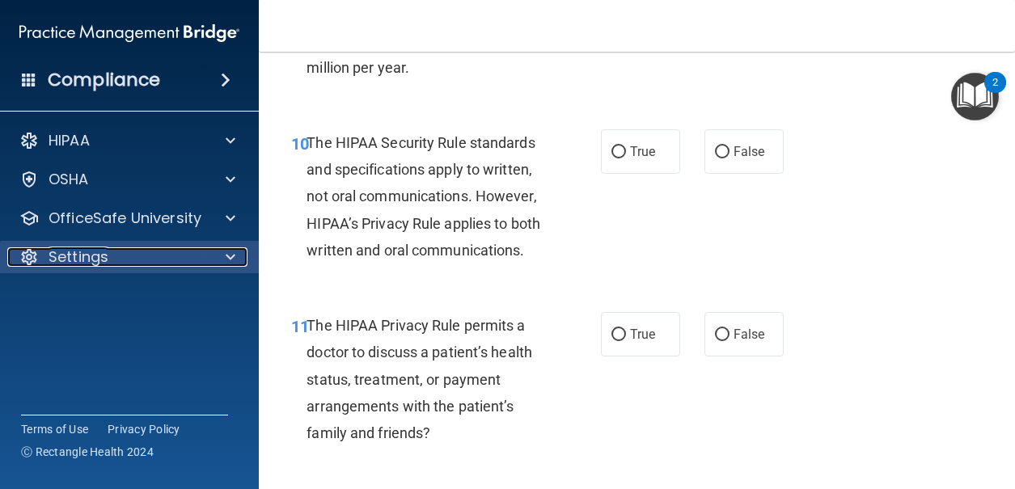
click at [112, 256] on div "Settings" at bounding box center [107, 256] width 201 height 19
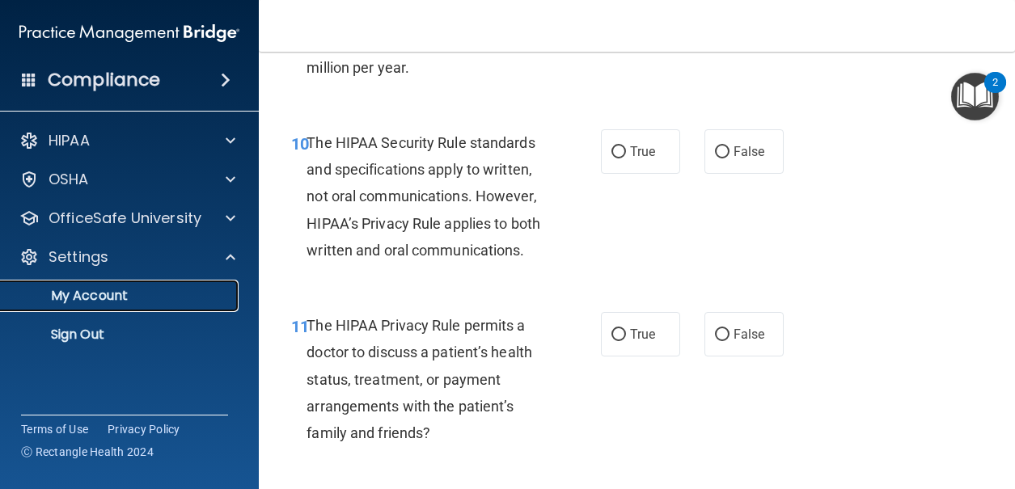
click at [101, 300] on p "My Account" at bounding box center [121, 296] width 221 height 16
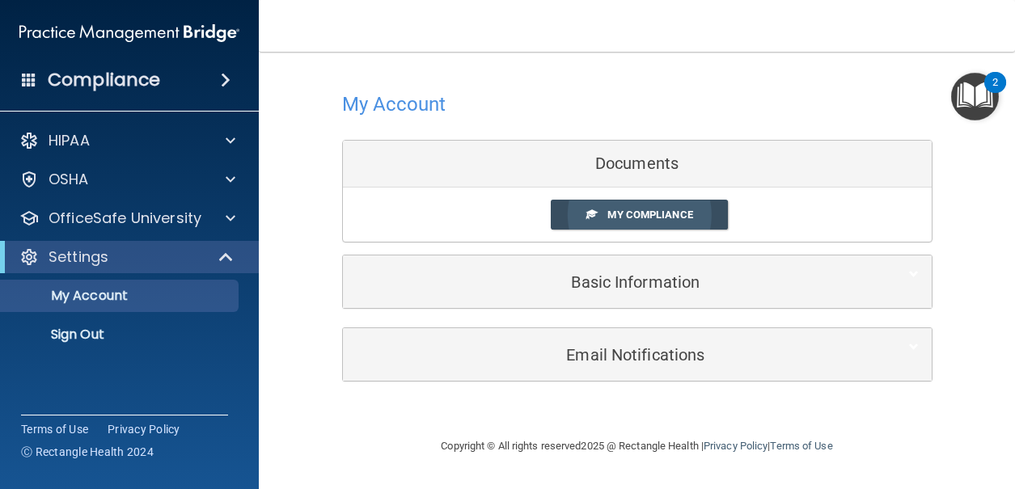
click at [628, 209] on span "My Compliance" at bounding box center [649, 215] width 85 height 12
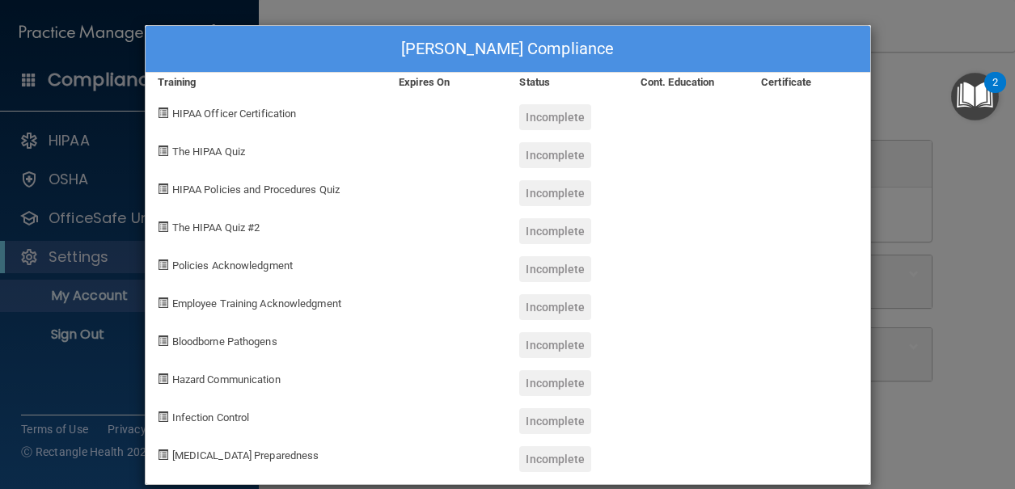
click at [150, 109] on div "HIPAA Officer Certification" at bounding box center [267, 111] width 242 height 38
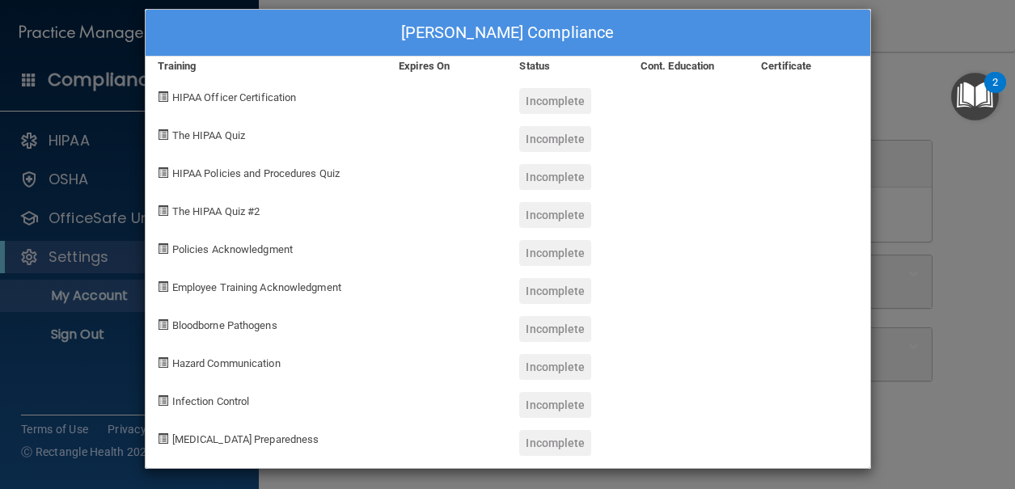
scroll to position [21, 0]
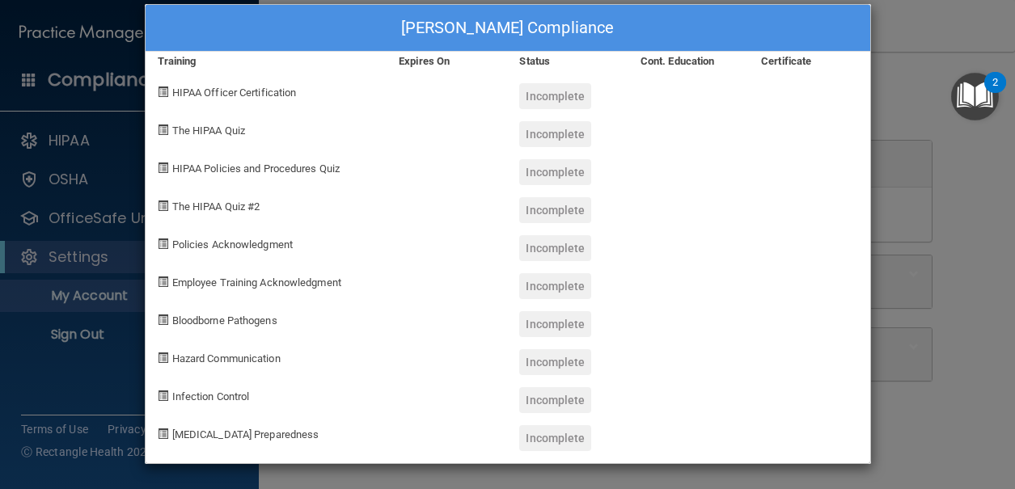
click at [916, 171] on div "[PERSON_NAME] Compliance Training Expires On Status Cont. Education Certificate…" at bounding box center [507, 244] width 1015 height 489
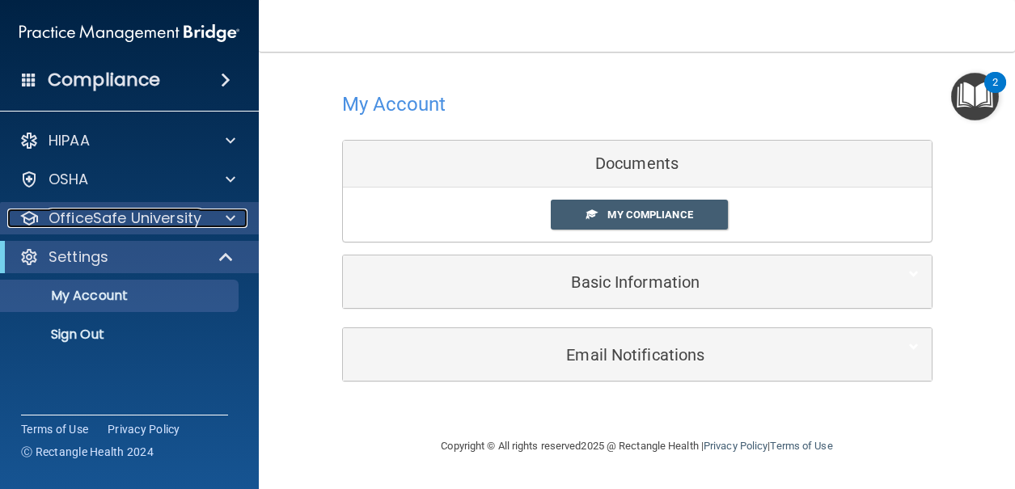
click at [83, 219] on p "OfficeSafe University" at bounding box center [125, 218] width 153 height 19
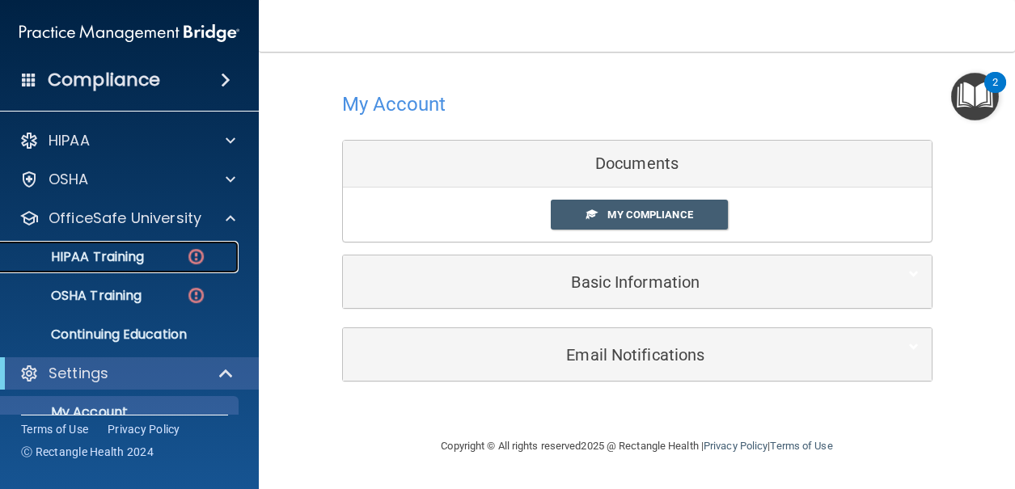
click at [98, 266] on link "HIPAA Training" at bounding box center [111, 257] width 255 height 32
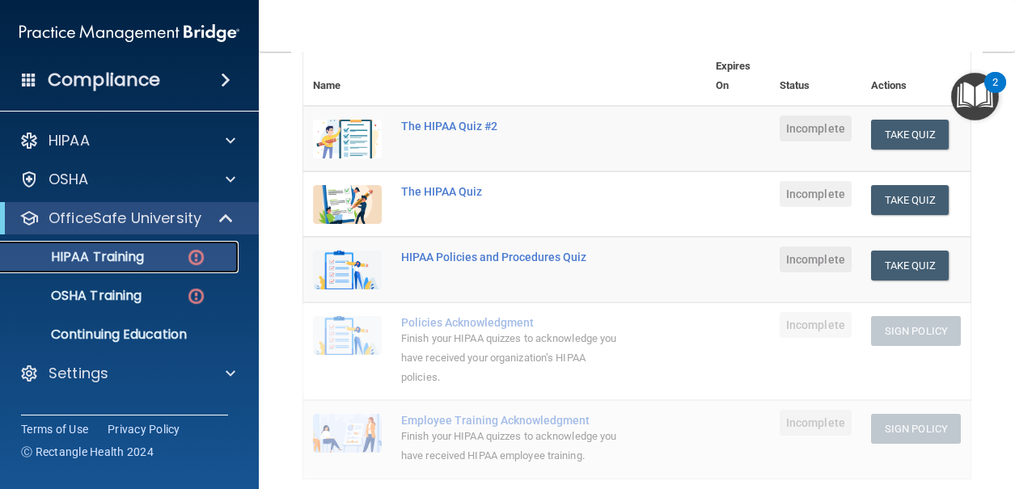
scroll to position [144, 0]
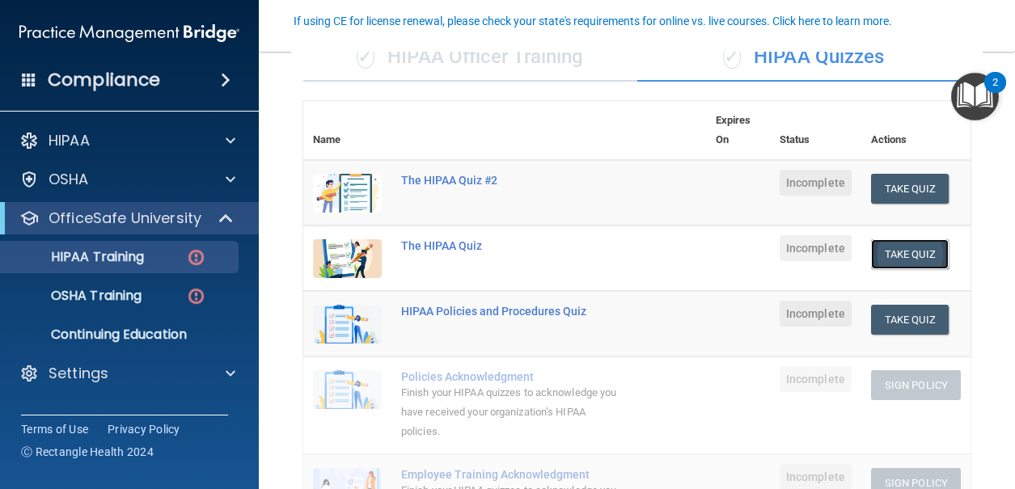
click at [871, 253] on button "Take Quiz" at bounding box center [910, 254] width 78 height 30
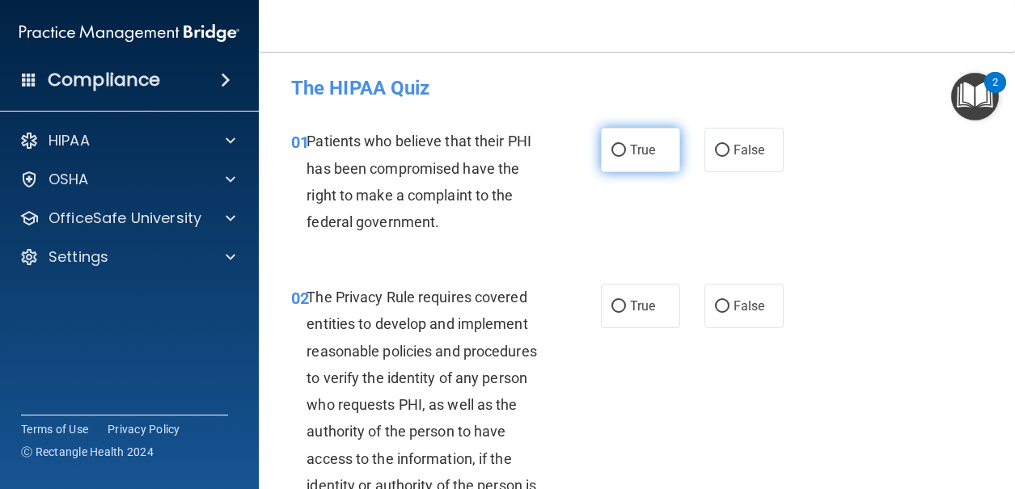
click at [621, 171] on label "True" at bounding box center [640, 150] width 79 height 44
click at [621, 157] on input "True" at bounding box center [618, 151] width 15 height 12
radio input "true"
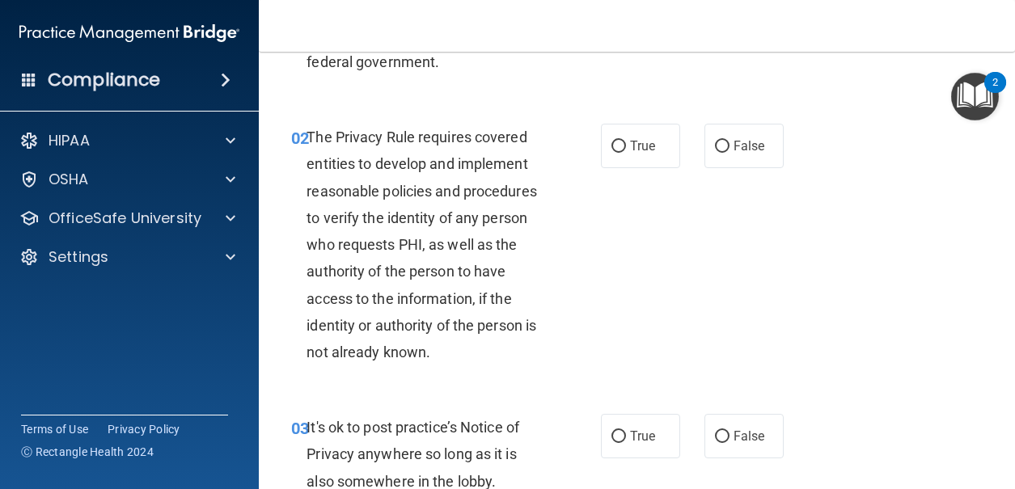
scroll to position [162, 0]
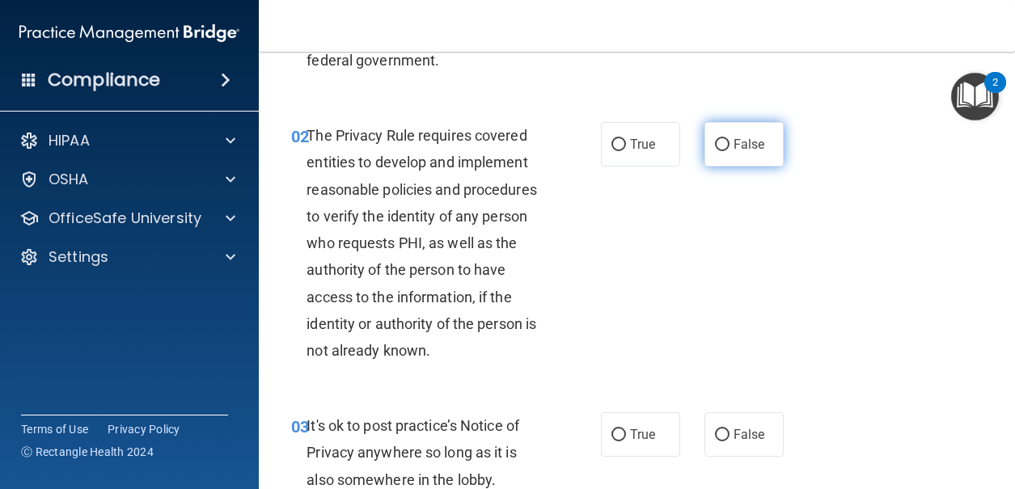
click at [715, 147] on input "False" at bounding box center [722, 145] width 15 height 12
radio input "true"
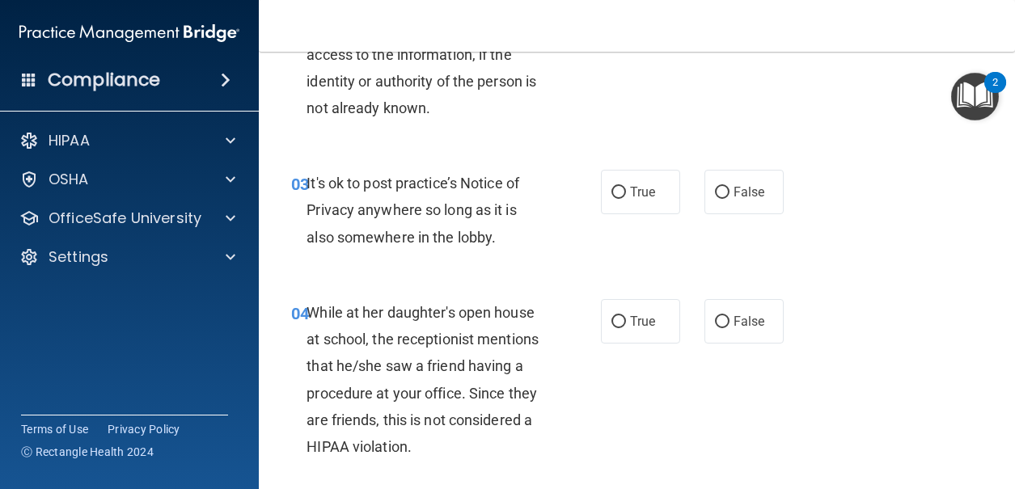
scroll to position [485, 0]
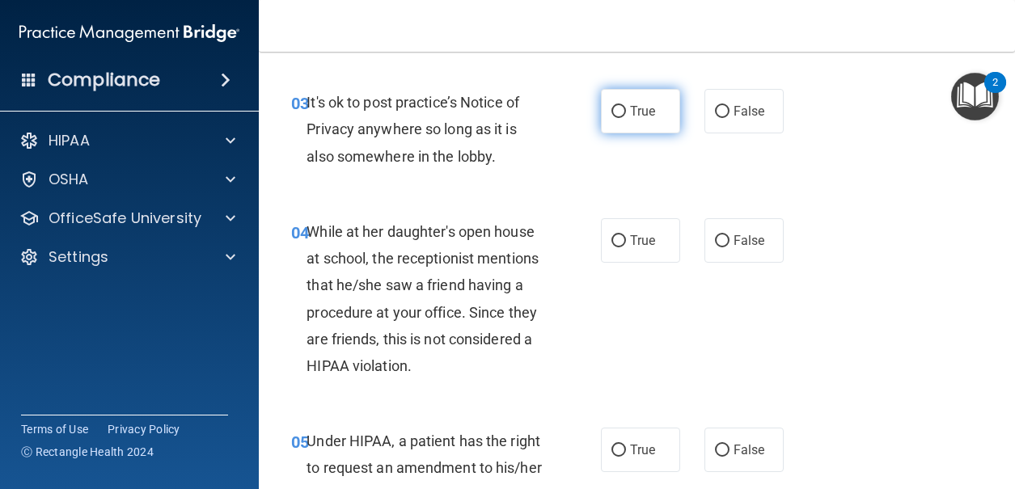
click at [601, 129] on label "True" at bounding box center [640, 111] width 79 height 44
click at [611, 118] on input "True" at bounding box center [618, 112] width 15 height 12
radio input "true"
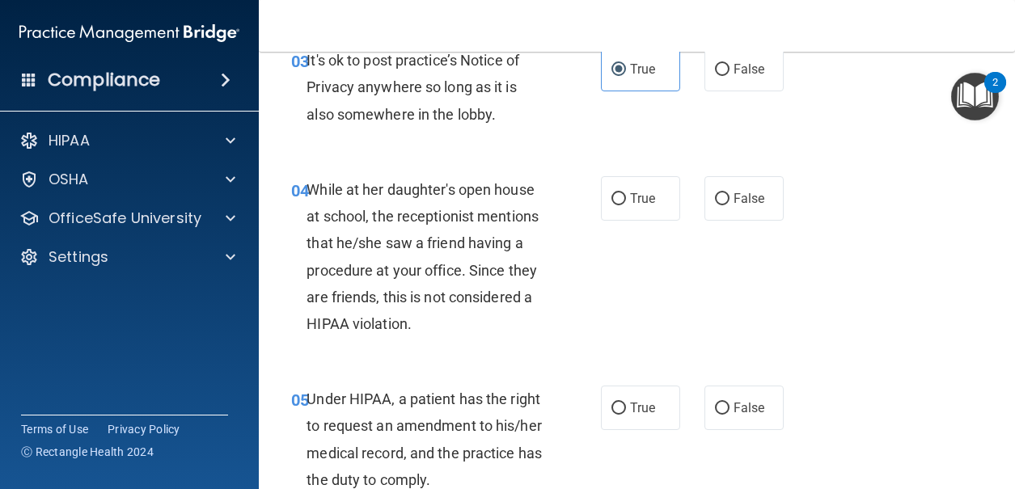
scroll to position [566, 0]
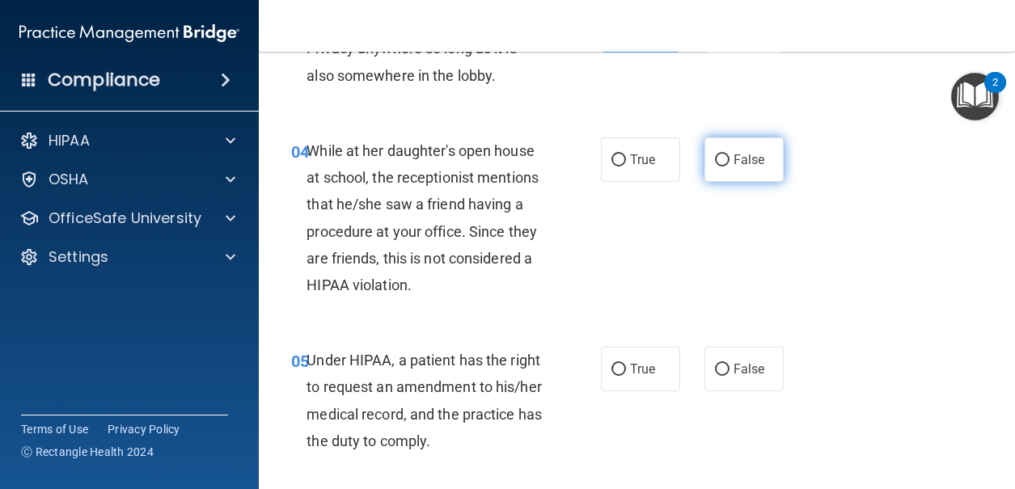
click at [720, 168] on label "False" at bounding box center [743, 159] width 79 height 44
click at [720, 167] on input "False" at bounding box center [722, 160] width 15 height 12
radio input "true"
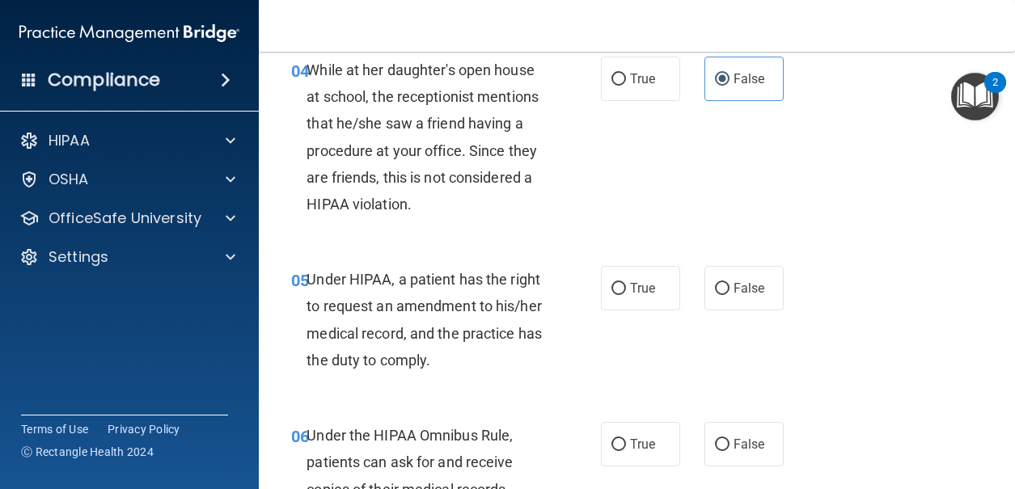
scroll to position [809, 0]
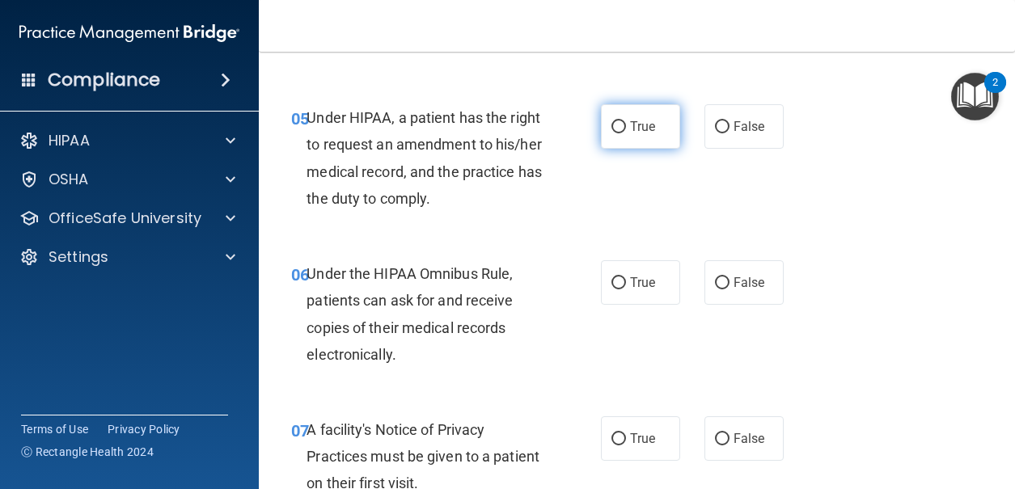
click at [630, 132] on span "True" at bounding box center [642, 126] width 25 height 15
click at [624, 132] on input "True" at bounding box center [618, 127] width 15 height 12
radio input "true"
